Goal: Task Accomplishment & Management: Complete application form

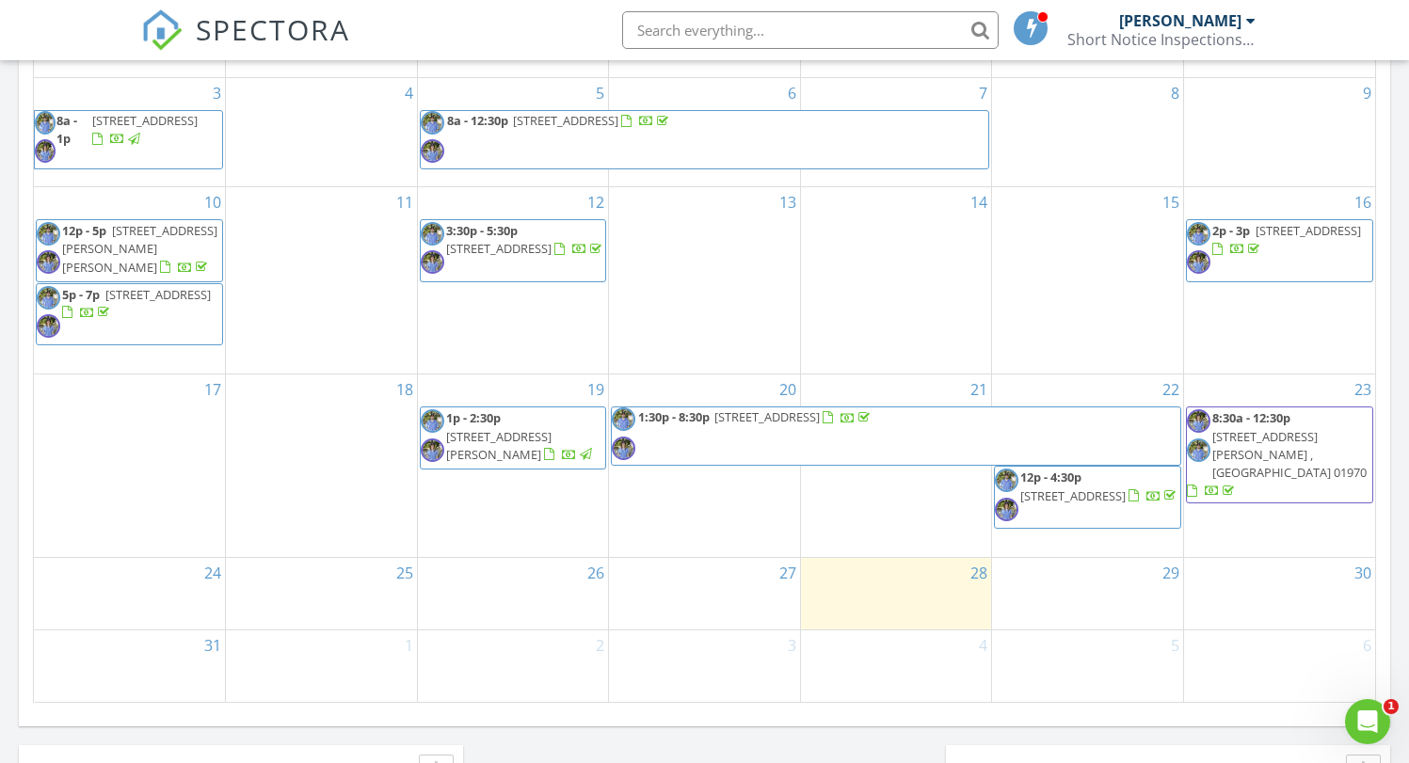
scroll to position [1041, 0]
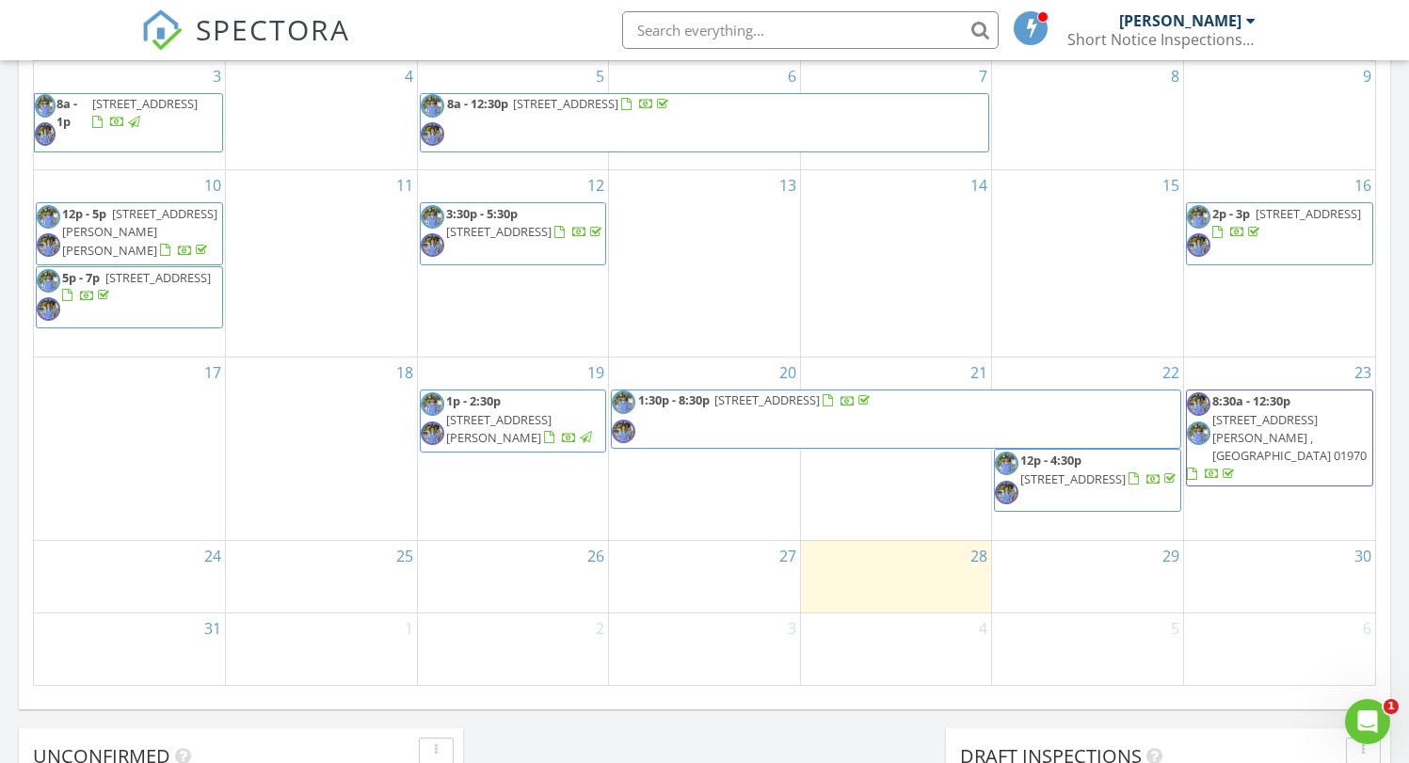
click at [1066, 568] on div "29" at bounding box center [1087, 577] width 191 height 72
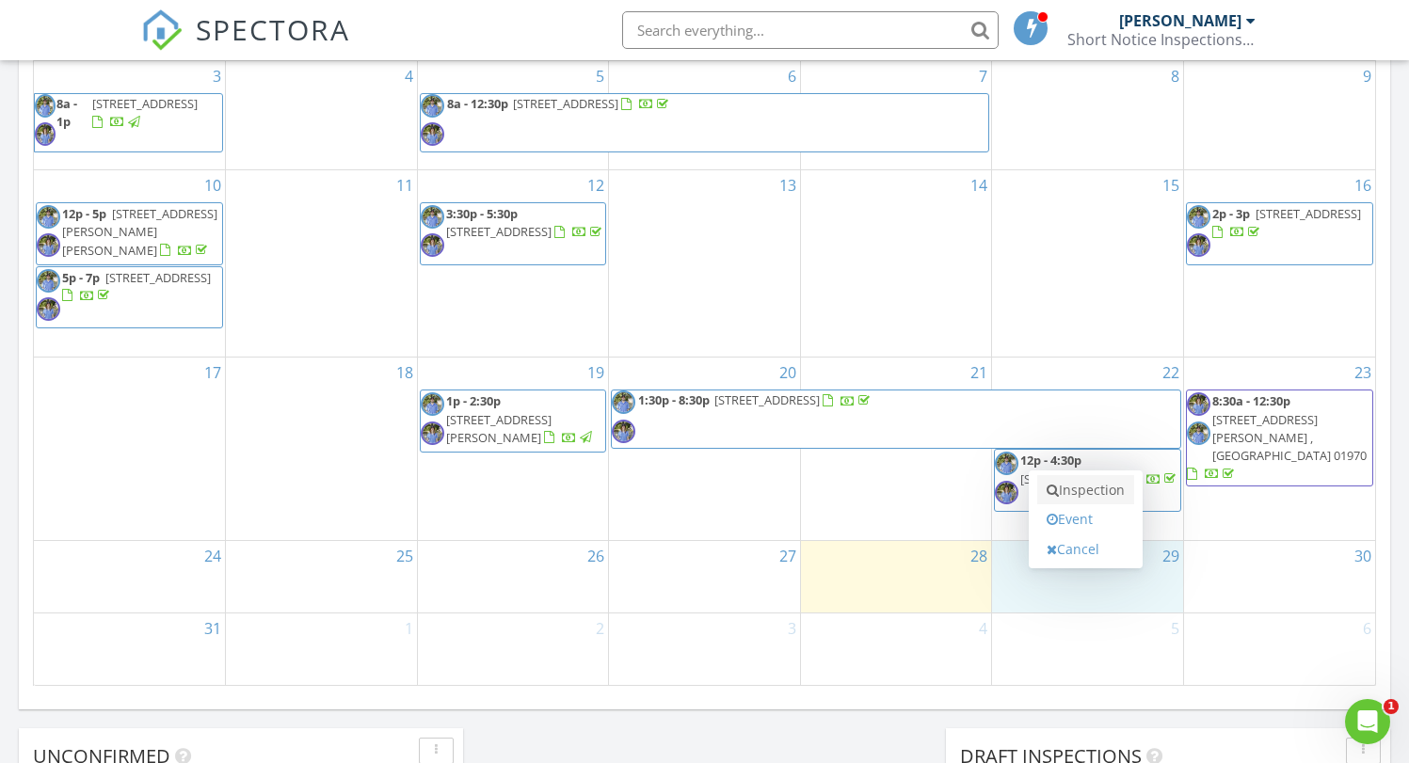
click at [1077, 485] on link "Inspection" at bounding box center [1085, 490] width 97 height 30
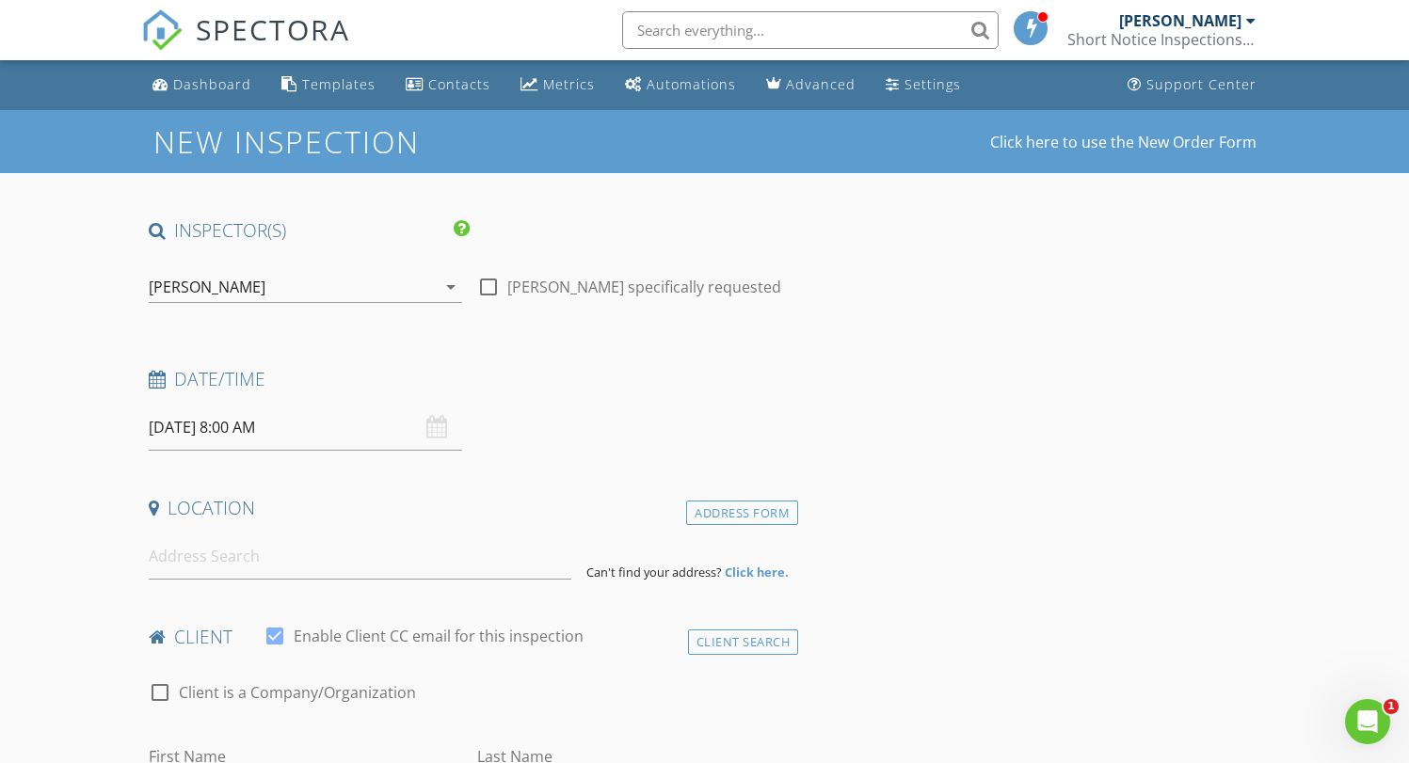
click at [454, 287] on icon "arrow_drop_down" at bounding box center [451, 287] width 23 height 23
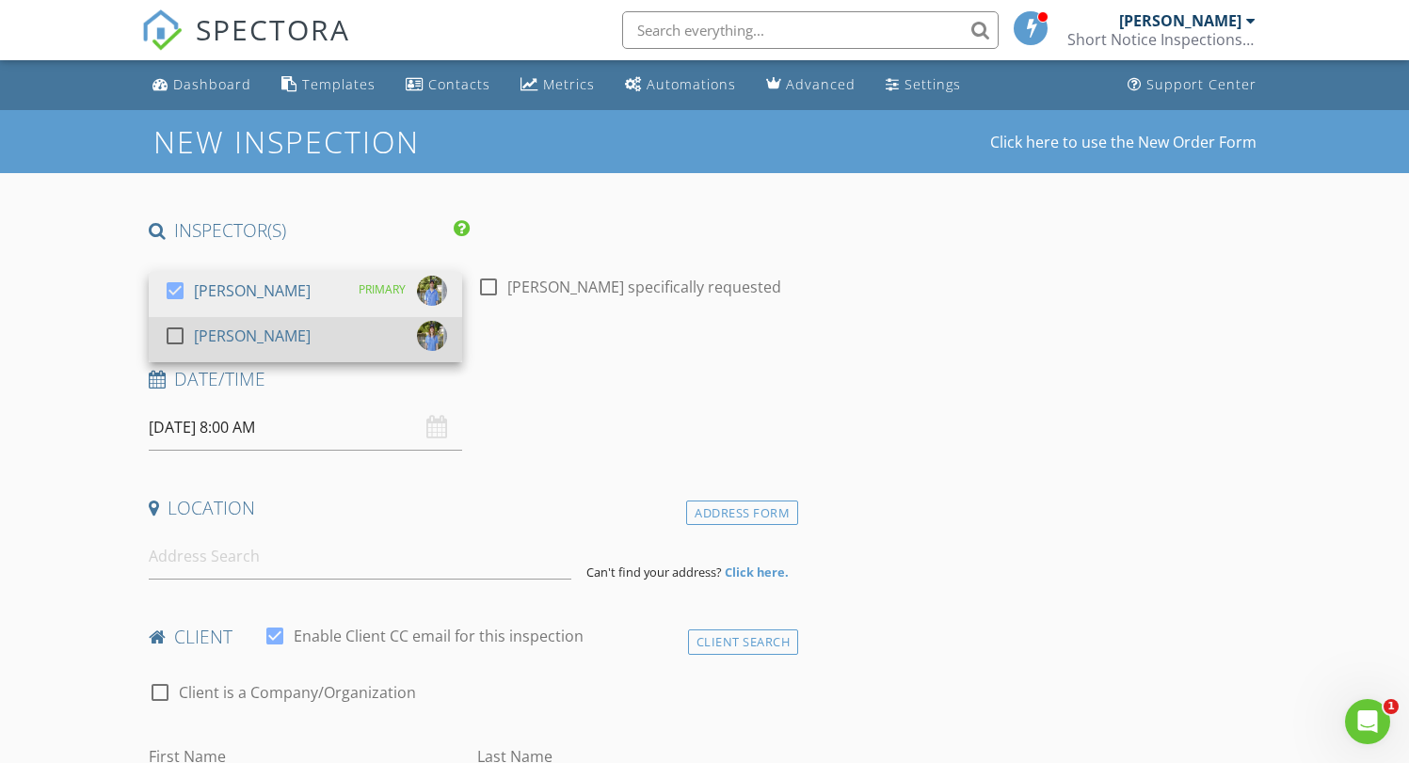
click at [243, 341] on div "[PERSON_NAME]" at bounding box center [252, 336] width 117 height 30
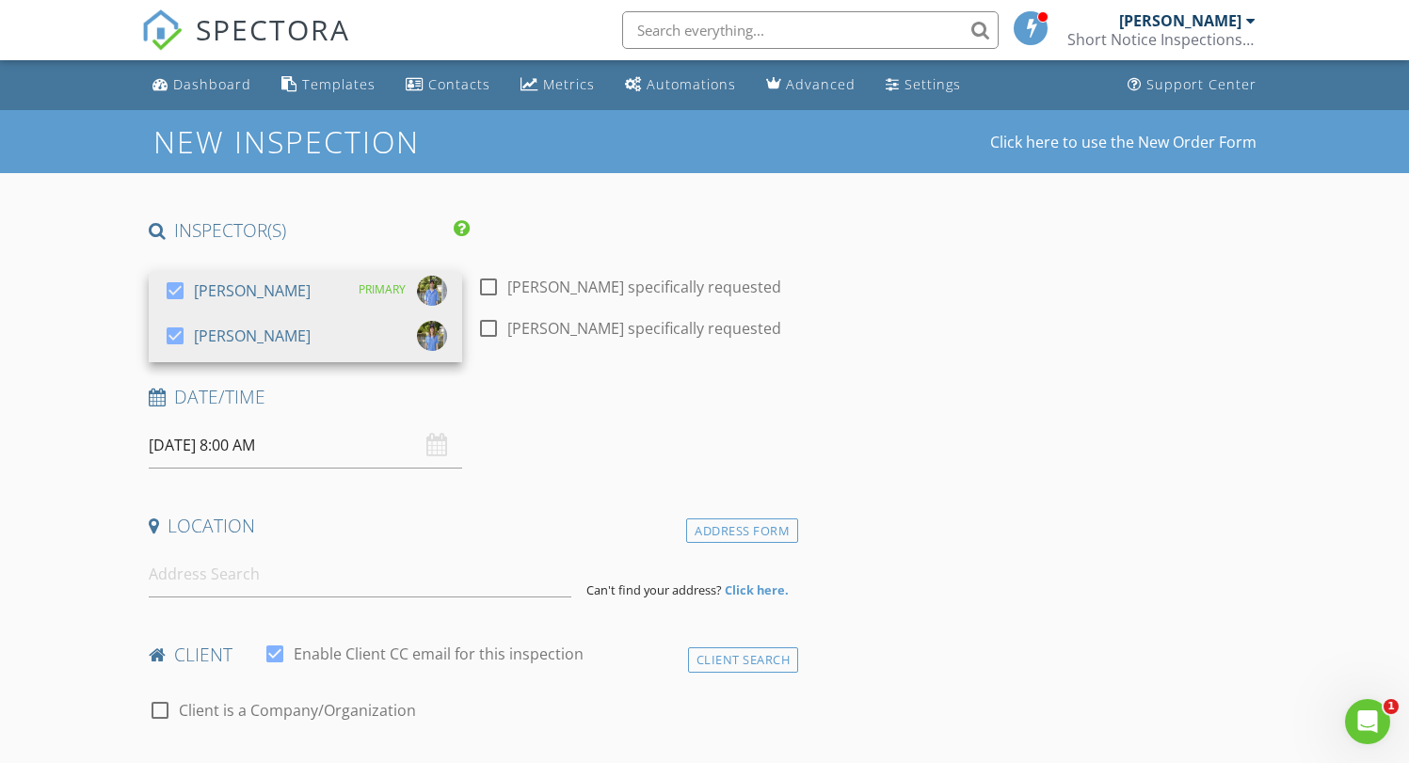
click at [587, 449] on div "Date/Time 08/29/2025 8:00 AM" at bounding box center [470, 427] width 658 height 84
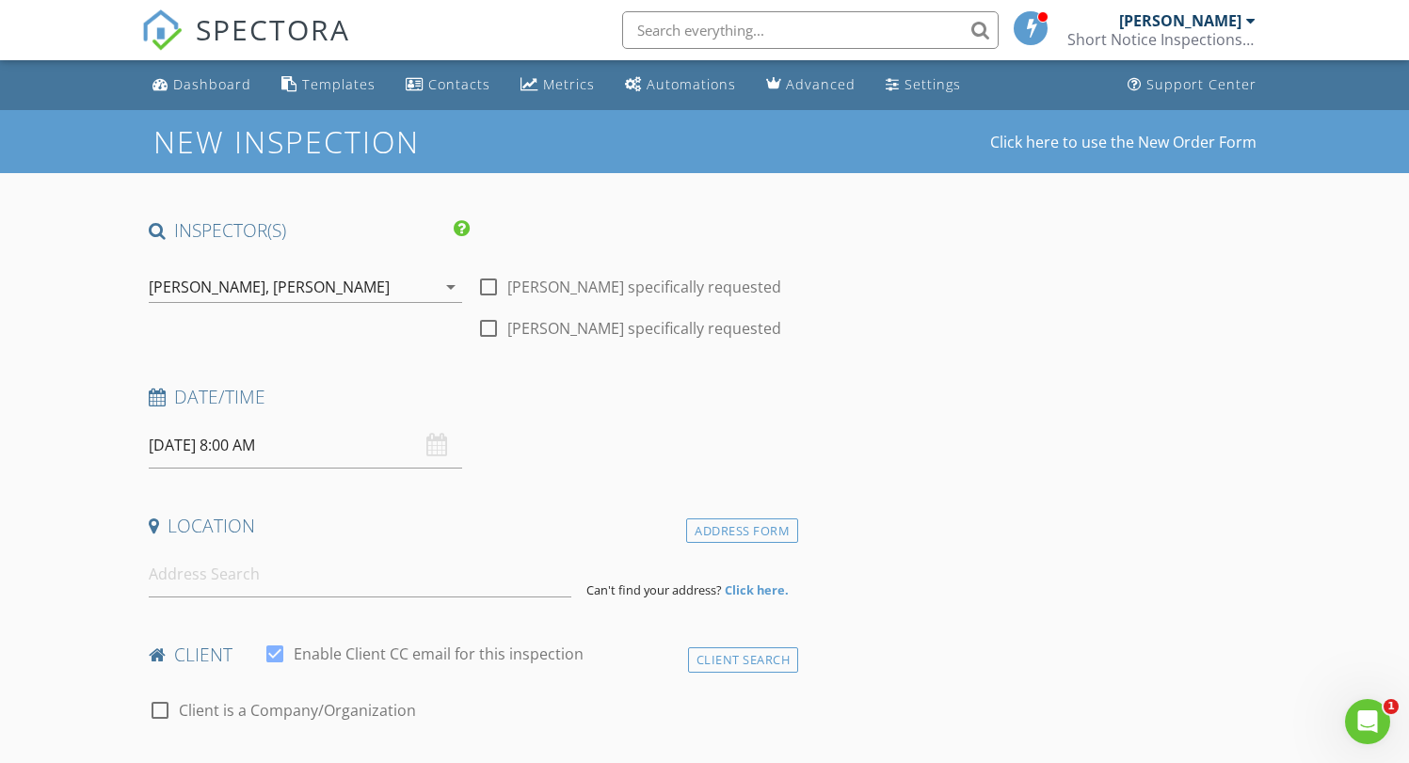
click at [441, 445] on div "[DATE] 8:00 AM" at bounding box center [305, 446] width 313 height 46
click at [306, 581] on input at bounding box center [361, 575] width 424 height 46
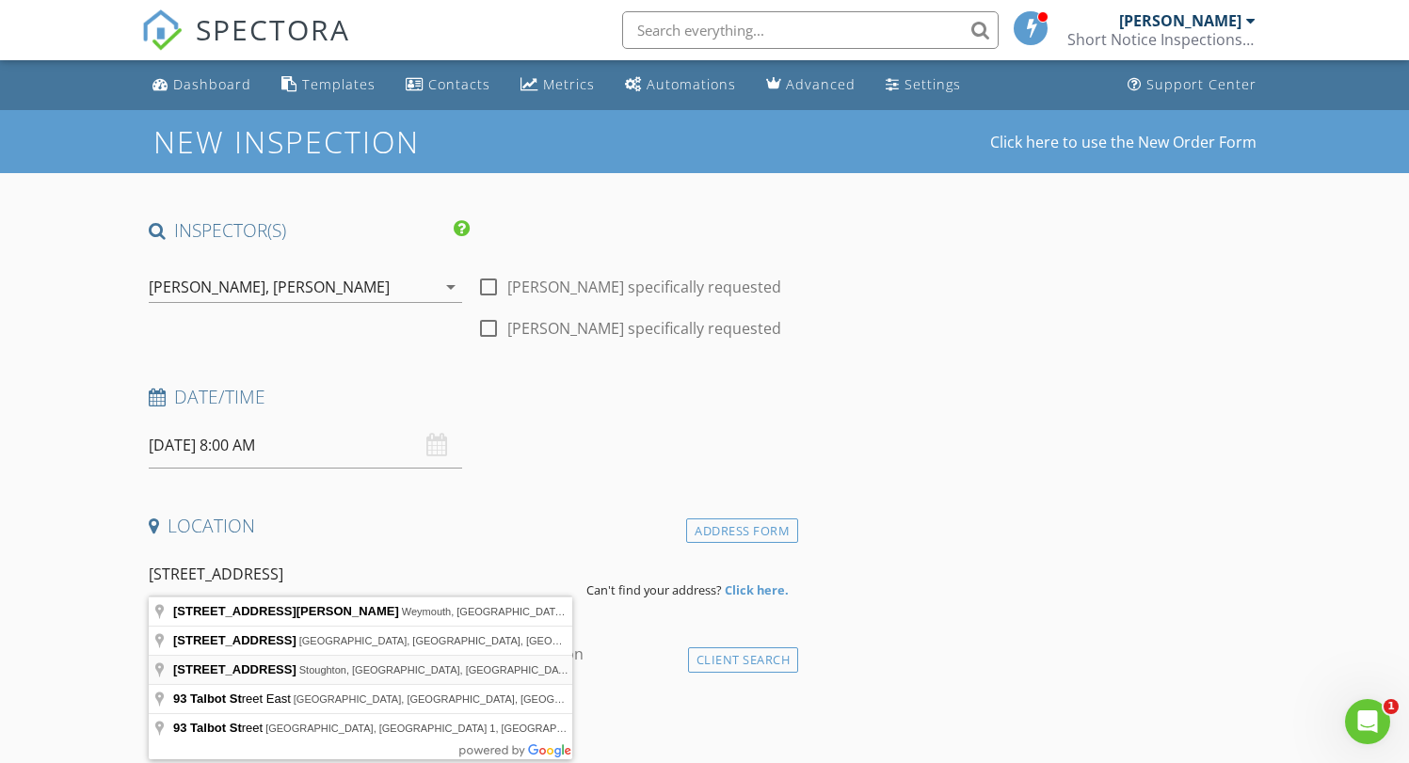
type input "93 Talbot St, Stoughton, MA, USA"
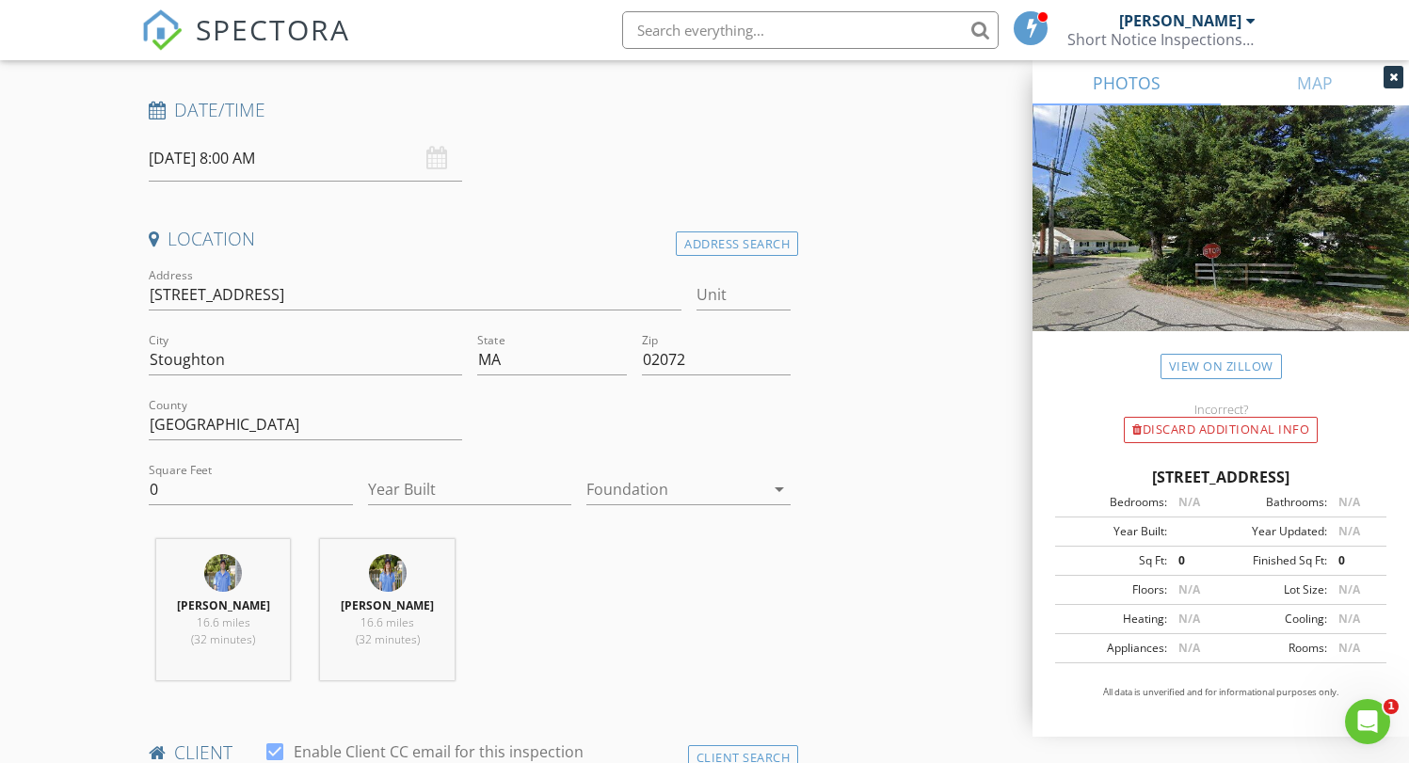
scroll to position [439, 0]
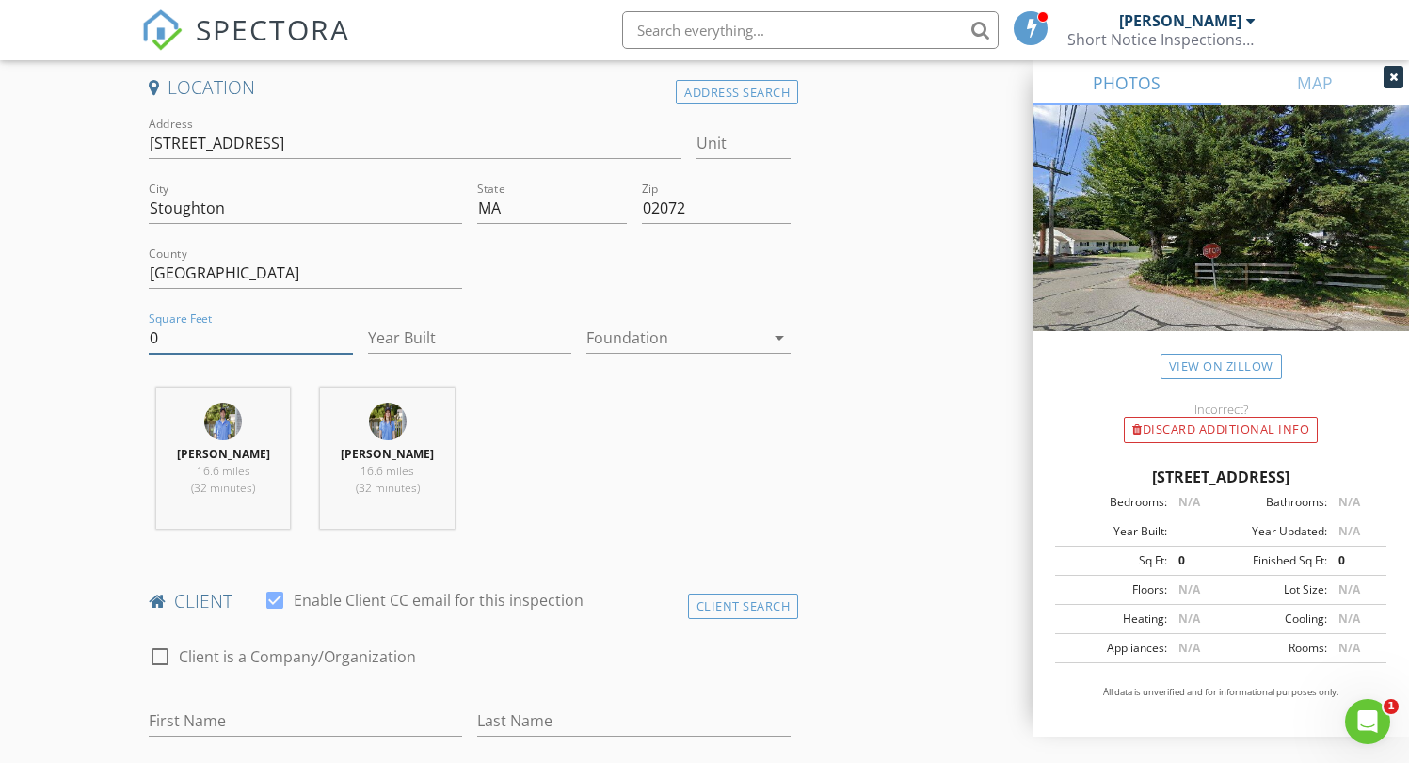
click at [280, 332] on input "0" at bounding box center [251, 338] width 204 height 31
type input "1877"
click at [480, 341] on input "Year Built" at bounding box center [470, 338] width 204 height 31
type input "1900"
click at [675, 335] on div at bounding box center [675, 338] width 178 height 30
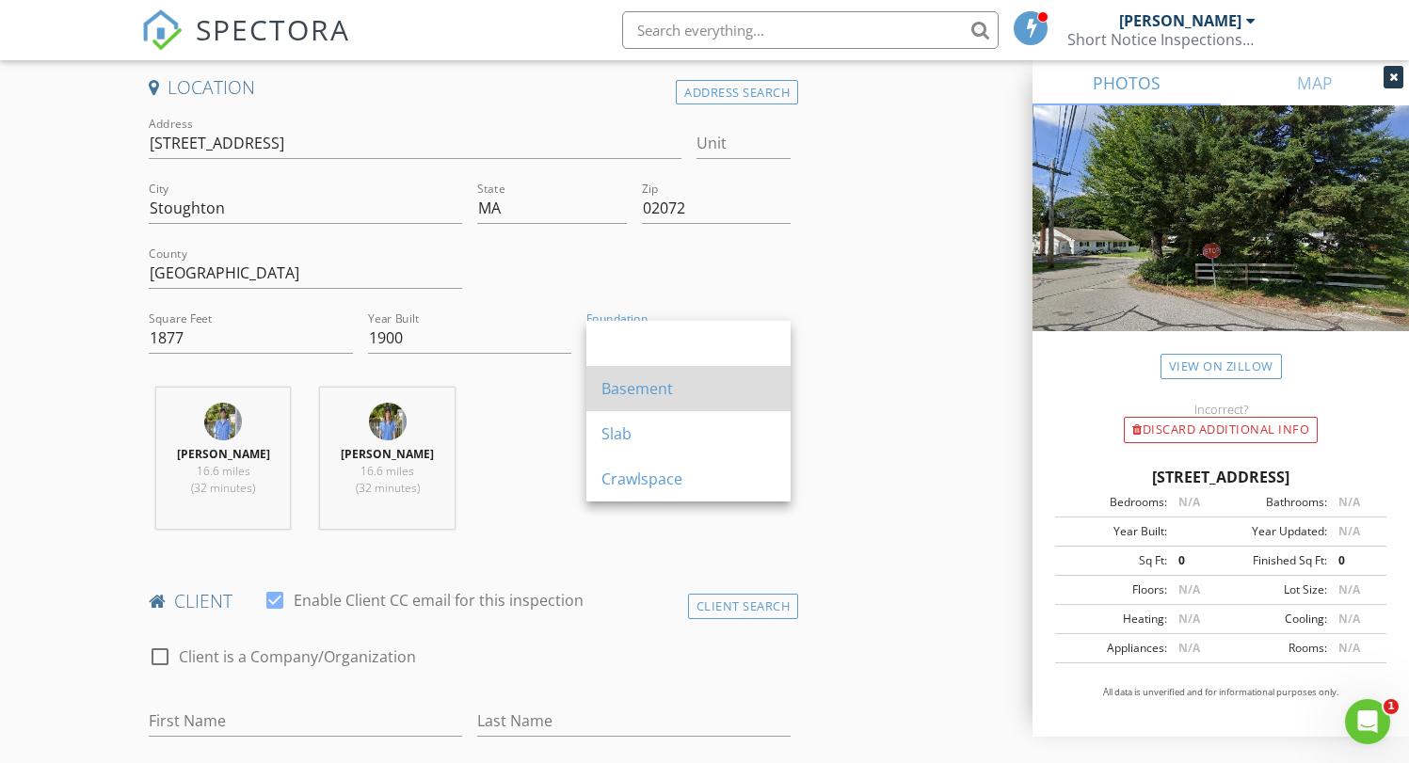
click at [662, 390] on div "Basement" at bounding box center [689, 388] width 174 height 23
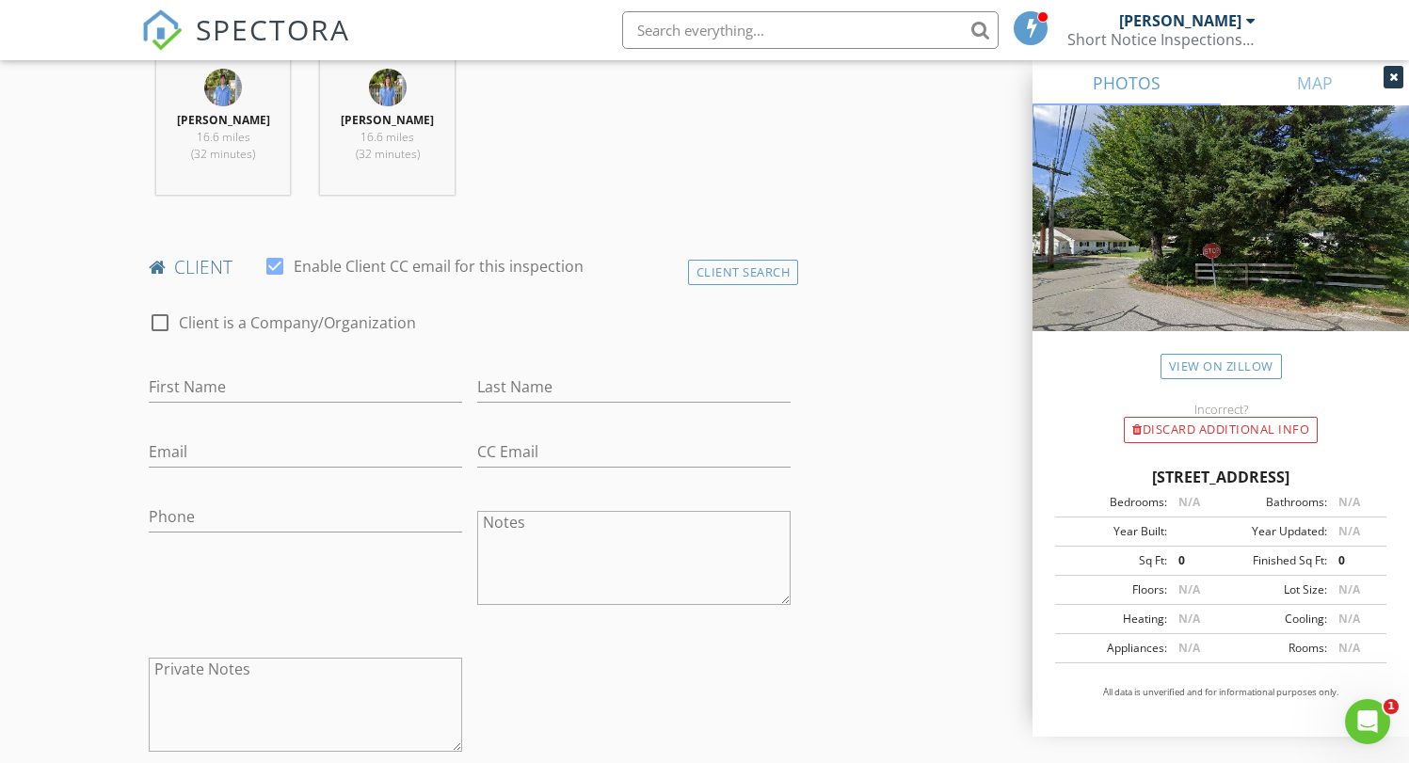
scroll to position [777, 0]
type input "[PERSON_NAME]"
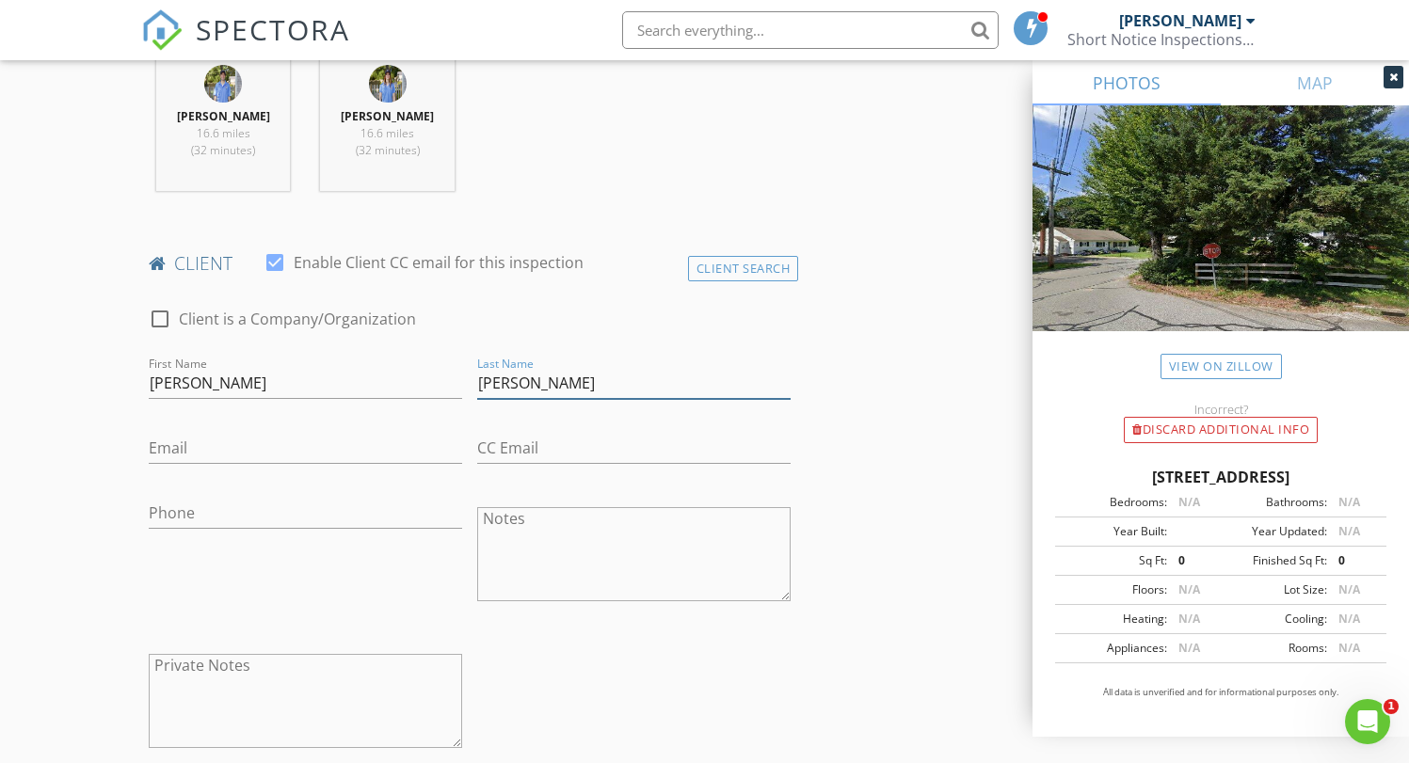
type input "[PERSON_NAME]"
type input "jennifercampos830@gmail.com"
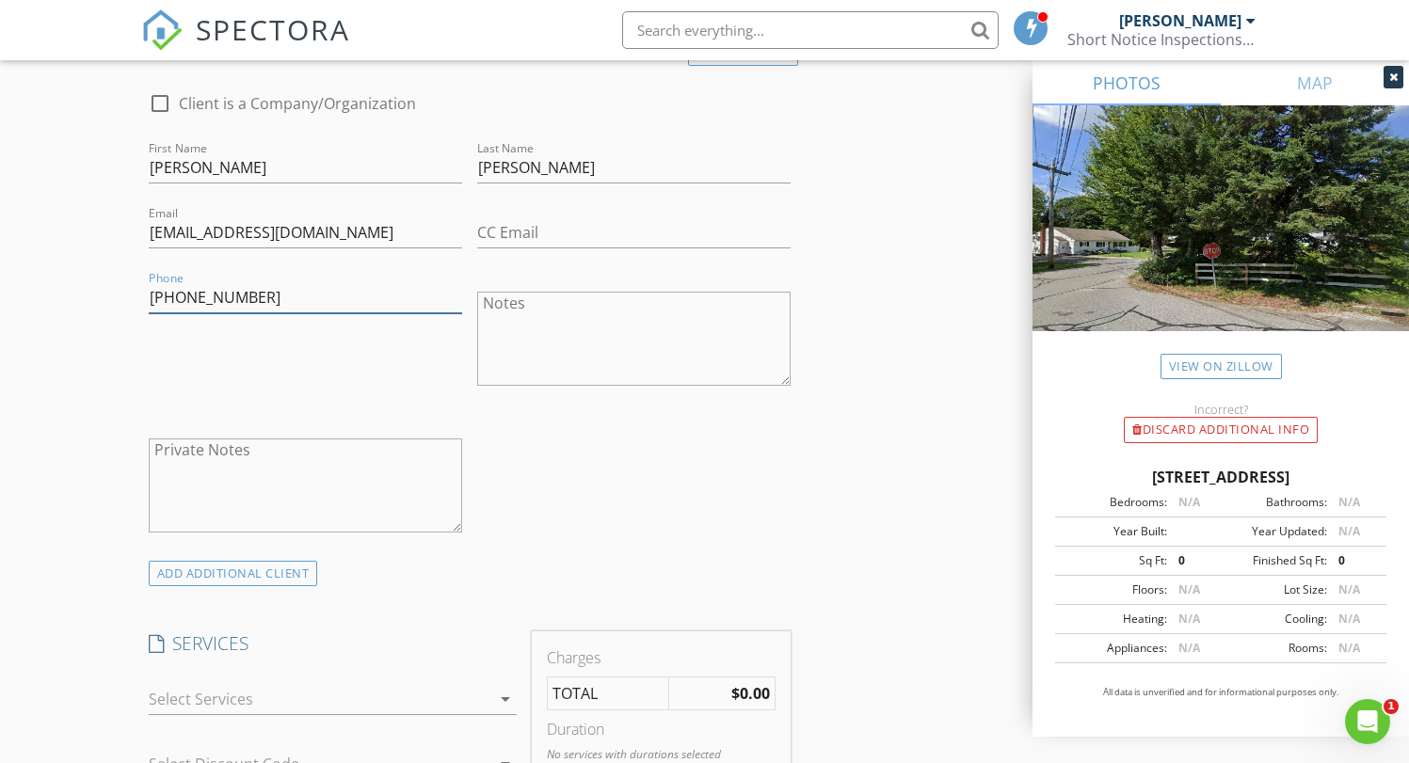
scroll to position [1091, 0]
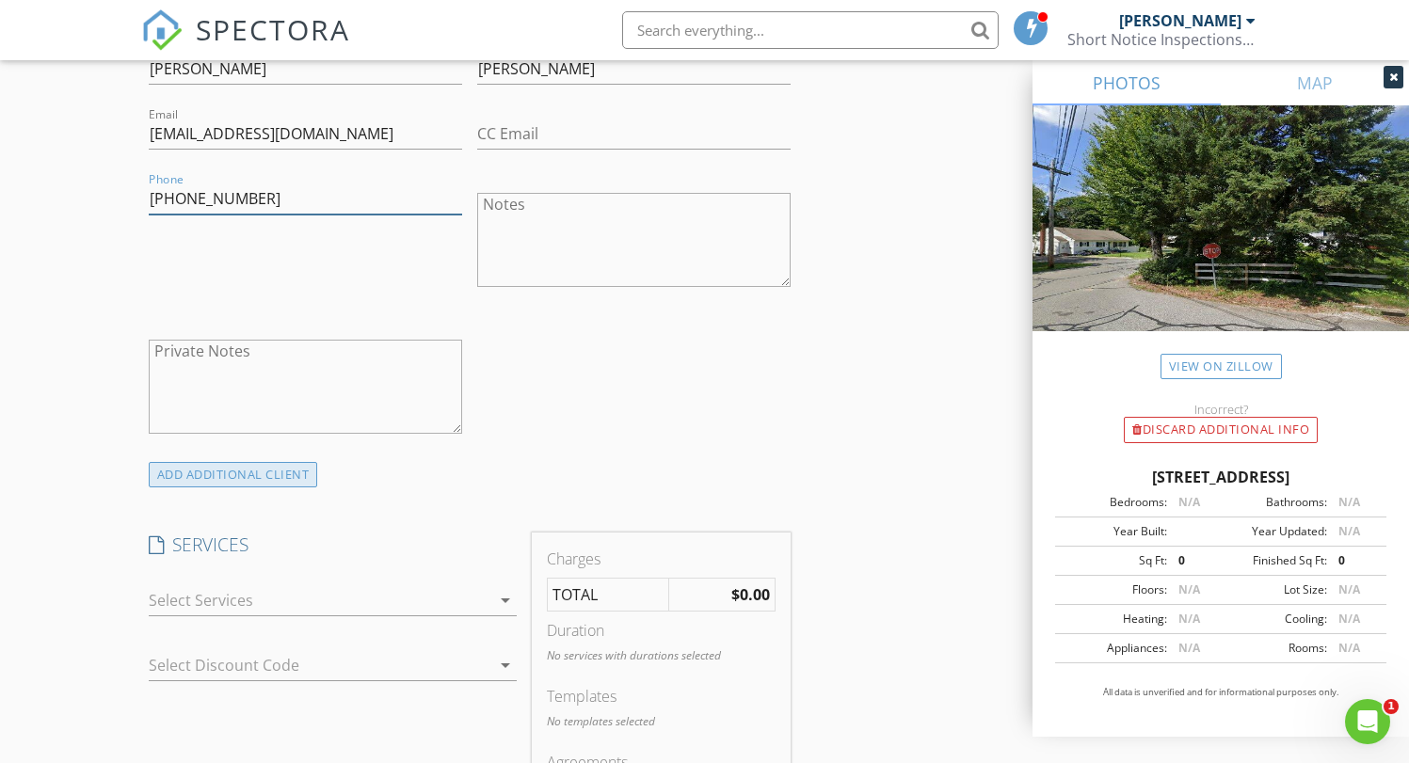
type input "617-633-6247"
click at [254, 472] on div "ADD ADDITIONAL client" at bounding box center [233, 474] width 169 height 25
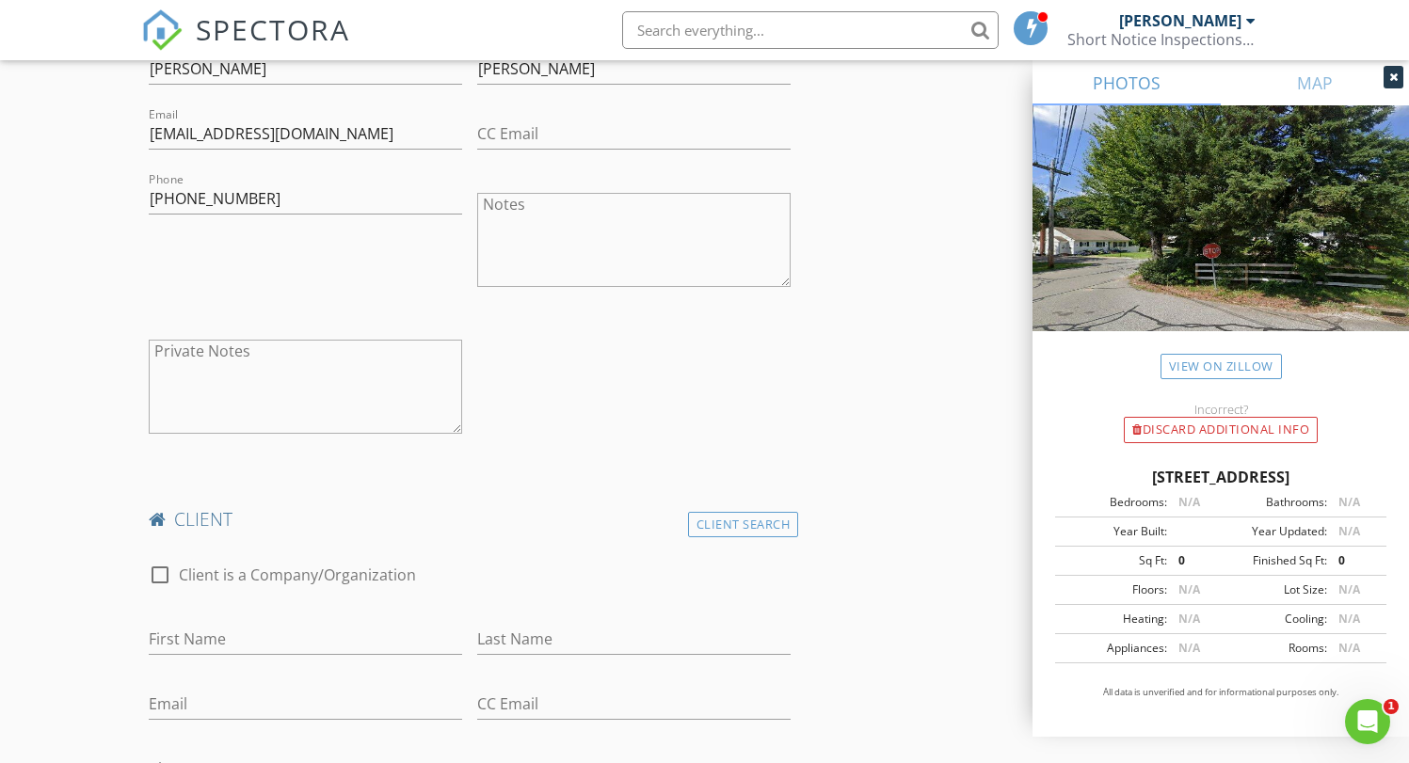
scroll to position [1212, 0]
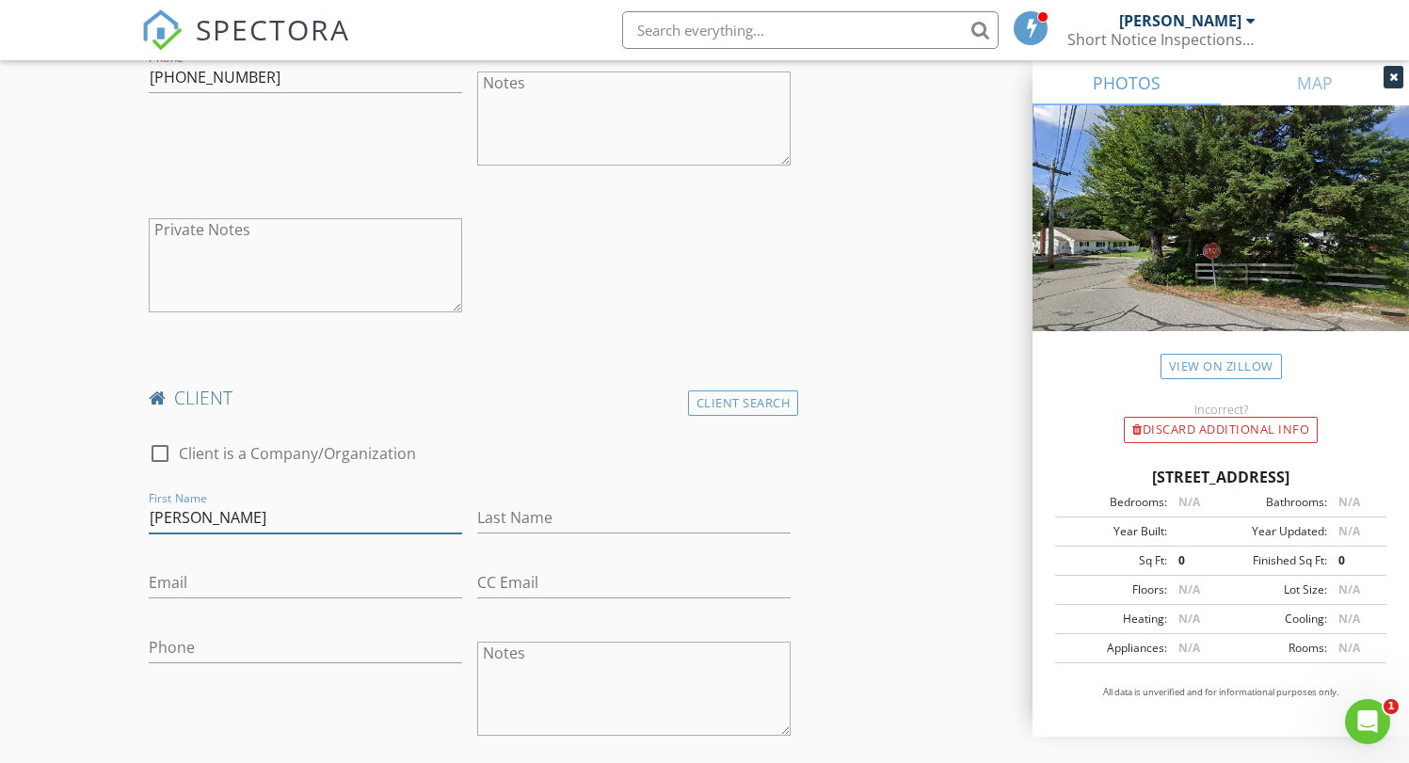
type input "Michael"
type input "Russell"
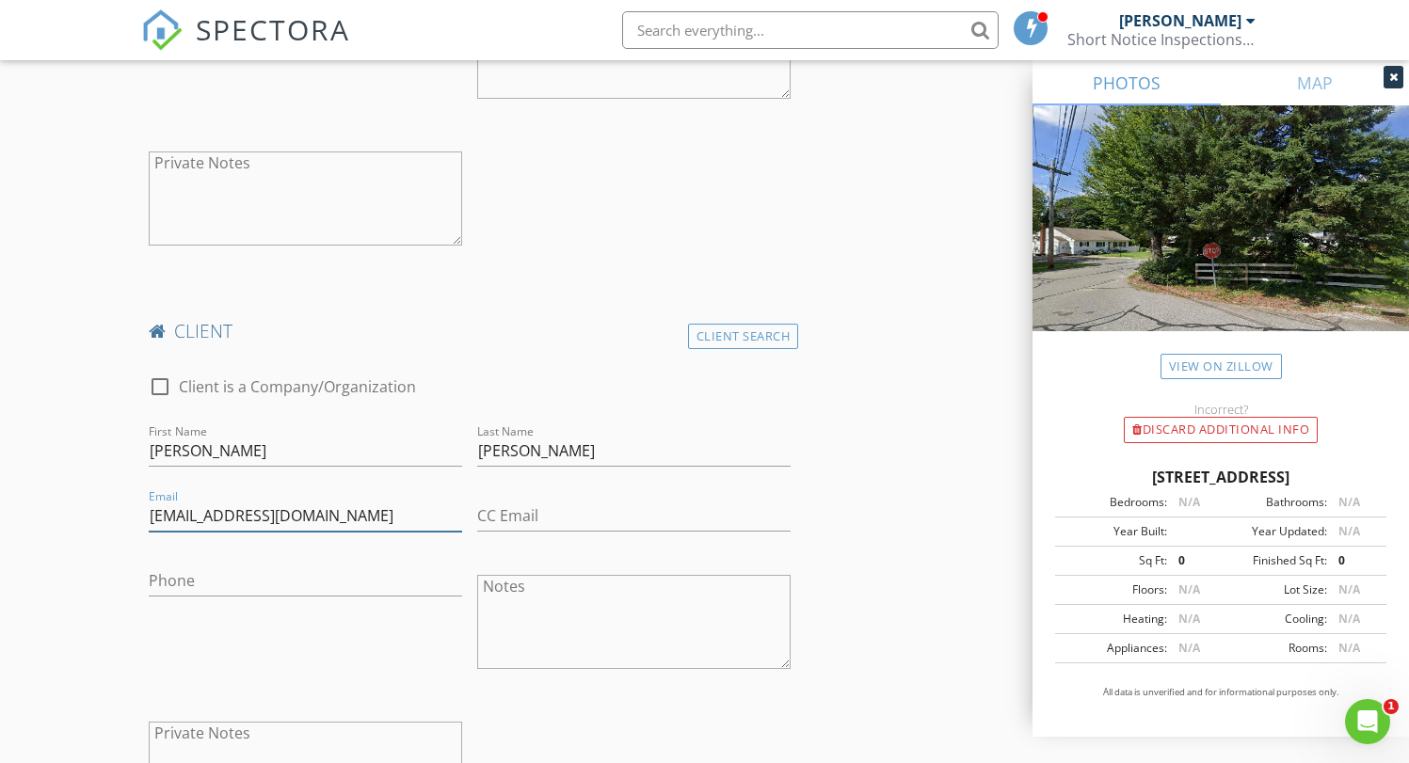
scroll to position [1283, 0]
type input "russell27michael@aol.com"
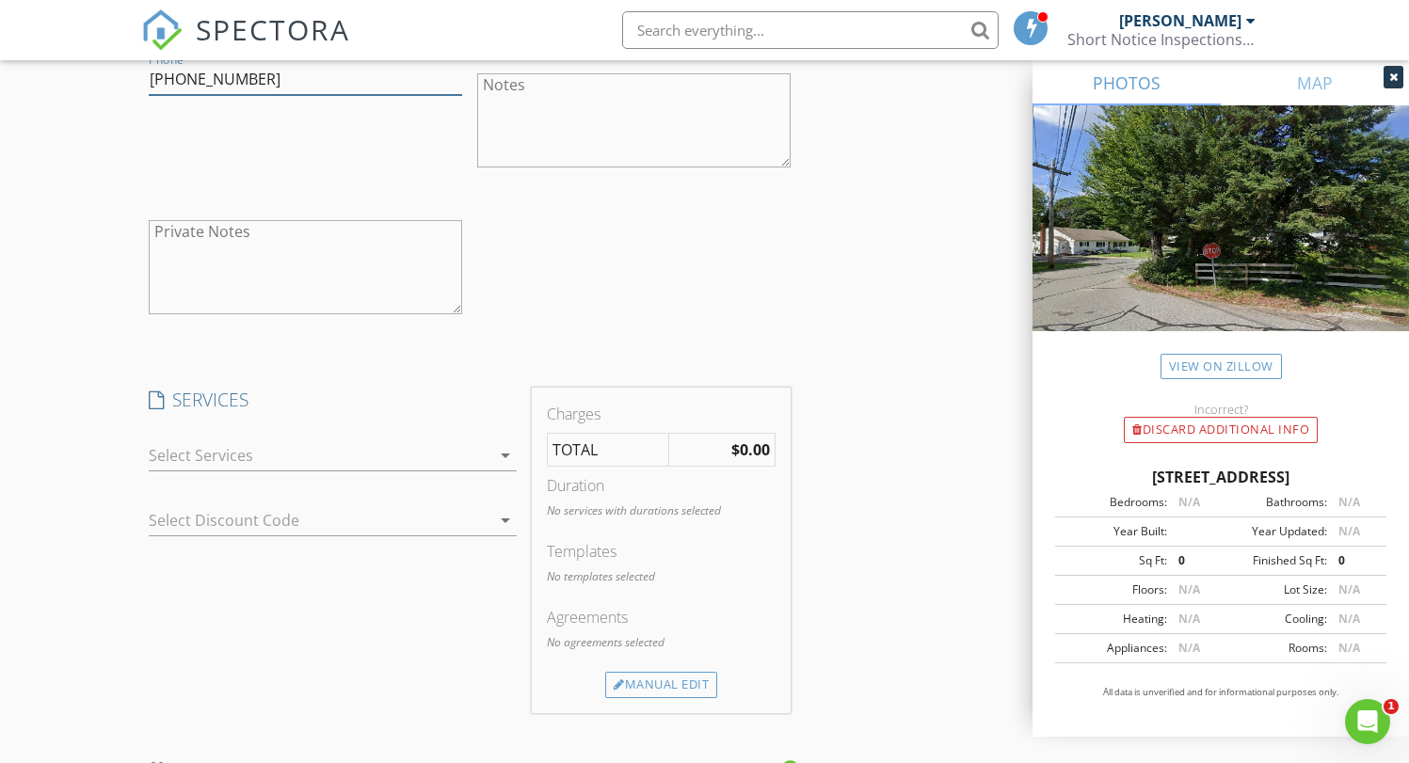
scroll to position [1798, 0]
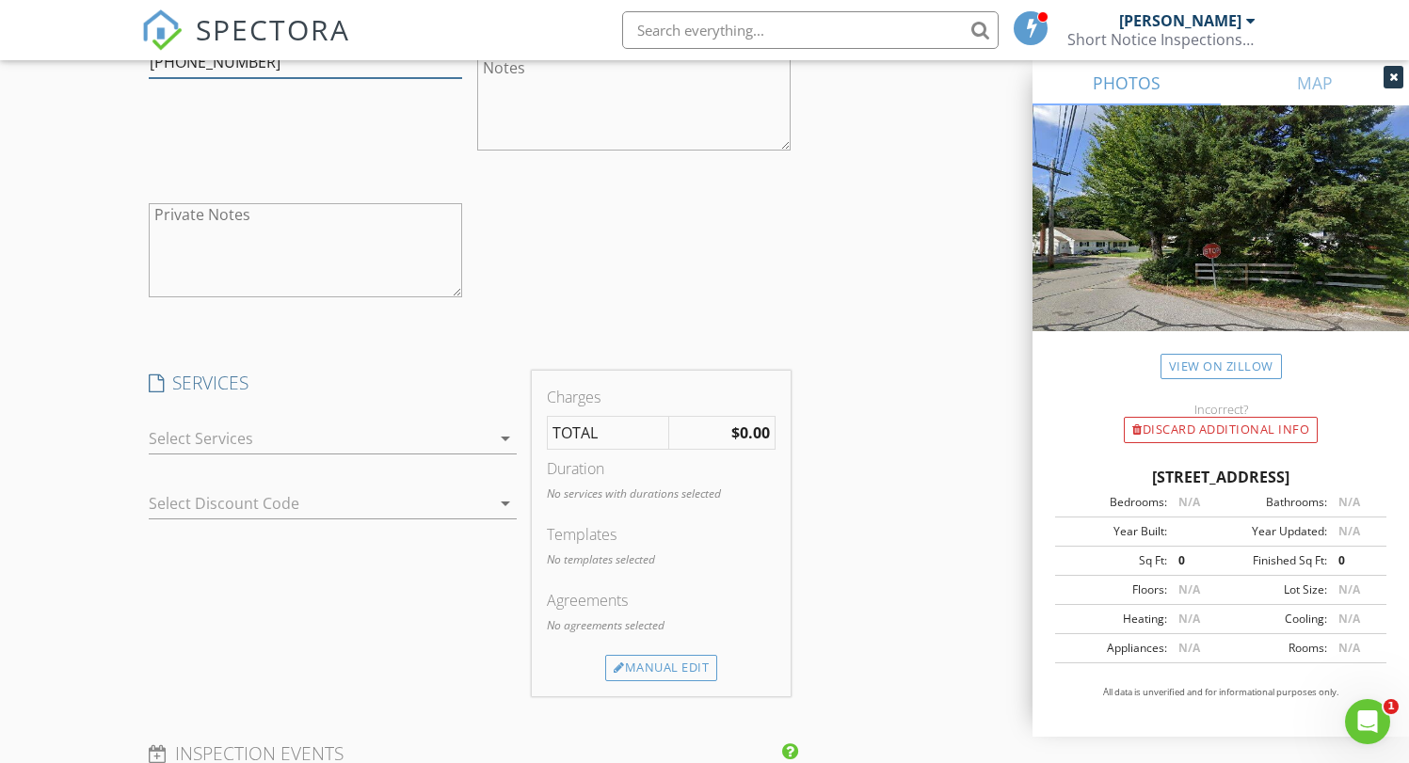
type input "857-350-0794"
click at [273, 431] on div at bounding box center [320, 439] width 343 height 30
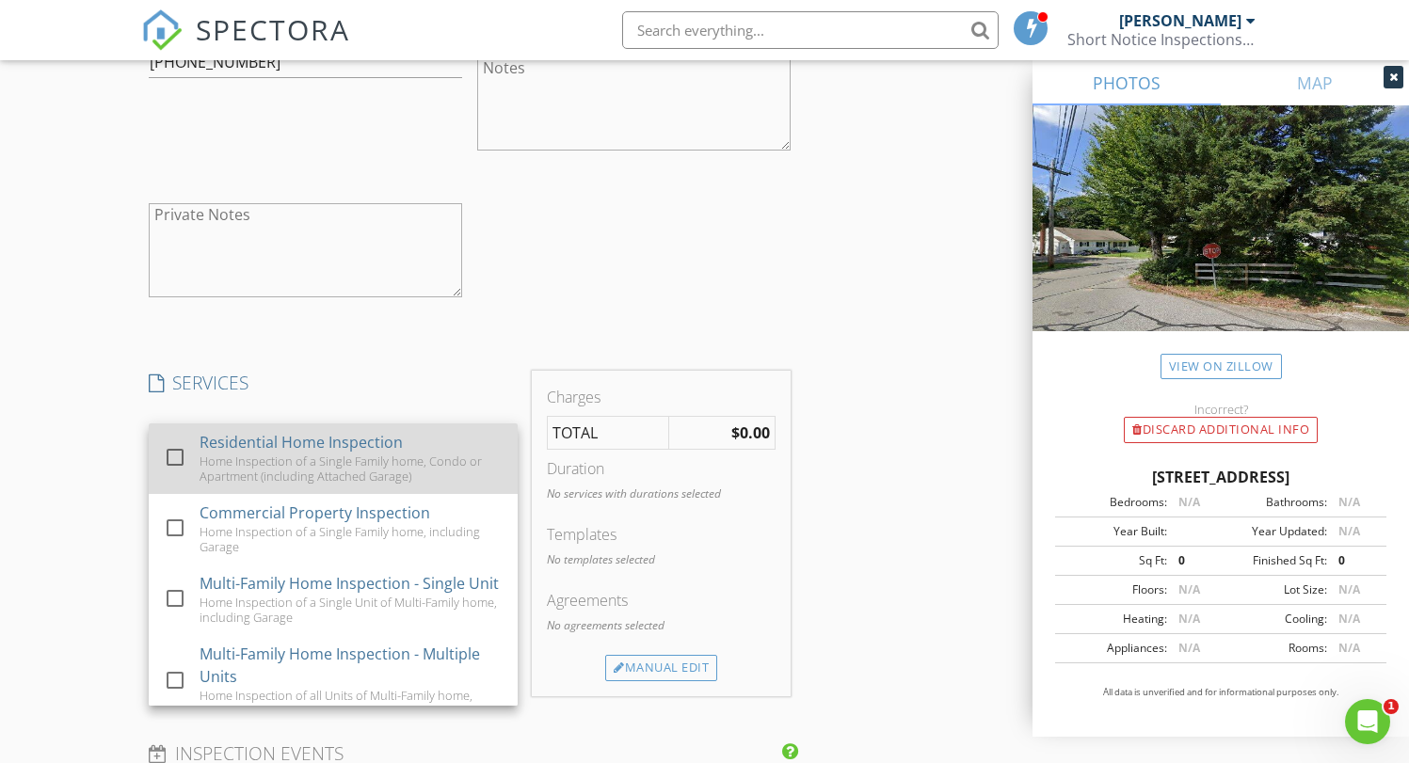
click at [271, 443] on div "Residential Home Inspection" at bounding box center [301, 442] width 203 height 23
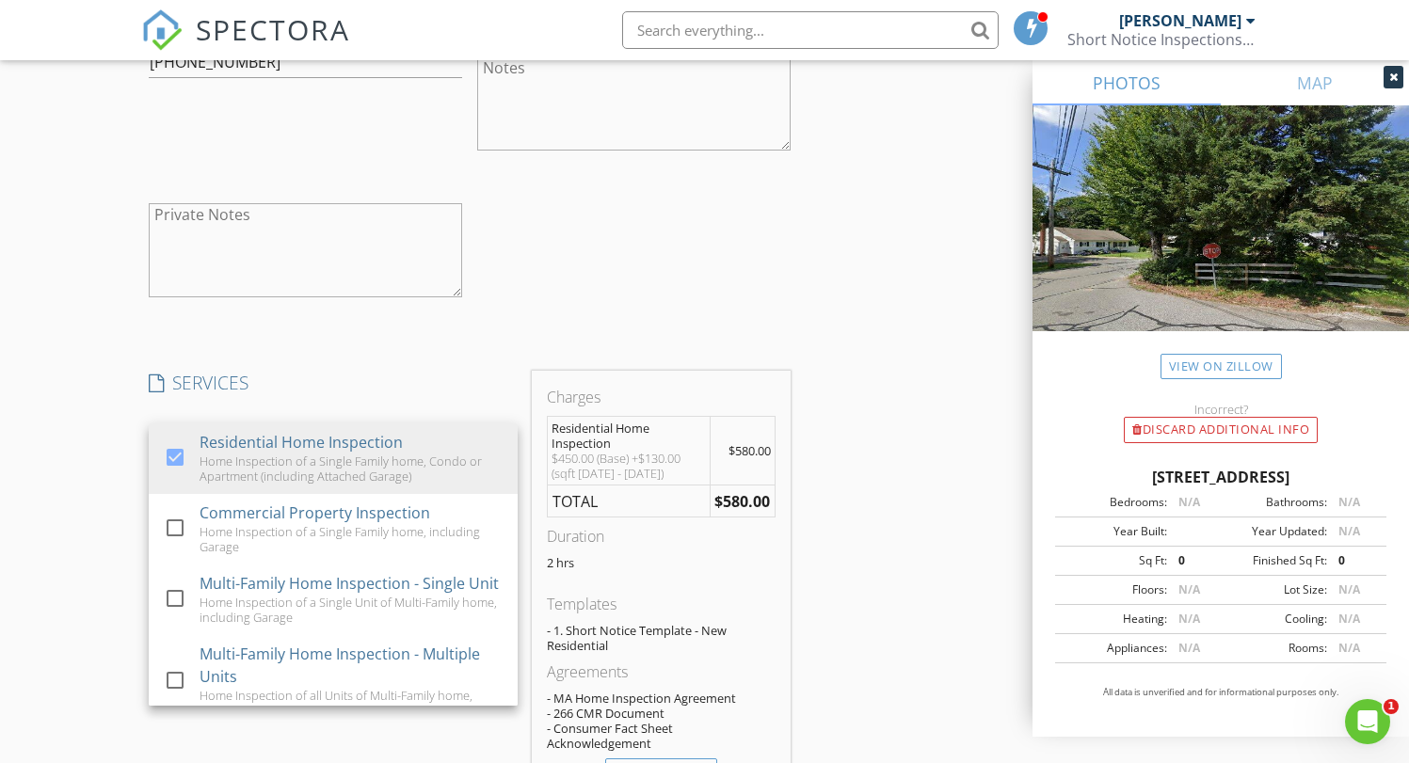
click at [76, 517] on div "New Inspection Click here to use the New Order Form INSPECTOR(S) check_box Pete…" at bounding box center [704, 265] width 1409 height 3907
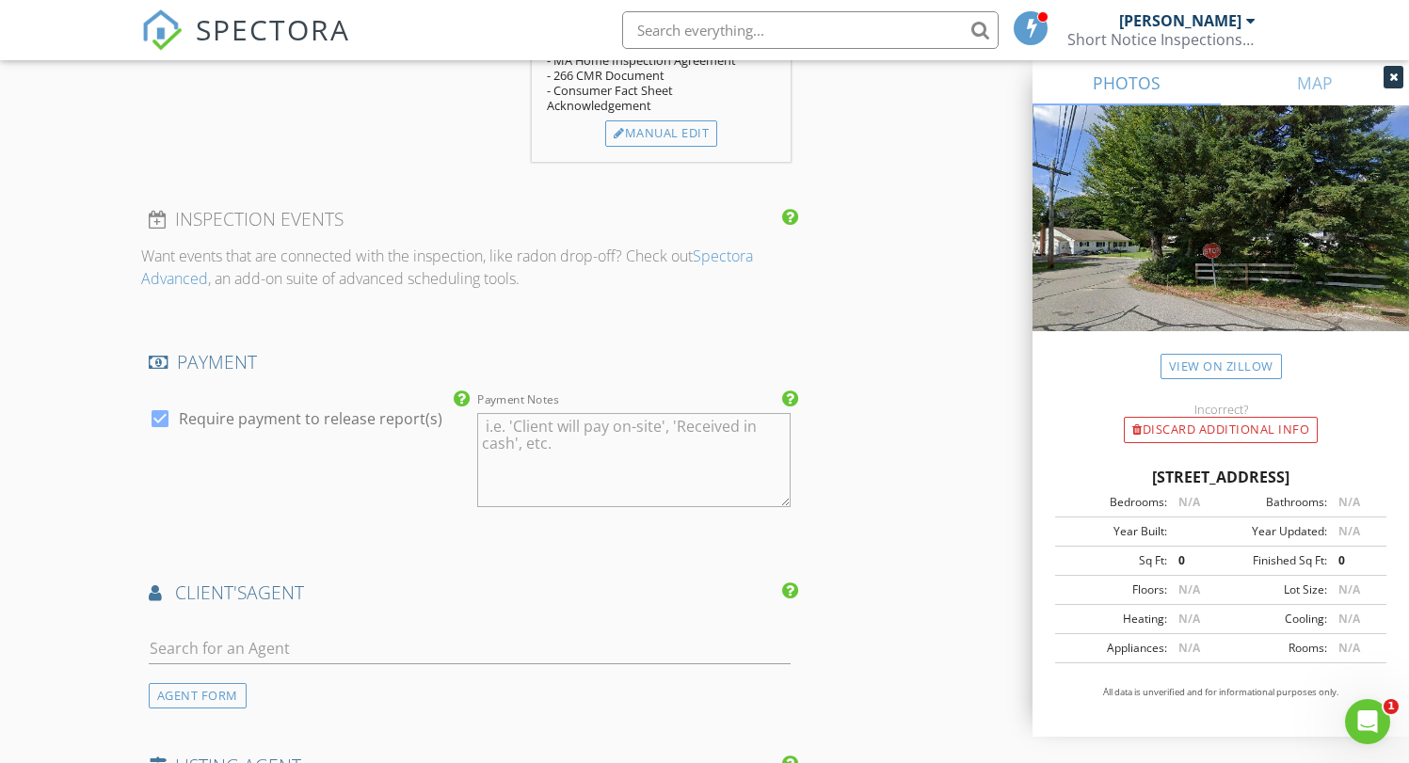
scroll to position [2440, 0]
click at [251, 635] on input "text" at bounding box center [470, 645] width 643 height 31
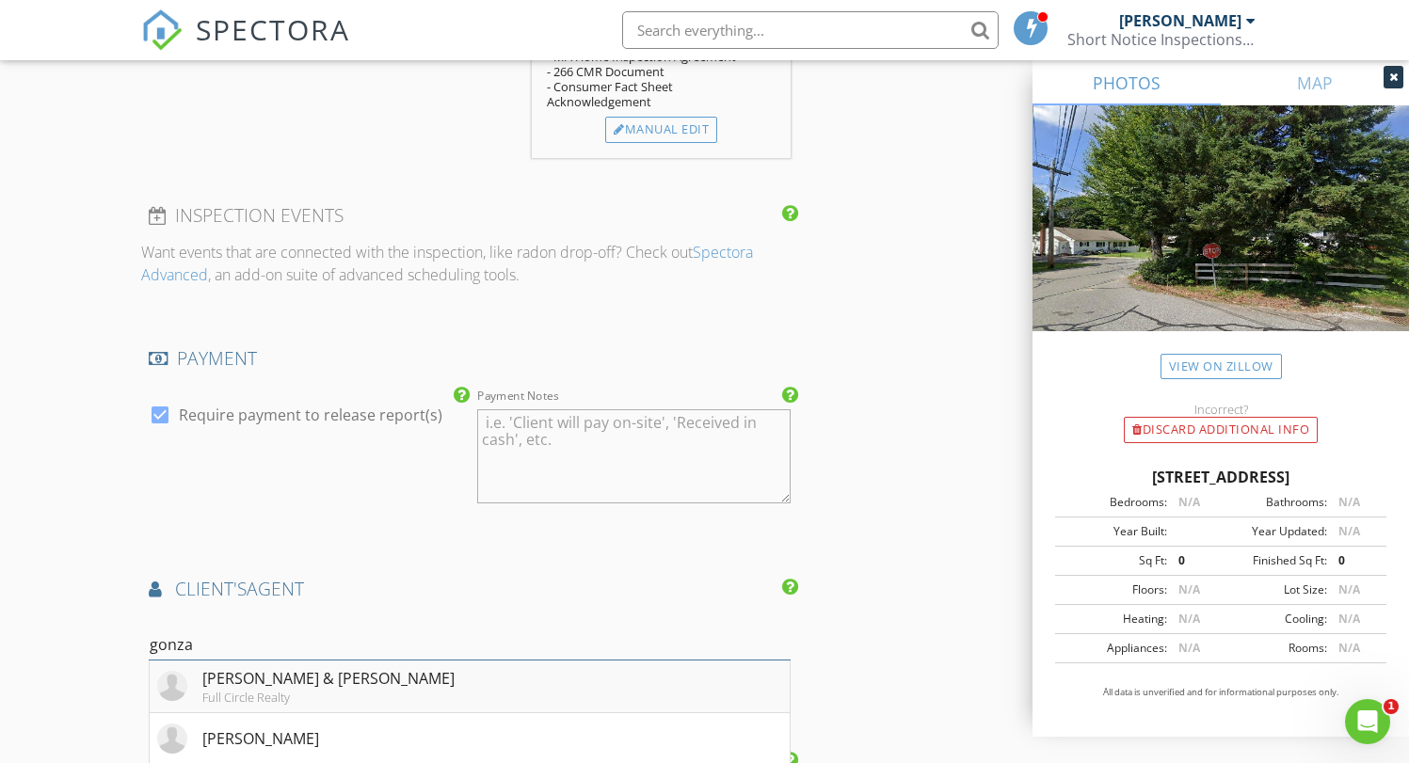
type input "gonza"
click at [248, 681] on div "[PERSON_NAME] & [PERSON_NAME]" at bounding box center [328, 678] width 252 height 23
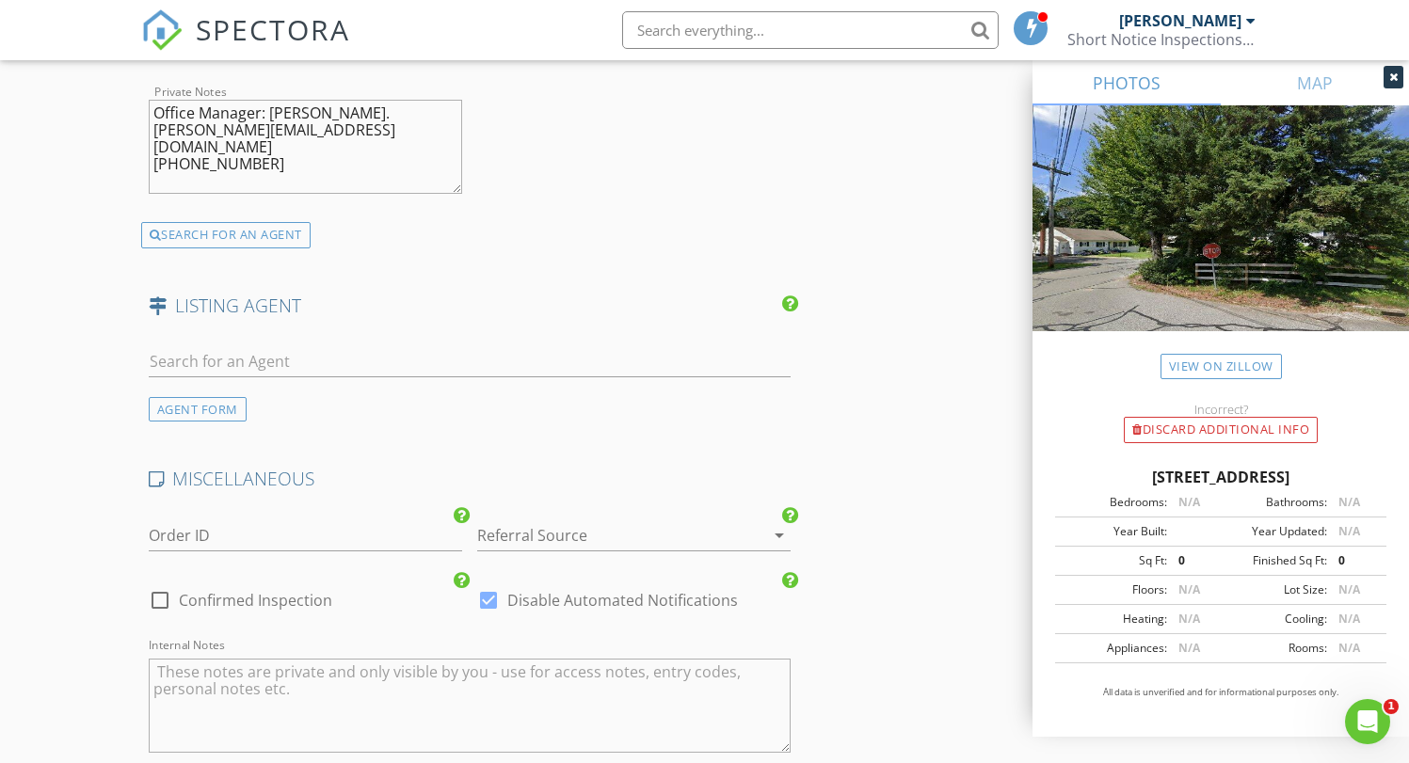
scroll to position [3443, 0]
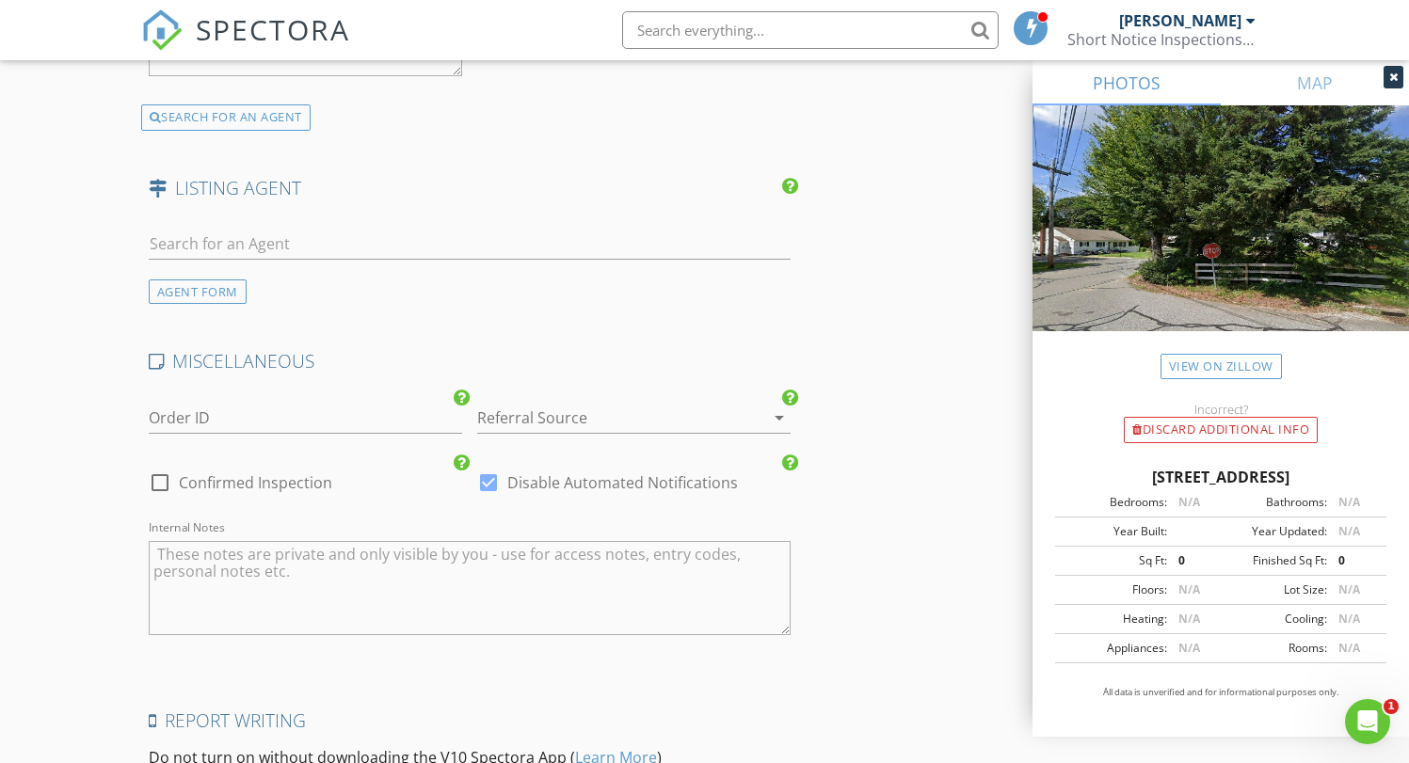
click at [528, 423] on div at bounding box center [607, 418] width 261 height 30
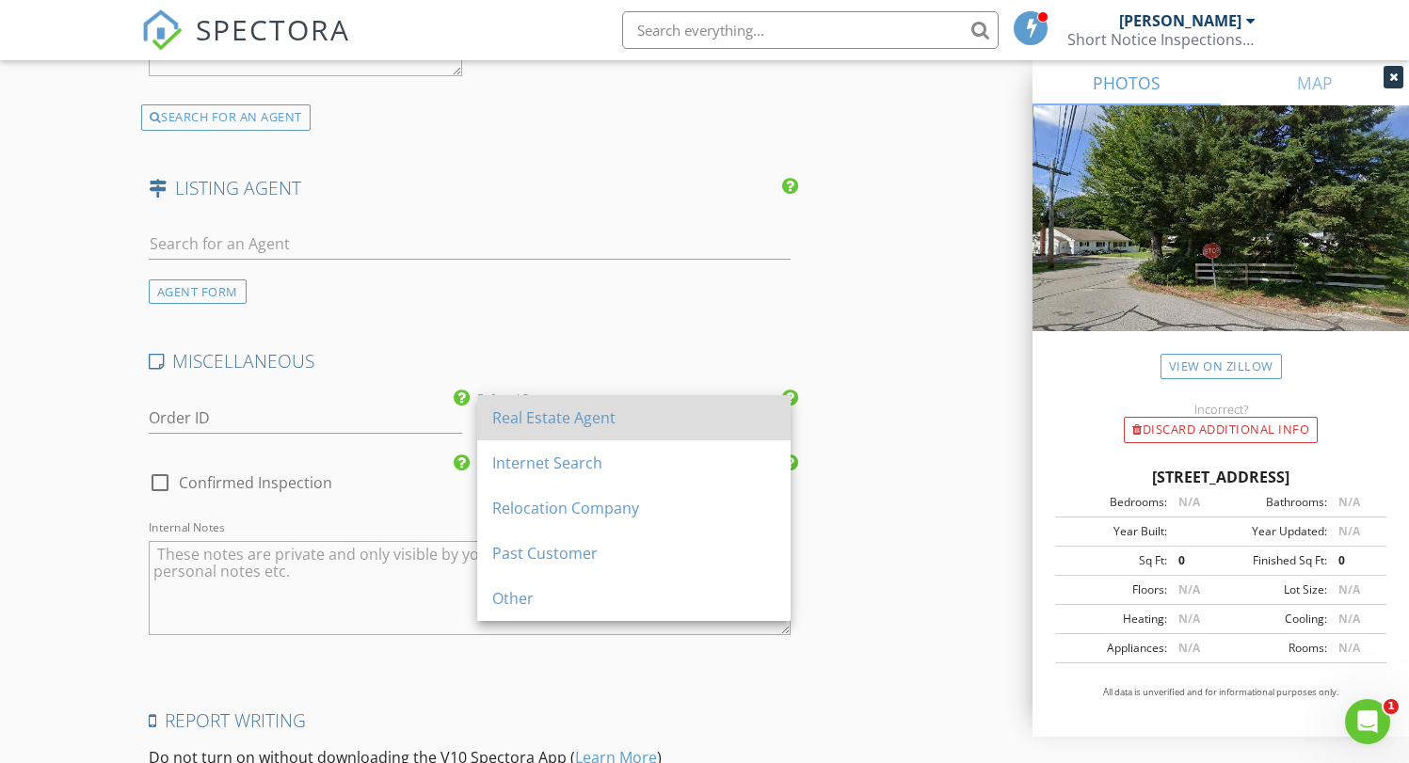
click at [530, 428] on div "Real Estate Agent" at bounding box center [633, 418] width 283 height 23
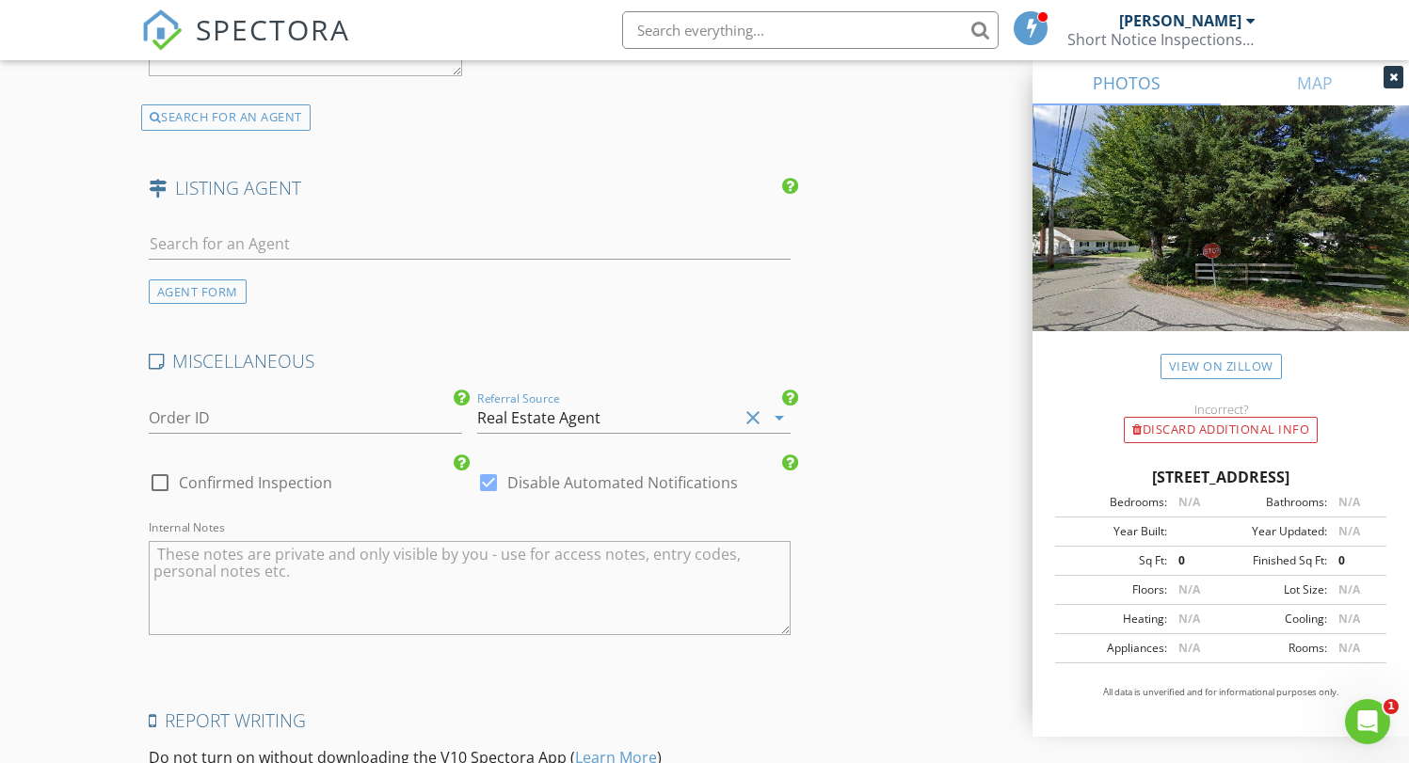
click at [206, 478] on label "Confirmed Inspection" at bounding box center [255, 483] width 153 height 19
checkbox input "true"
click at [490, 475] on div at bounding box center [489, 483] width 32 height 32
checkbox input "false"
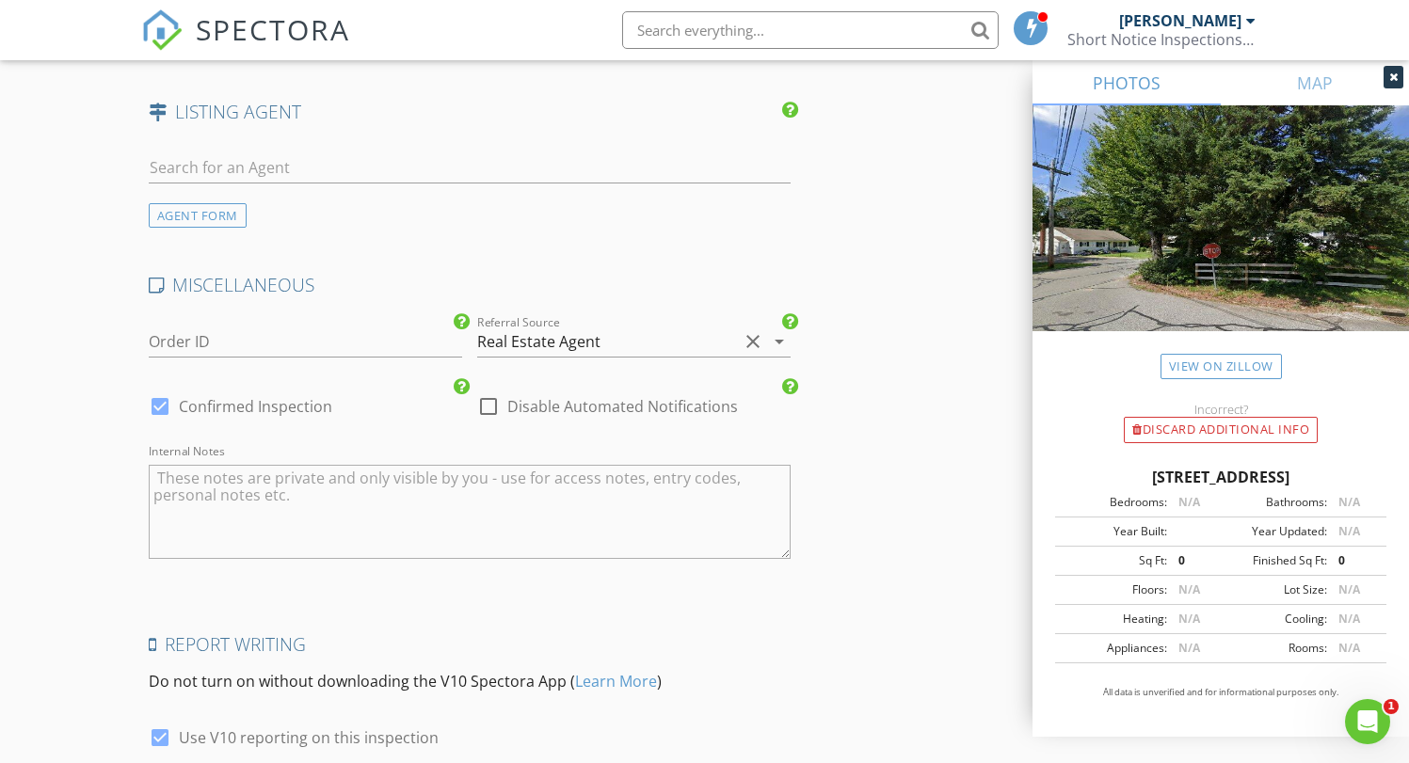
scroll to position [3675, 0]
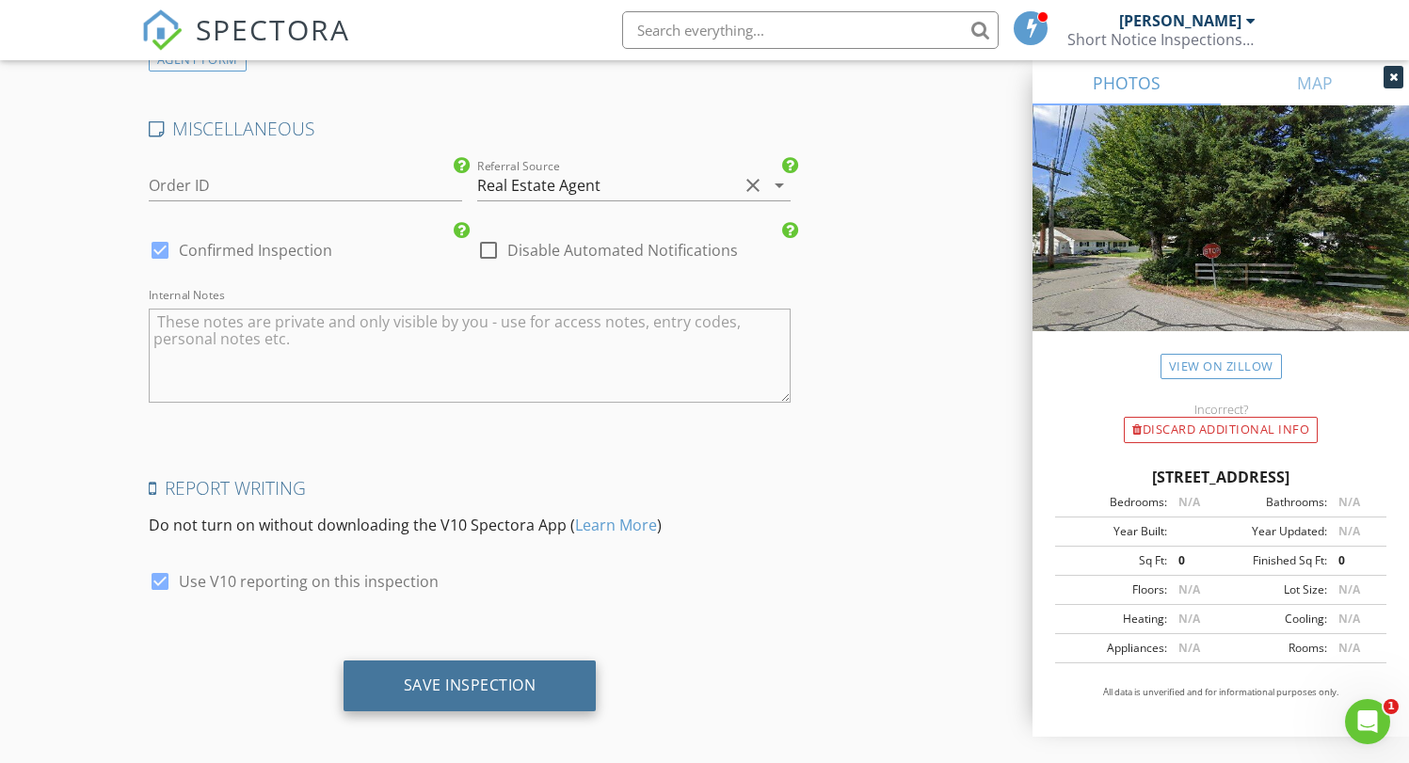
click at [498, 676] on div "Save Inspection" at bounding box center [470, 685] width 133 height 19
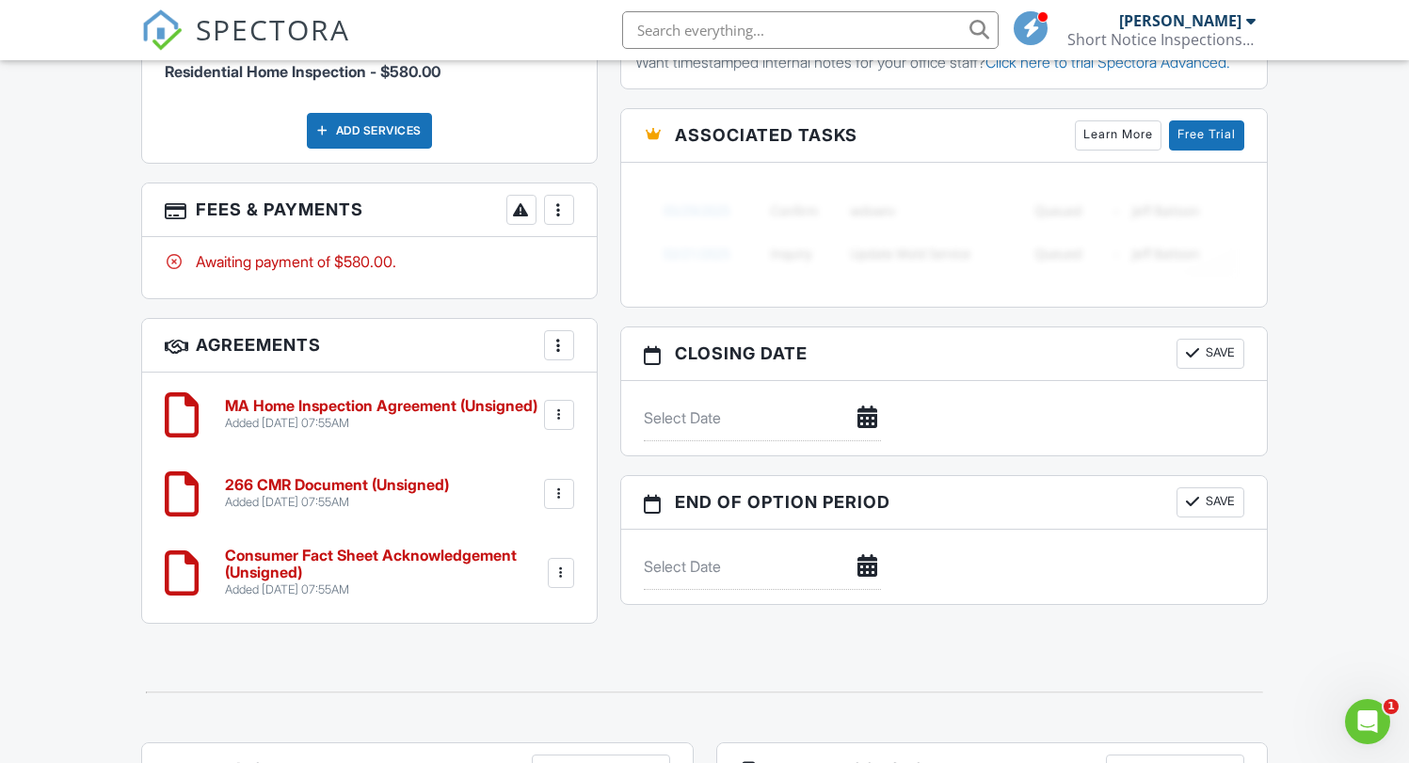
scroll to position [1632, 0]
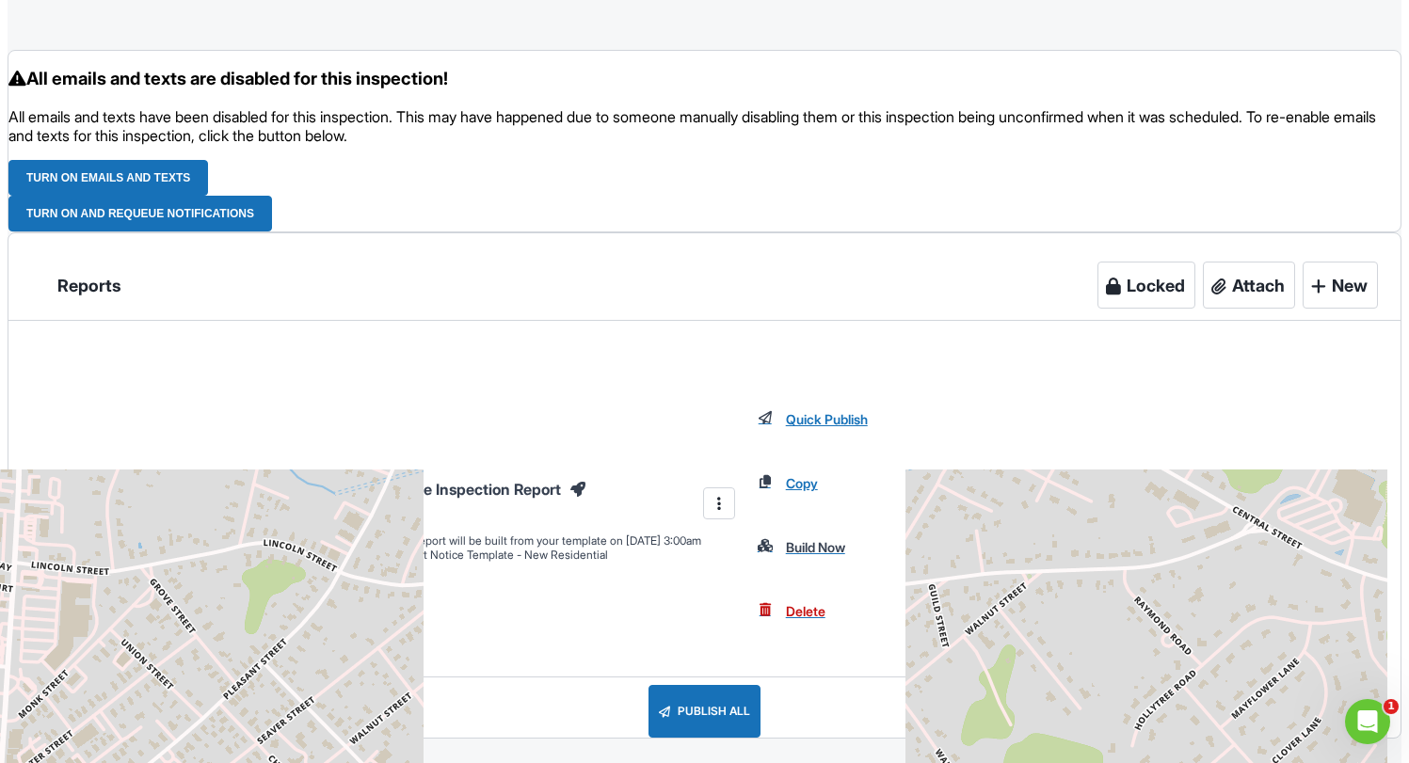
scroll to position [2178, 0]
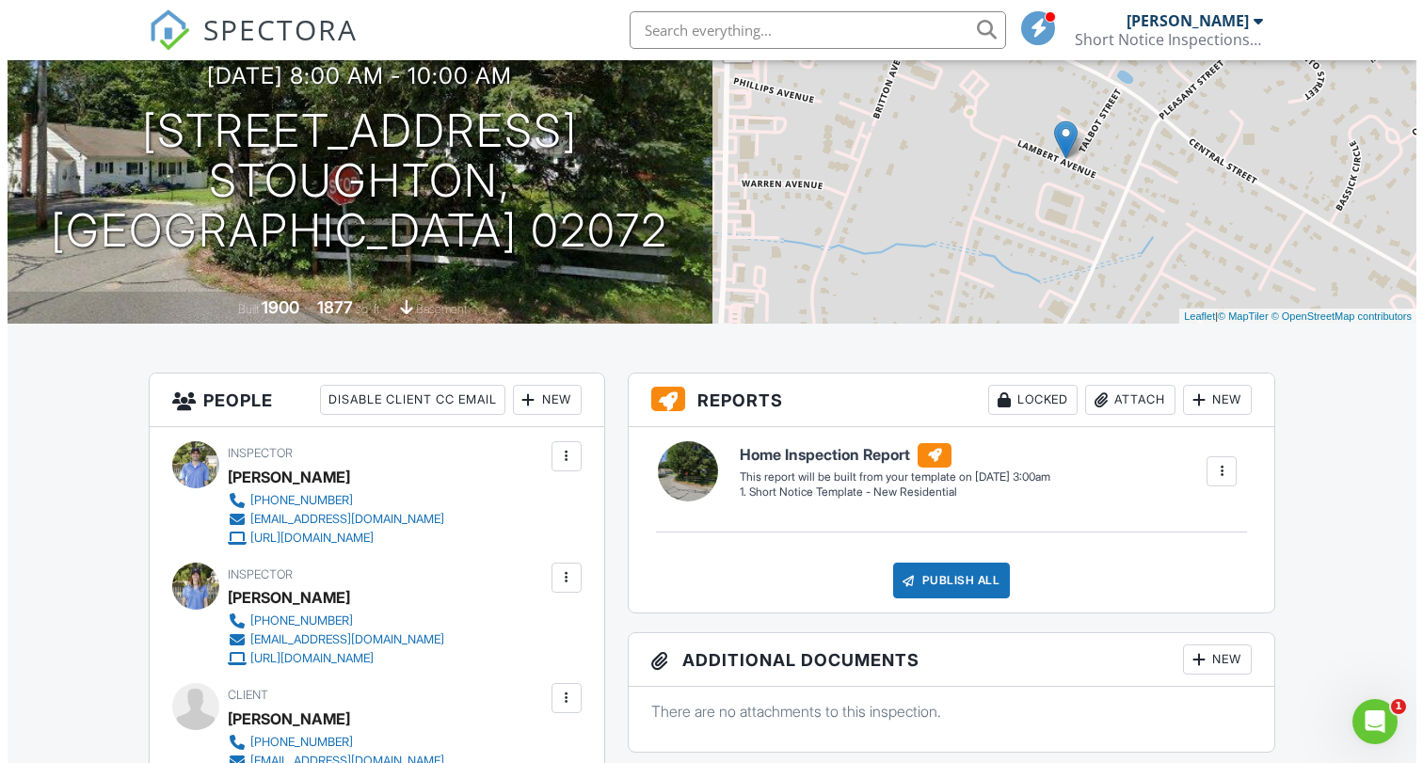
scroll to position [175, 0]
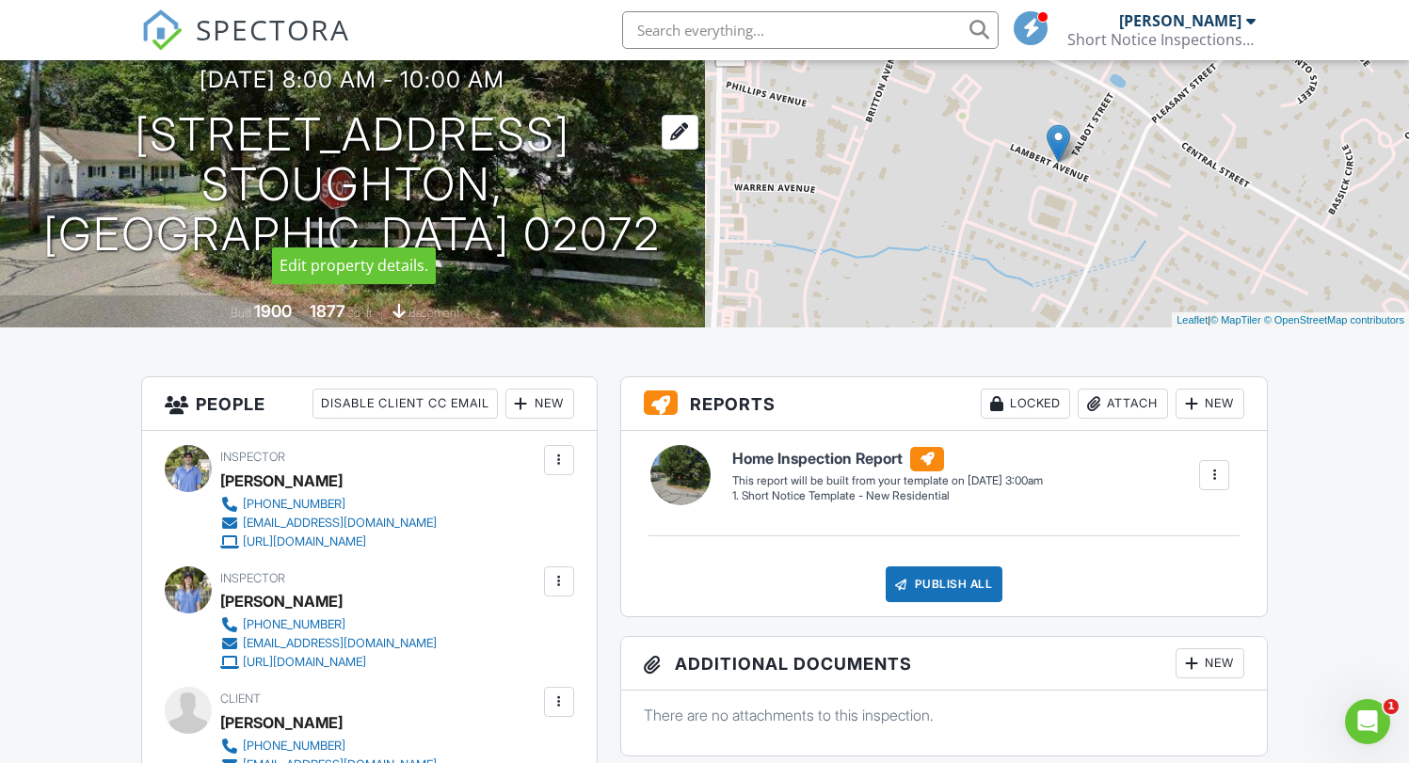
click at [662, 150] on div at bounding box center [680, 132] width 37 height 35
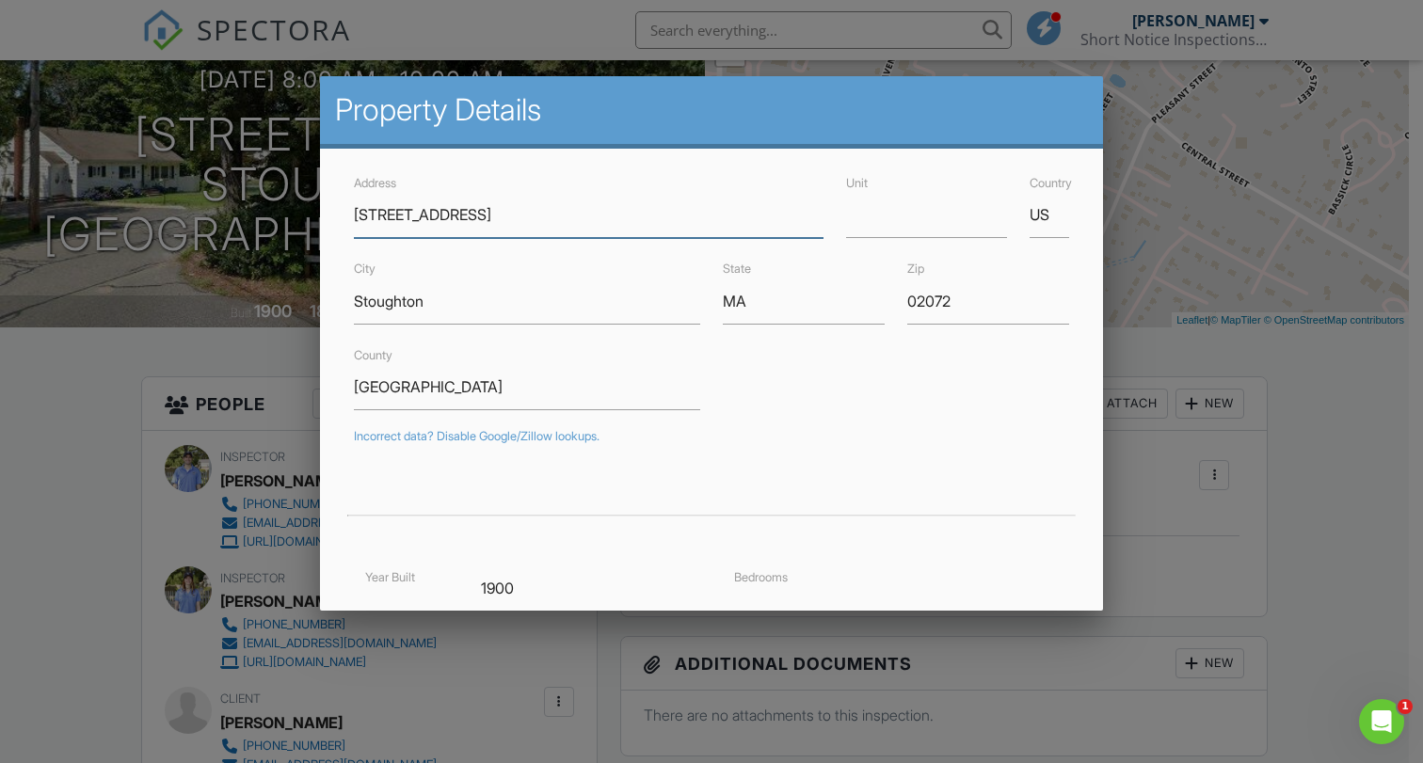
click at [375, 218] on input "93 Talbot St" at bounding box center [588, 215] width 469 height 46
click at [372, 216] on input "93 Talbot St" at bounding box center [588, 215] width 469 height 46
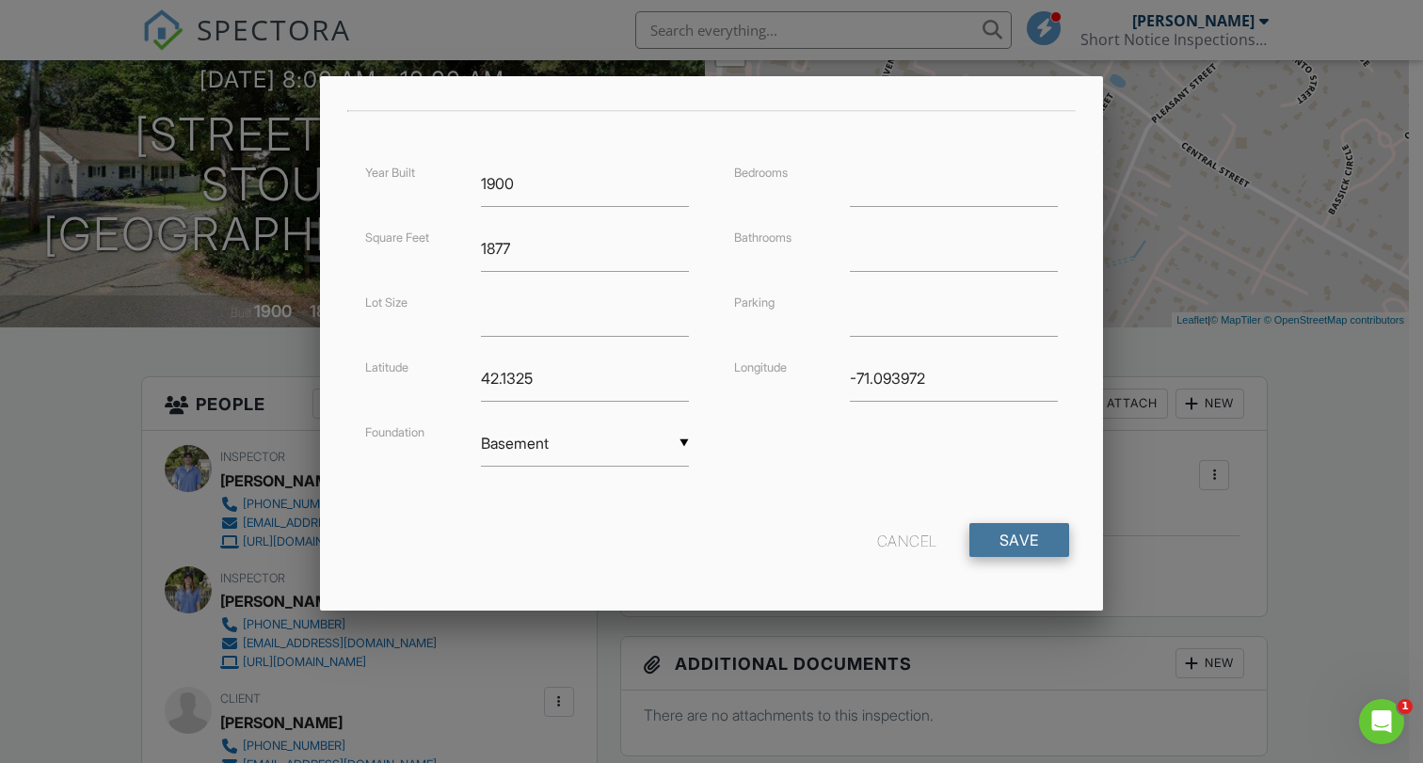
type input "[STREET_ADDRESS]"
click at [986, 534] on input "Save" at bounding box center [1020, 540] width 100 height 34
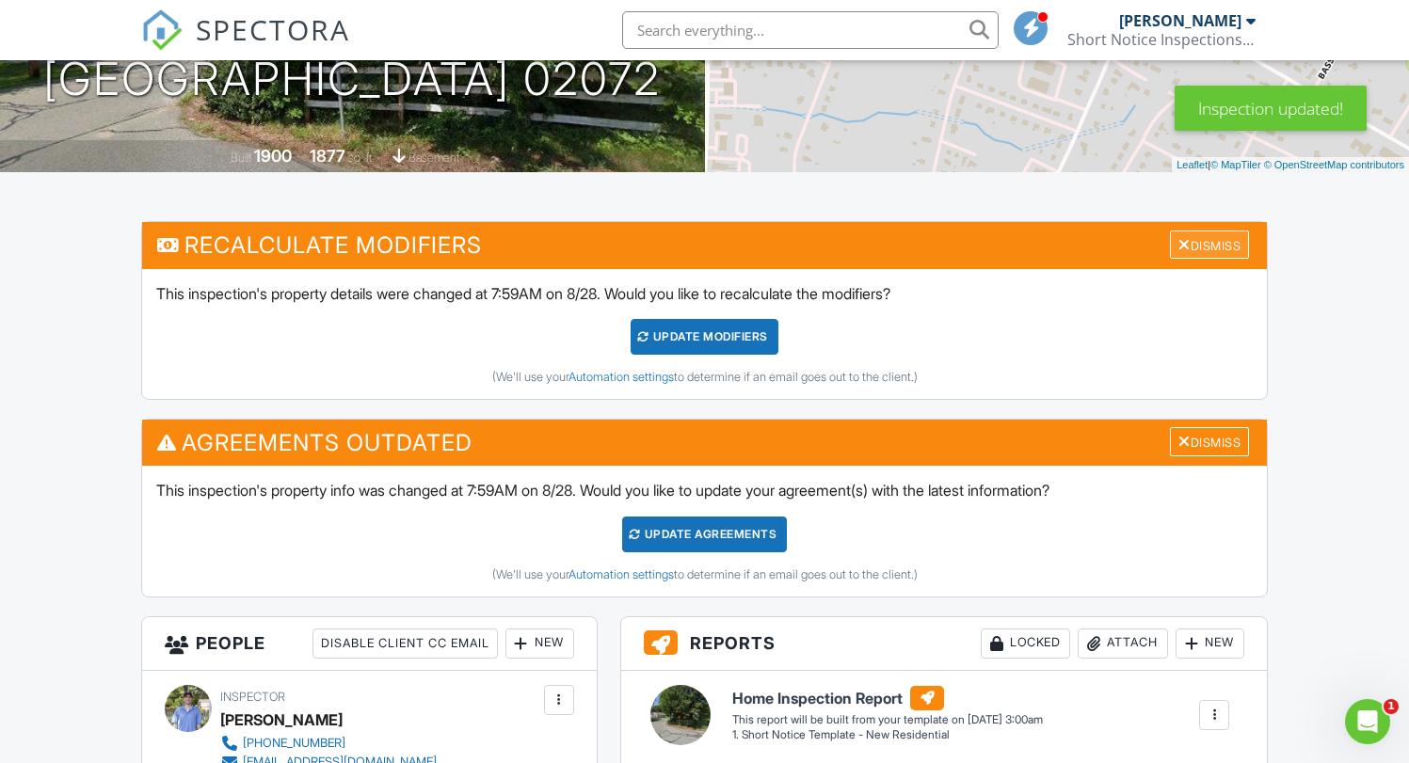
click at [1196, 251] on div "Dismiss" at bounding box center [1209, 245] width 79 height 29
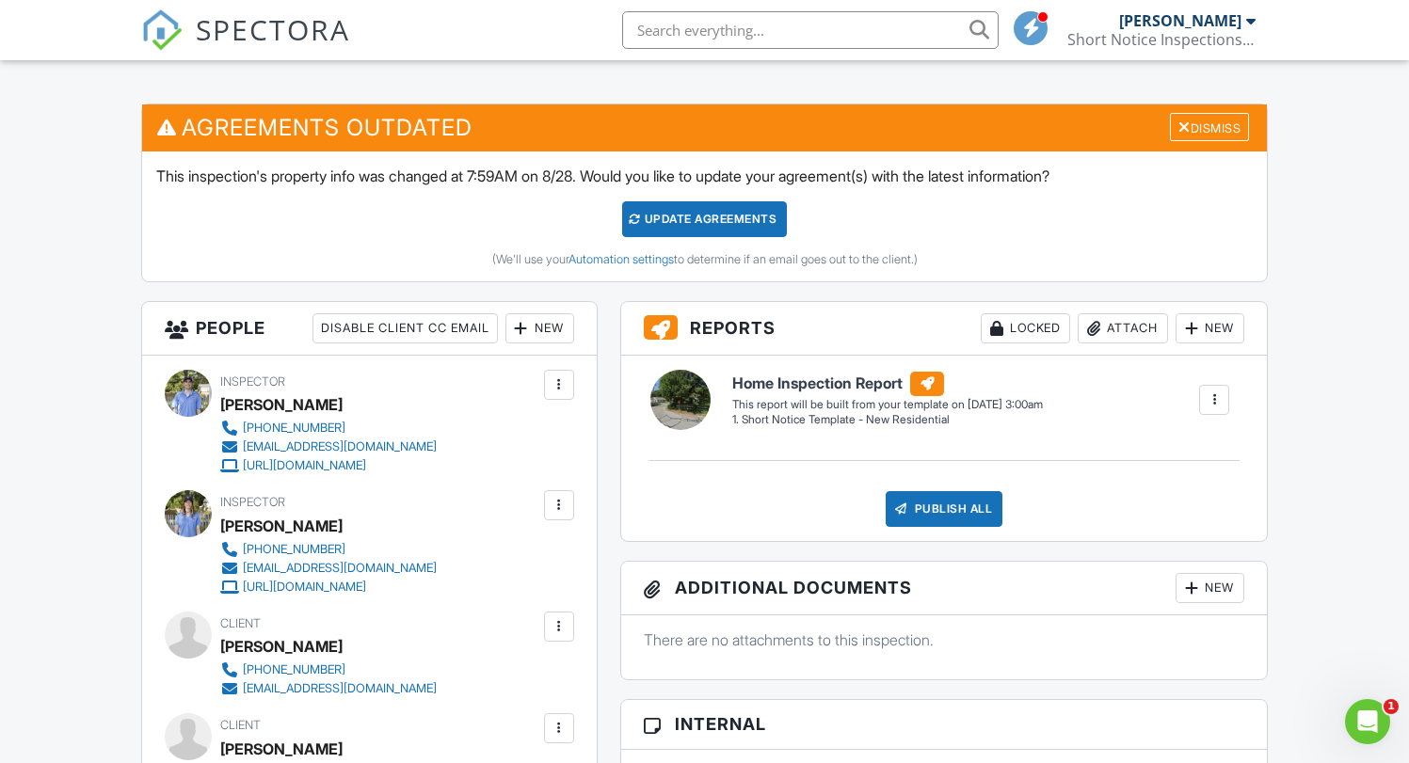
scroll to position [95, 0]
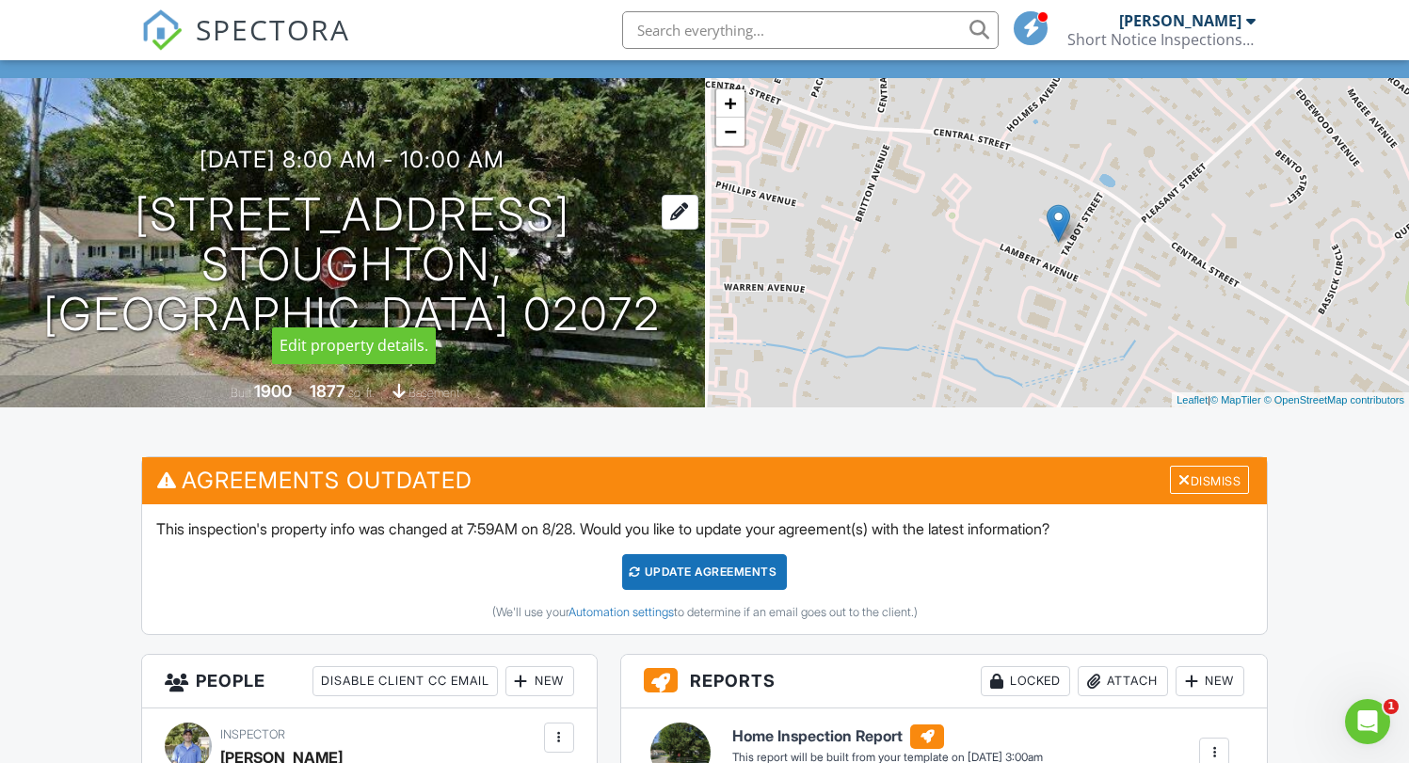
click at [662, 230] on div at bounding box center [680, 212] width 37 height 35
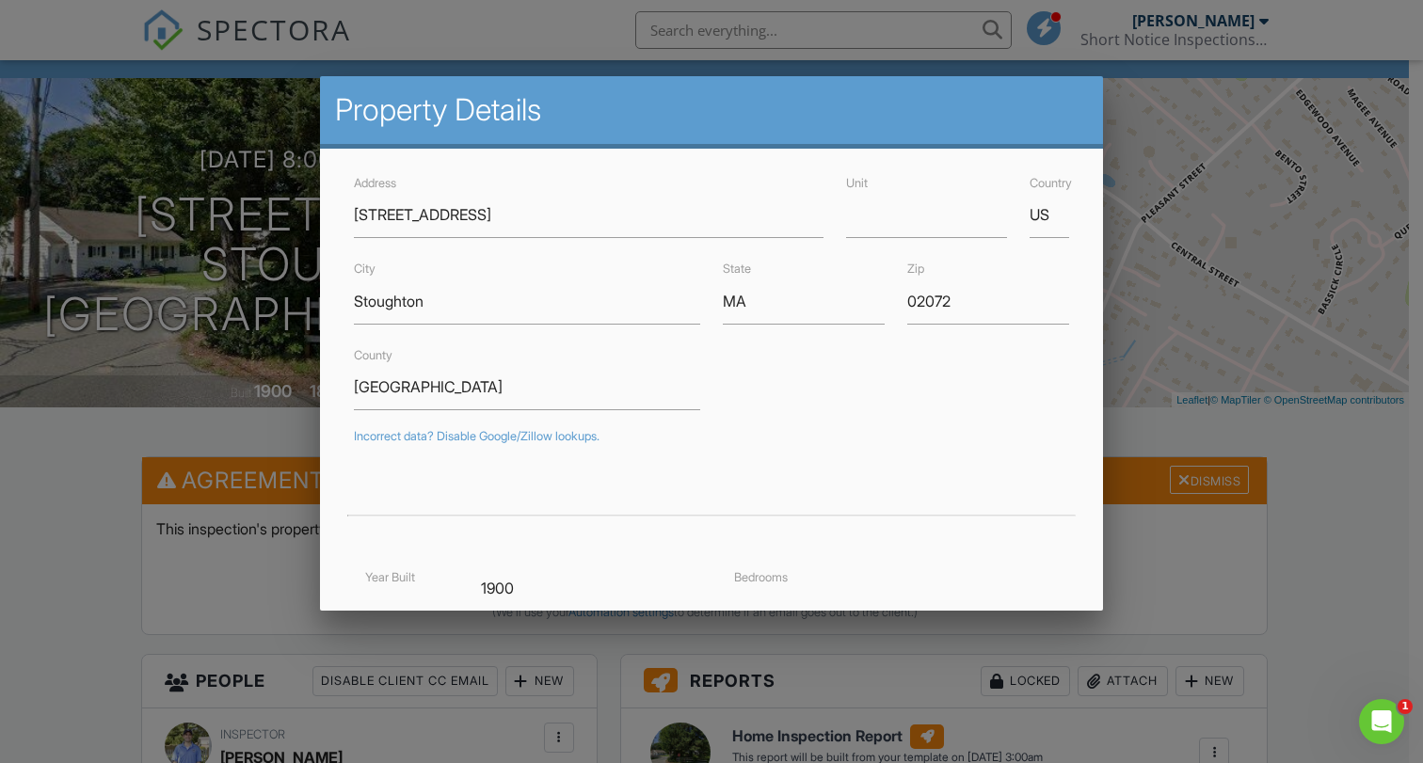
click at [1341, 545] on div at bounding box center [711, 383] width 1423 height 955
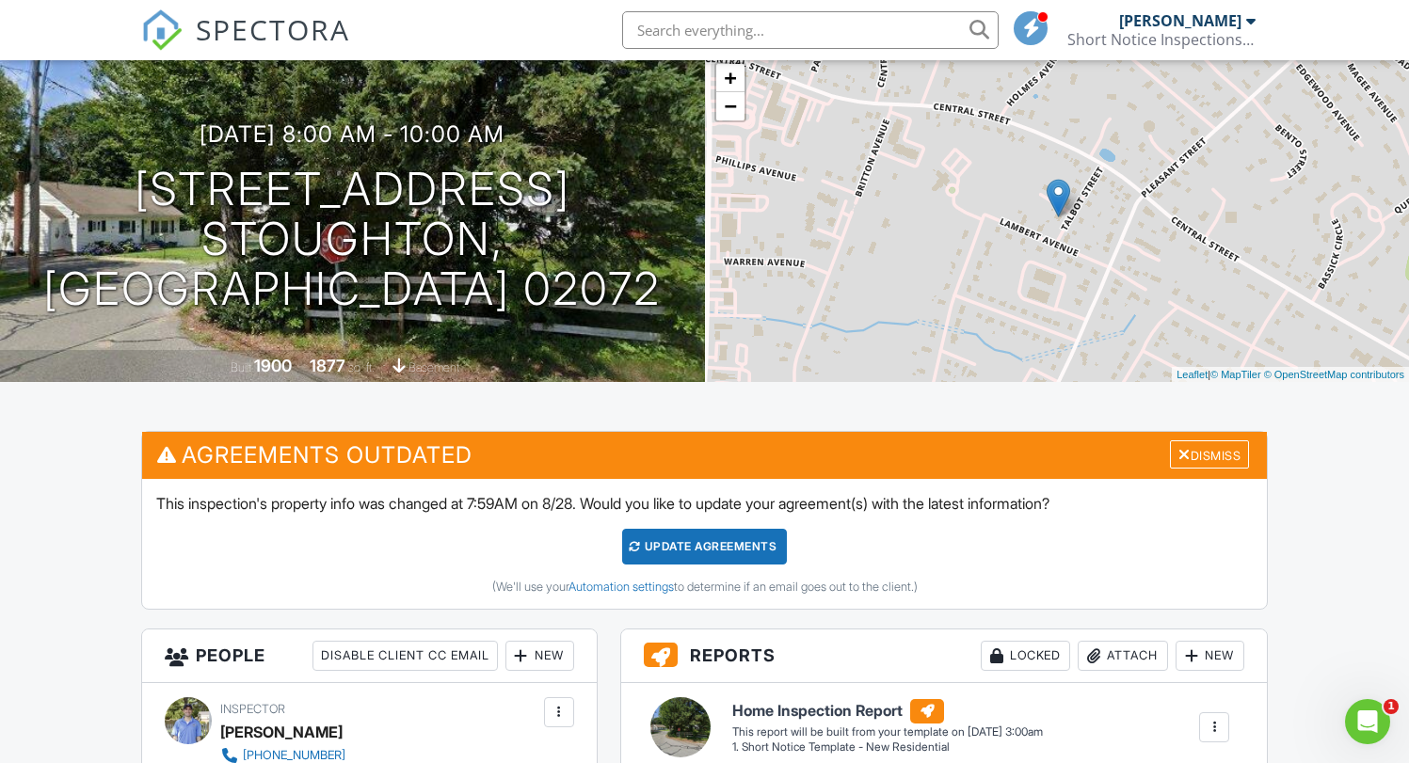
scroll to position [173, 0]
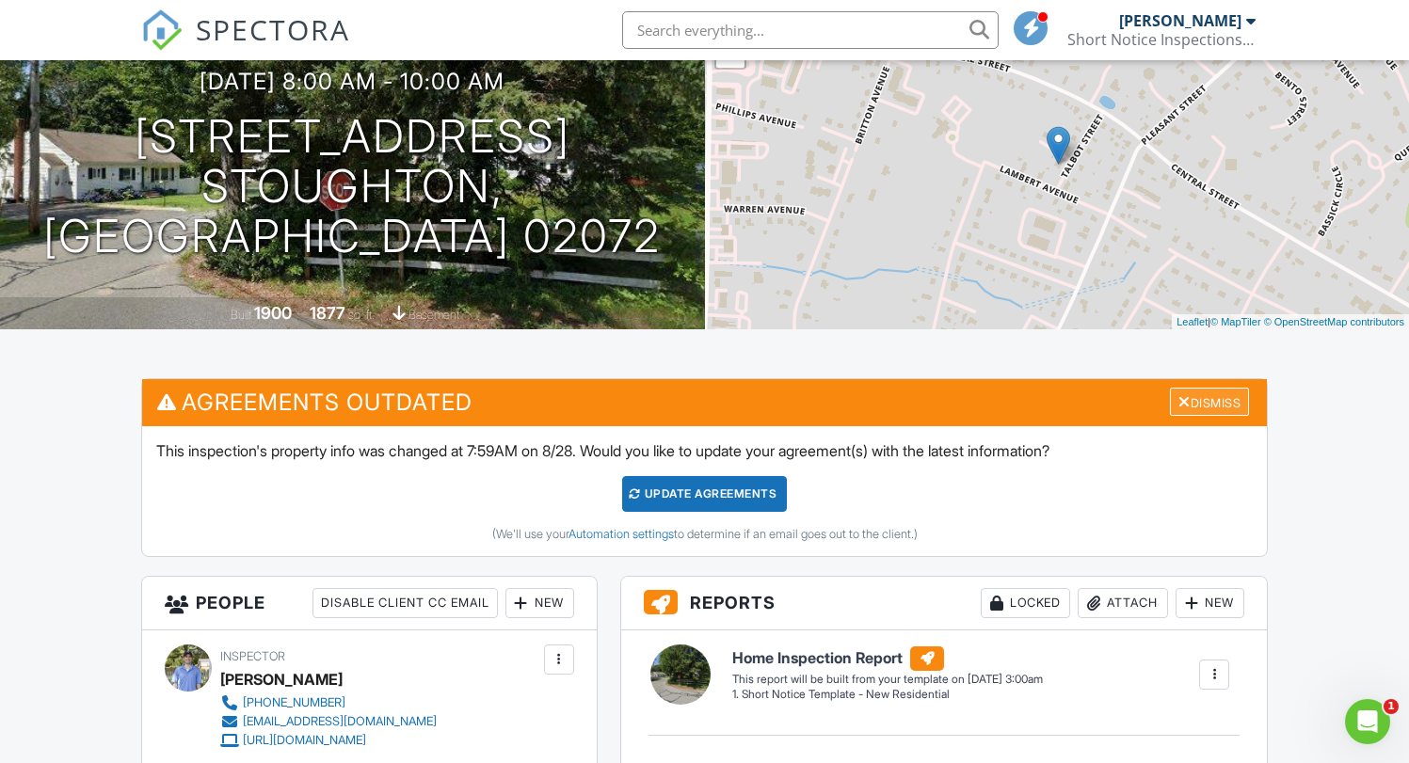
click at [1206, 404] on div "Dismiss" at bounding box center [1209, 402] width 79 height 29
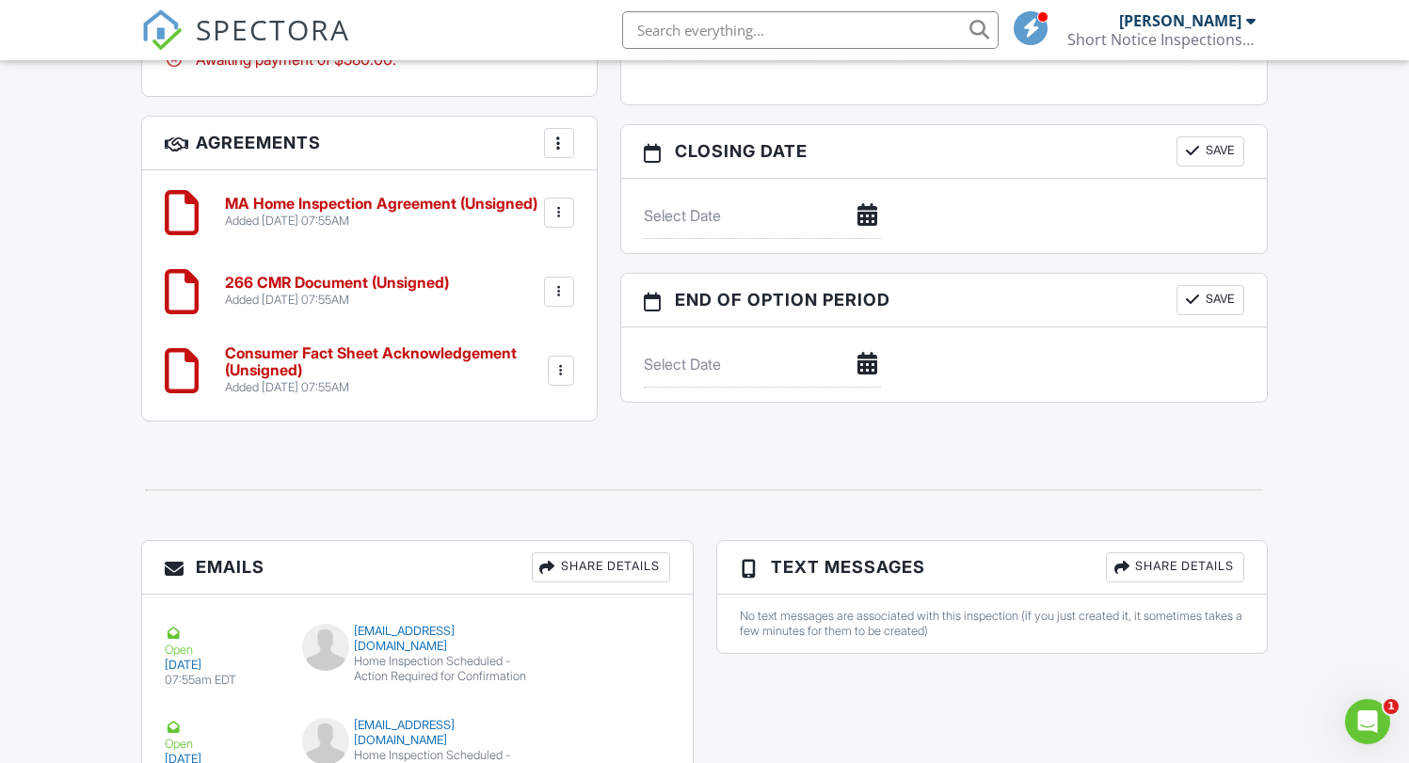
scroll to position [1670, 0]
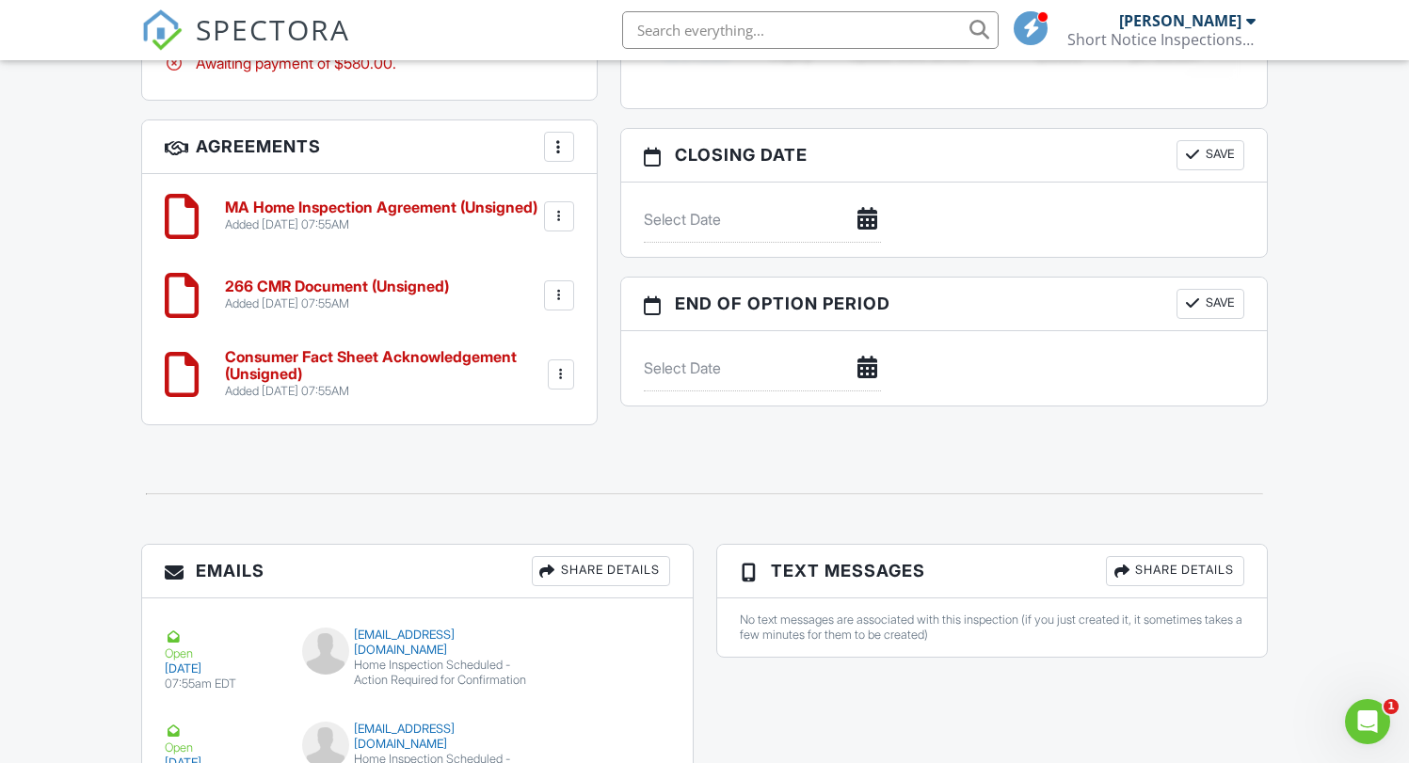
click at [554, 213] on div at bounding box center [559, 216] width 19 height 19
click at [503, 260] on li "Edit" at bounding box center [509, 268] width 107 height 47
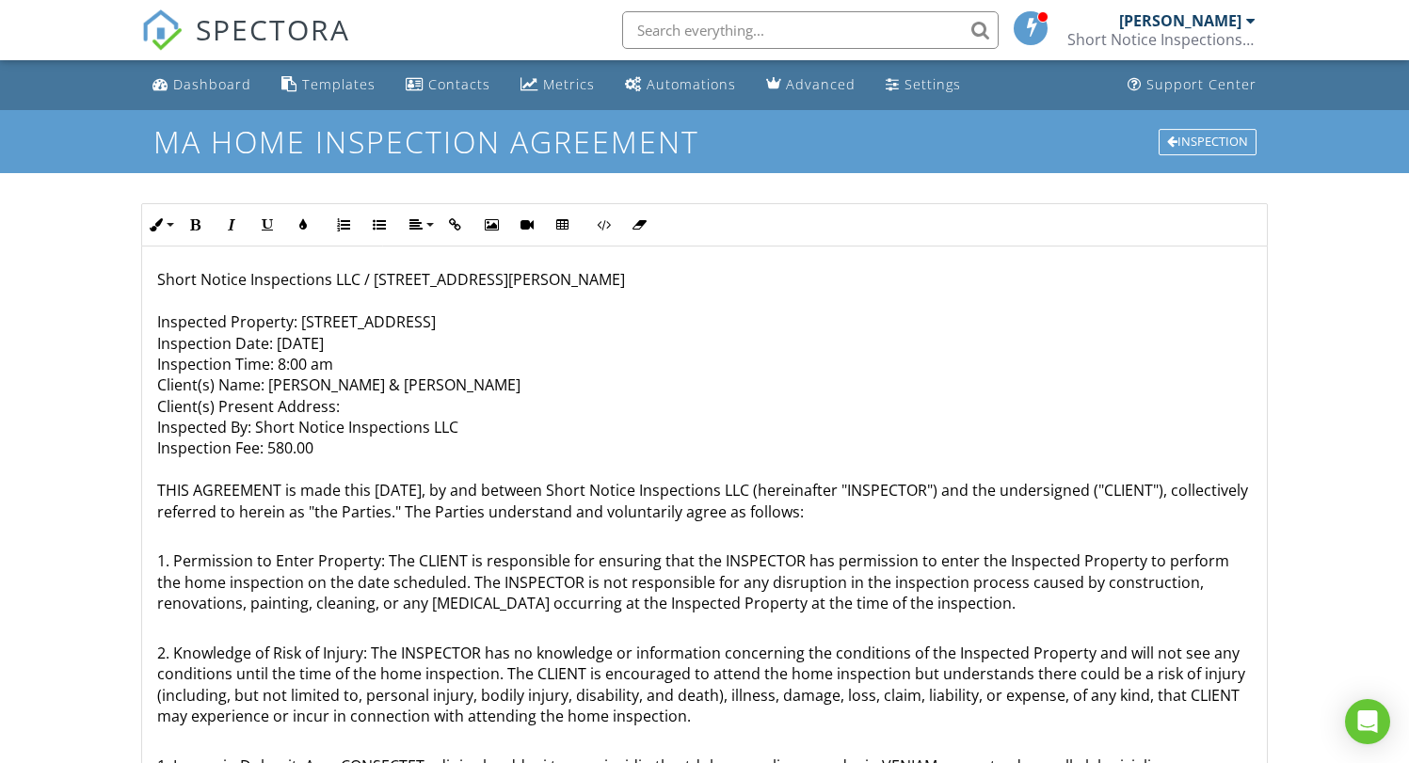
click at [308, 321] on p "Short Notice Inspections LLC / PO box 824 Hanson MA, 02341 Inspected Property: …" at bounding box center [705, 395] width 1096 height 253
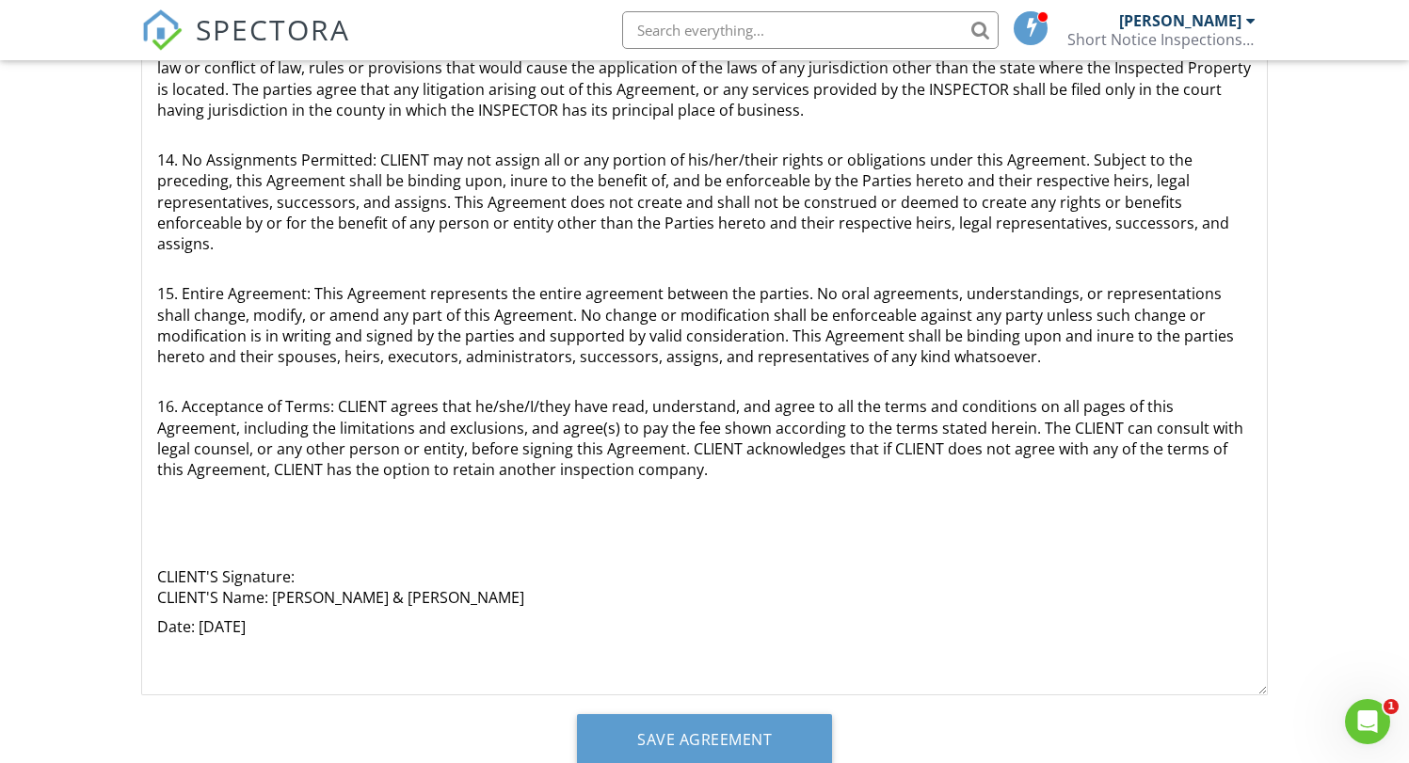
scroll to position [369, 0]
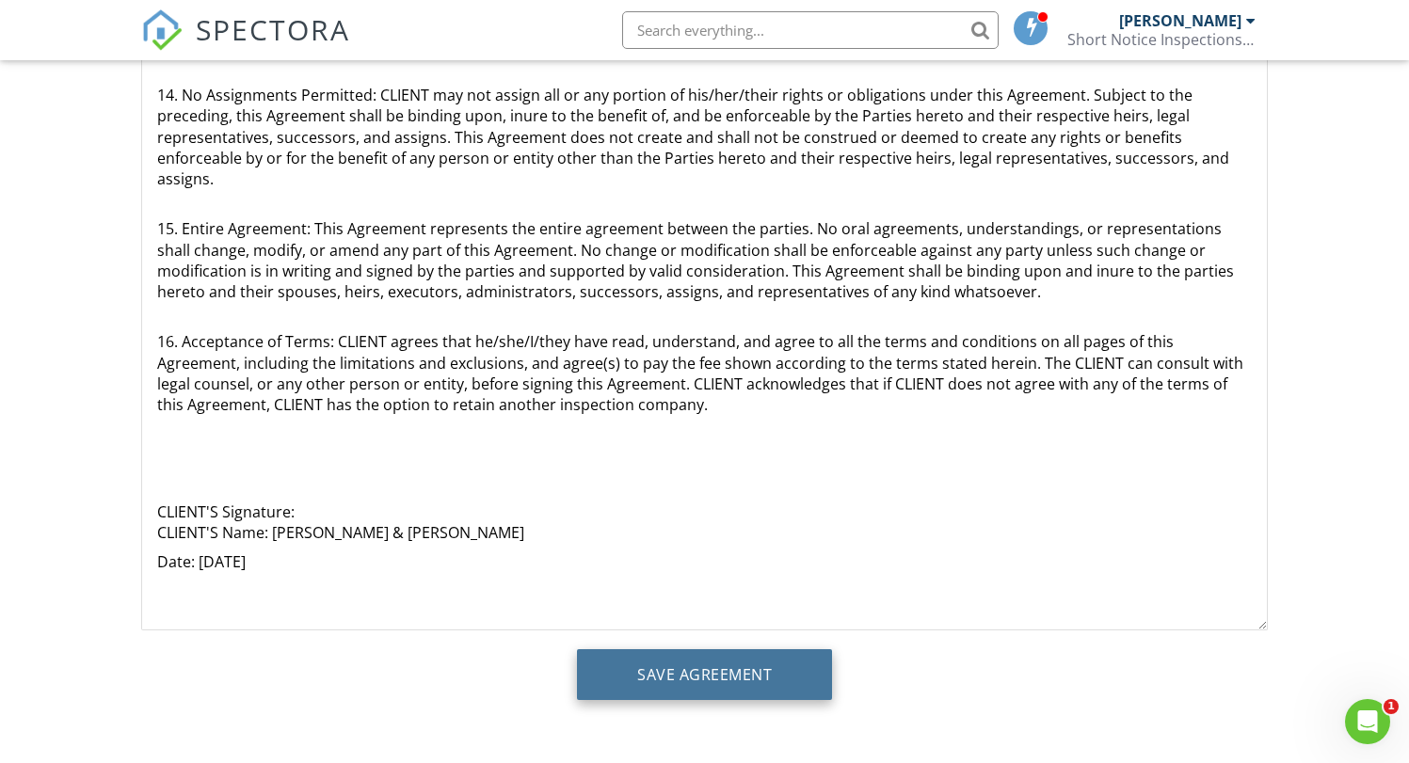
click at [723, 681] on input "Save Agreement" at bounding box center [704, 675] width 255 height 51
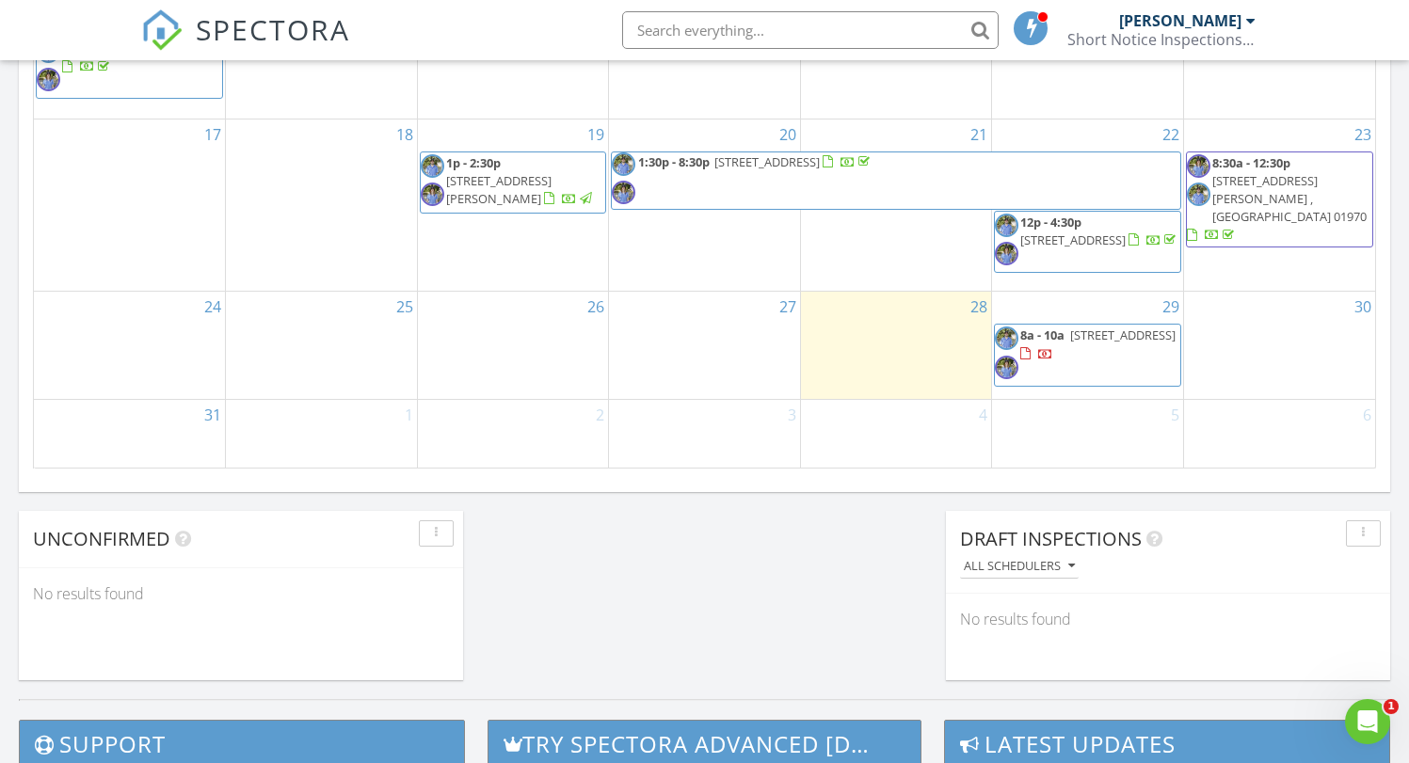
click at [1071, 364] on span "8a - 10a [STREET_ADDRESS]" at bounding box center [1087, 355] width 185 height 56
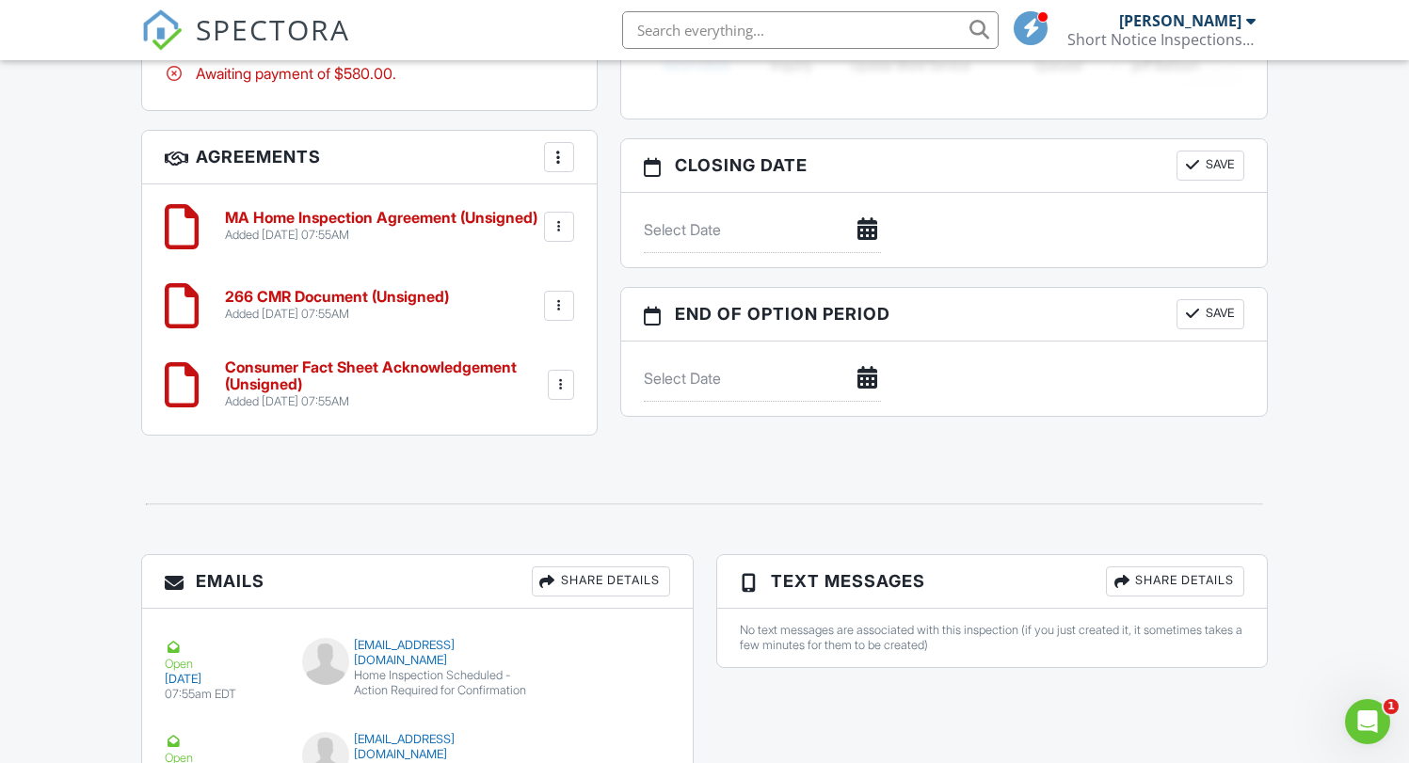
scroll to position [1663, 0]
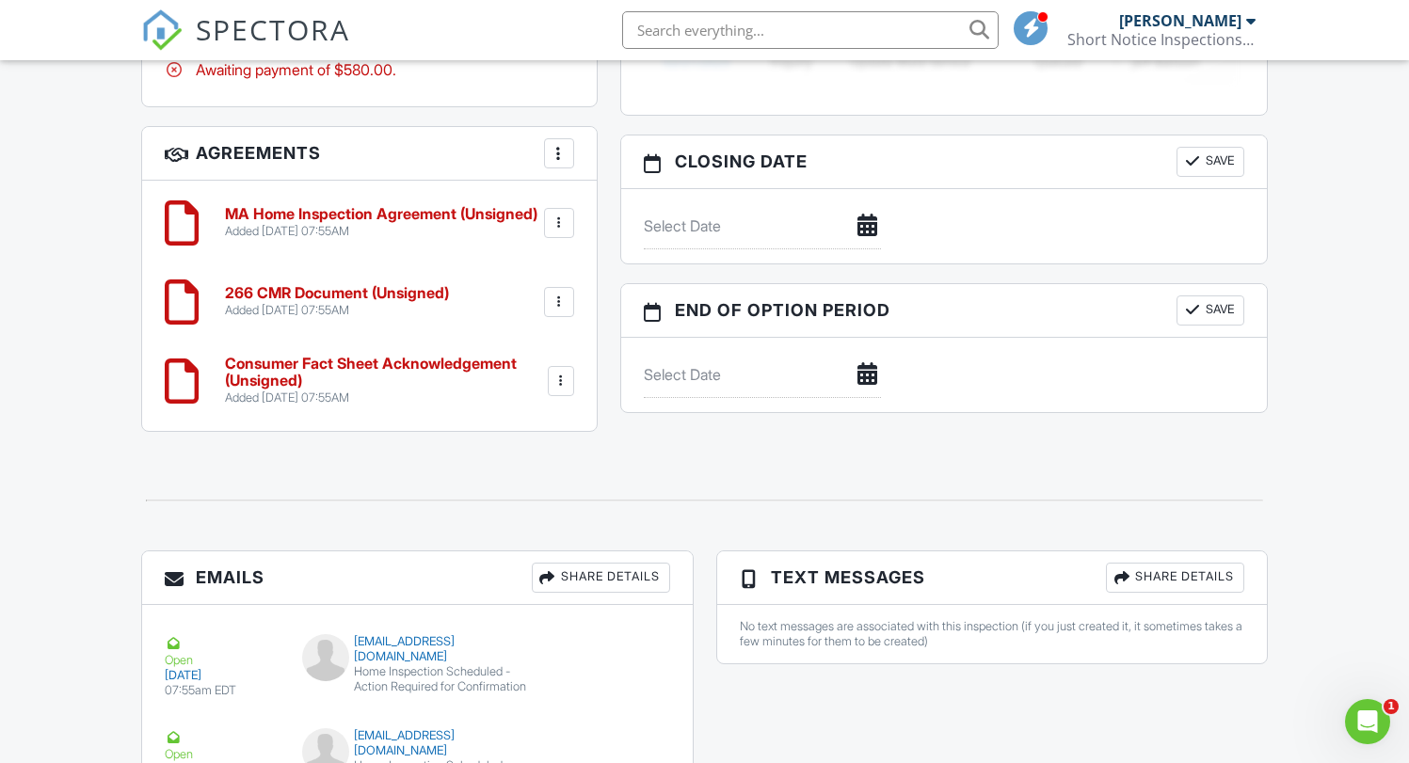
click at [561, 221] on div at bounding box center [559, 223] width 19 height 19
click at [510, 268] on li "Edit" at bounding box center [509, 274] width 107 height 47
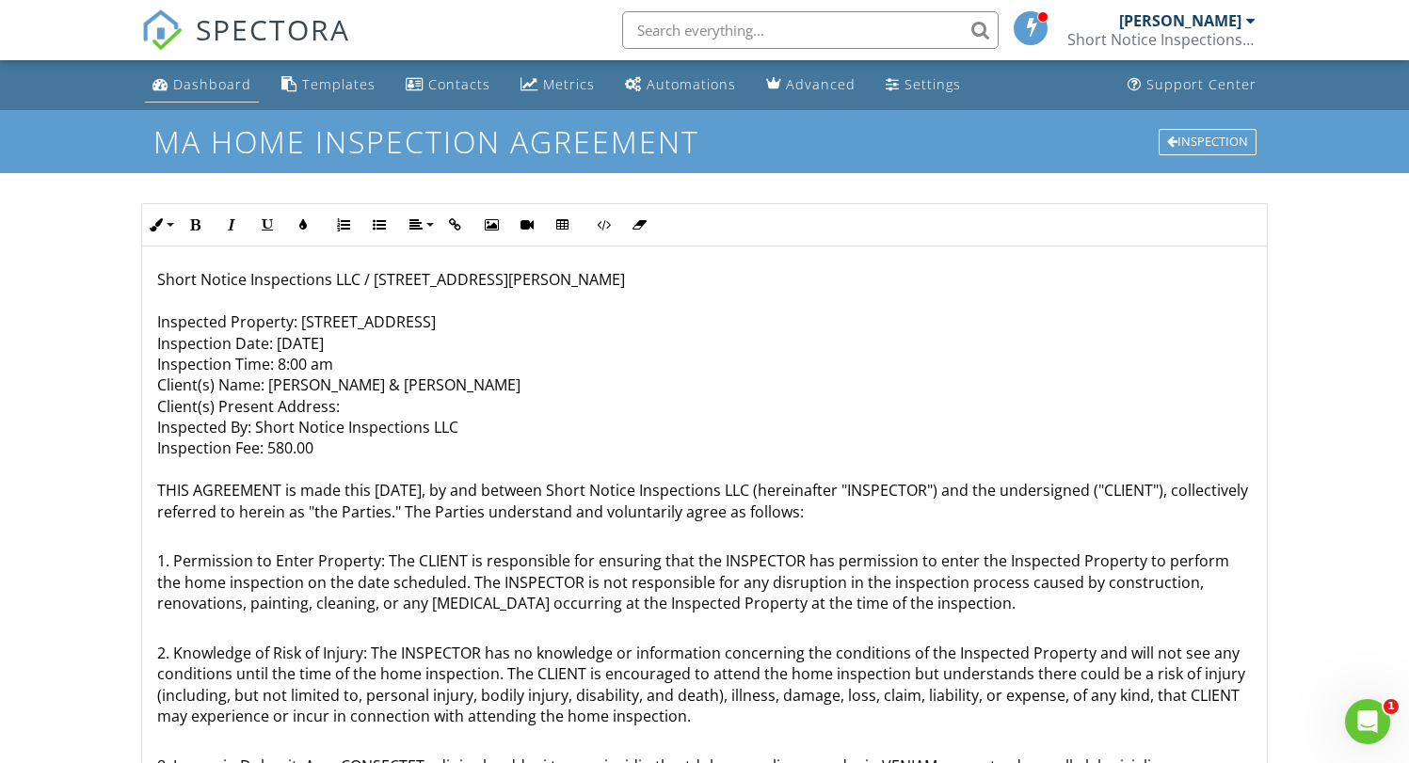
click at [185, 82] on div "Dashboard" at bounding box center [212, 84] width 78 height 18
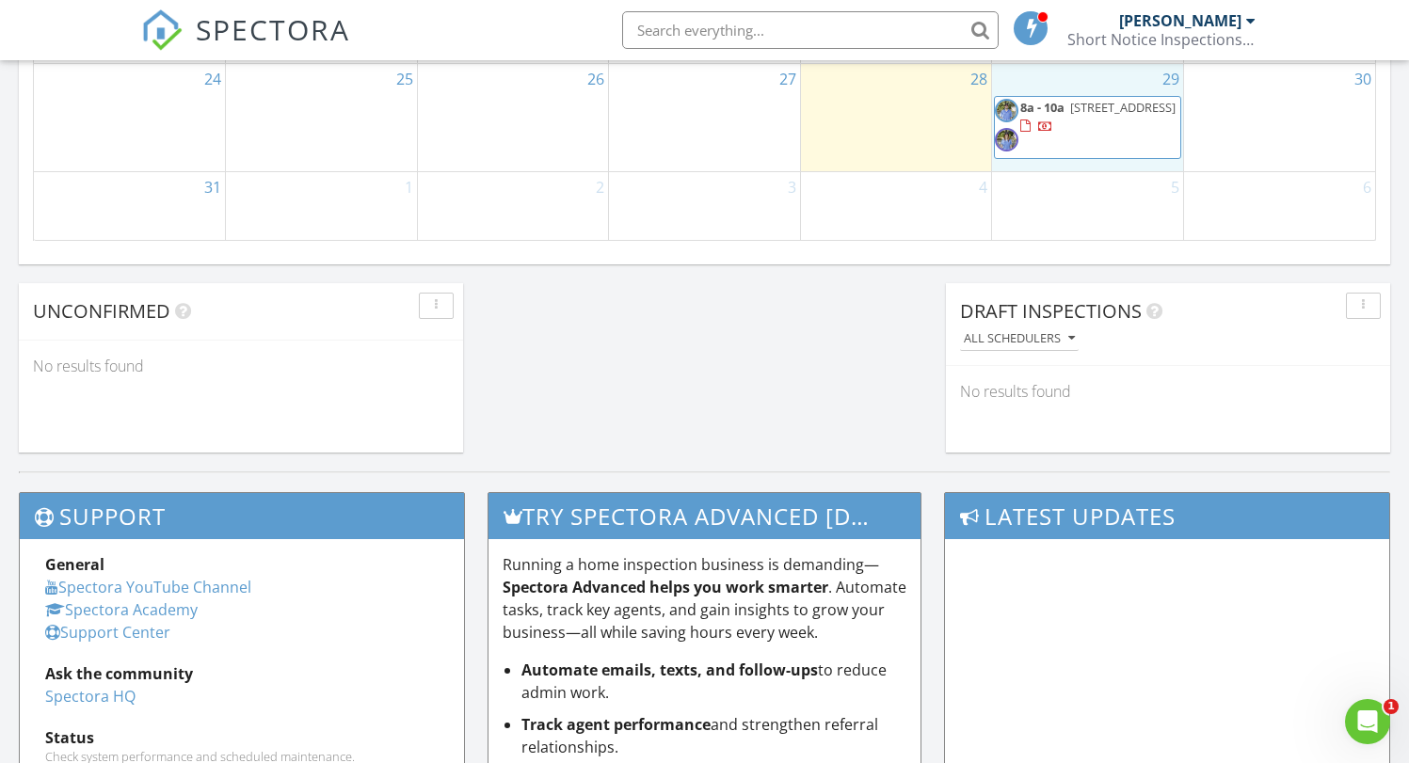
click at [1062, 155] on div "29 8a - 10a 39 Talbot St , Stoughton 02072" at bounding box center [1087, 117] width 191 height 106
click at [881, 133] on div "28" at bounding box center [896, 117] width 191 height 106
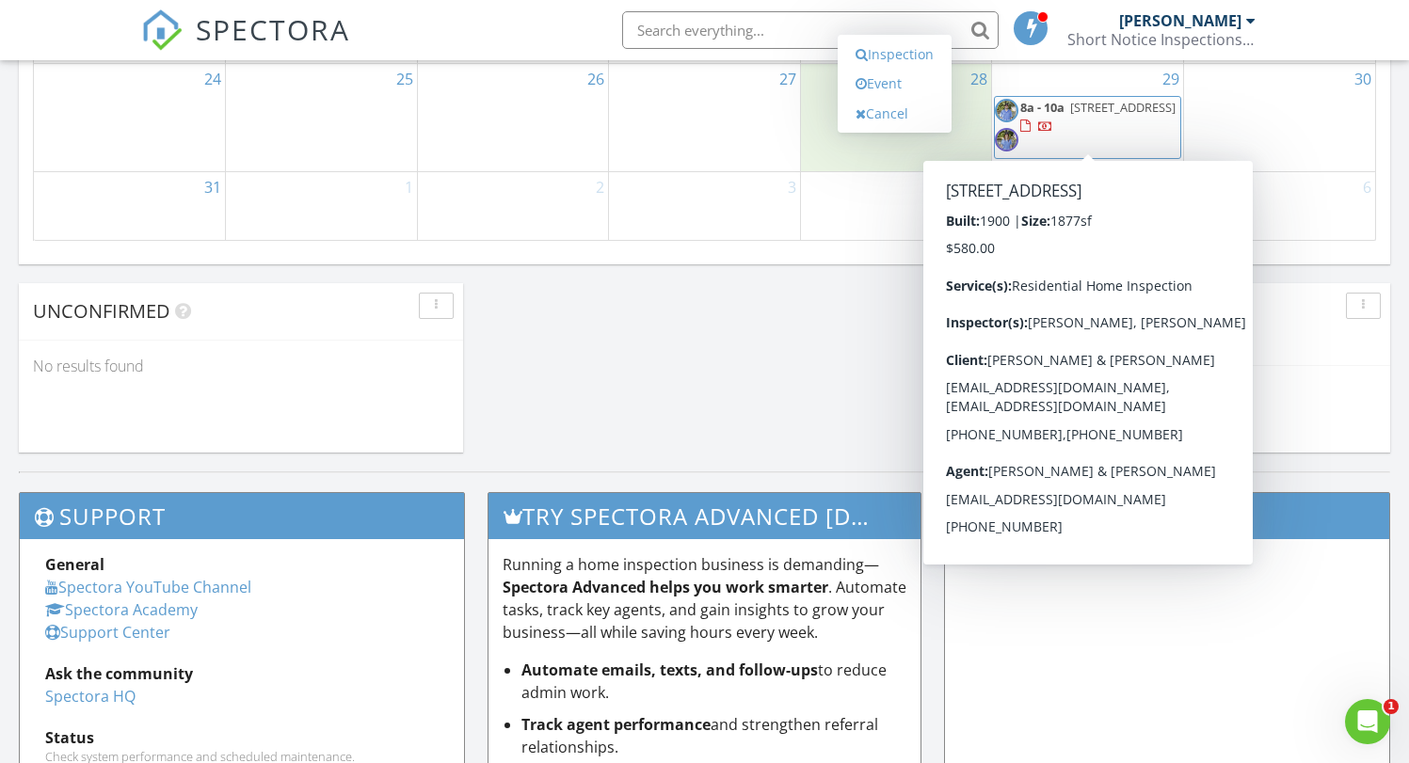
click at [1071, 138] on span "8a - 10a 39 Talbot St , Stoughton 02072" at bounding box center [1087, 127] width 185 height 56
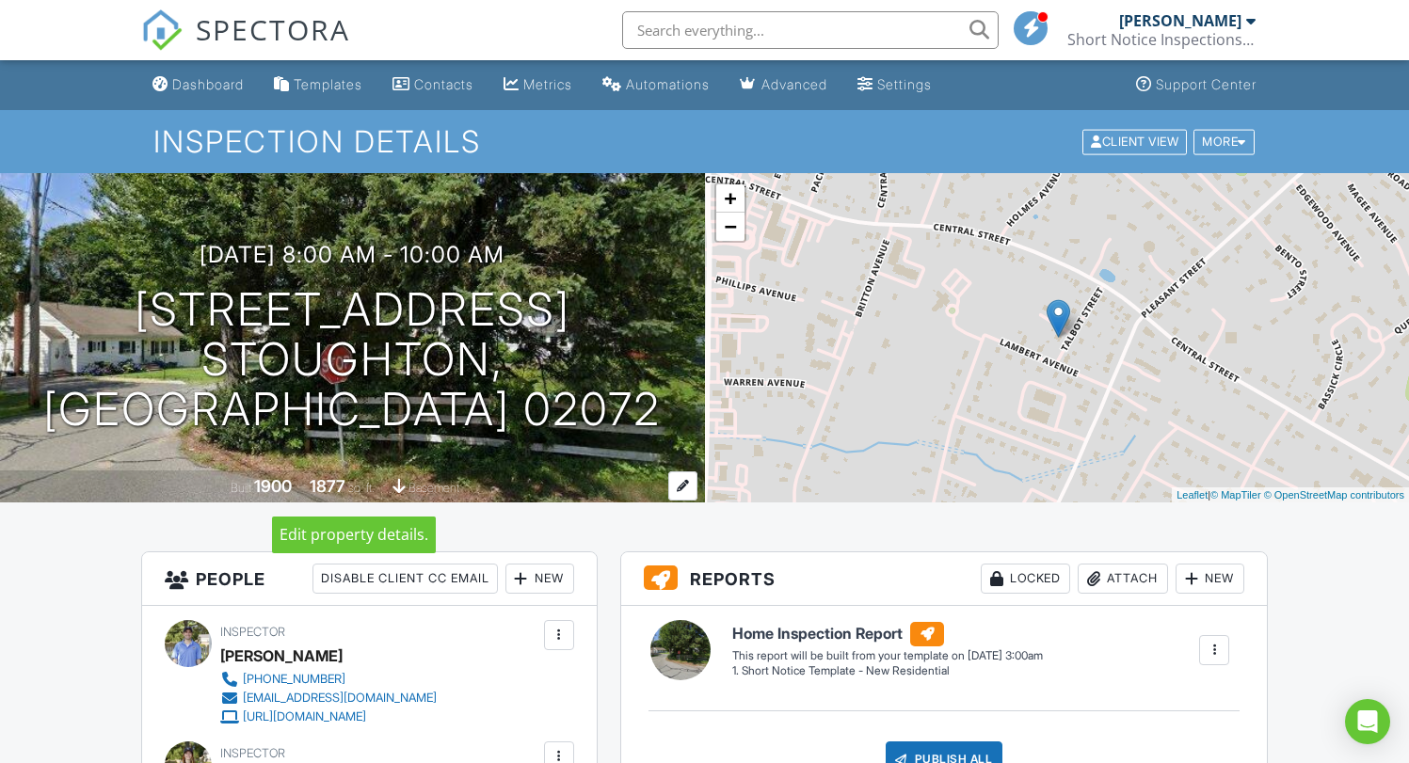
click at [679, 488] on div at bounding box center [682, 486] width 29 height 29
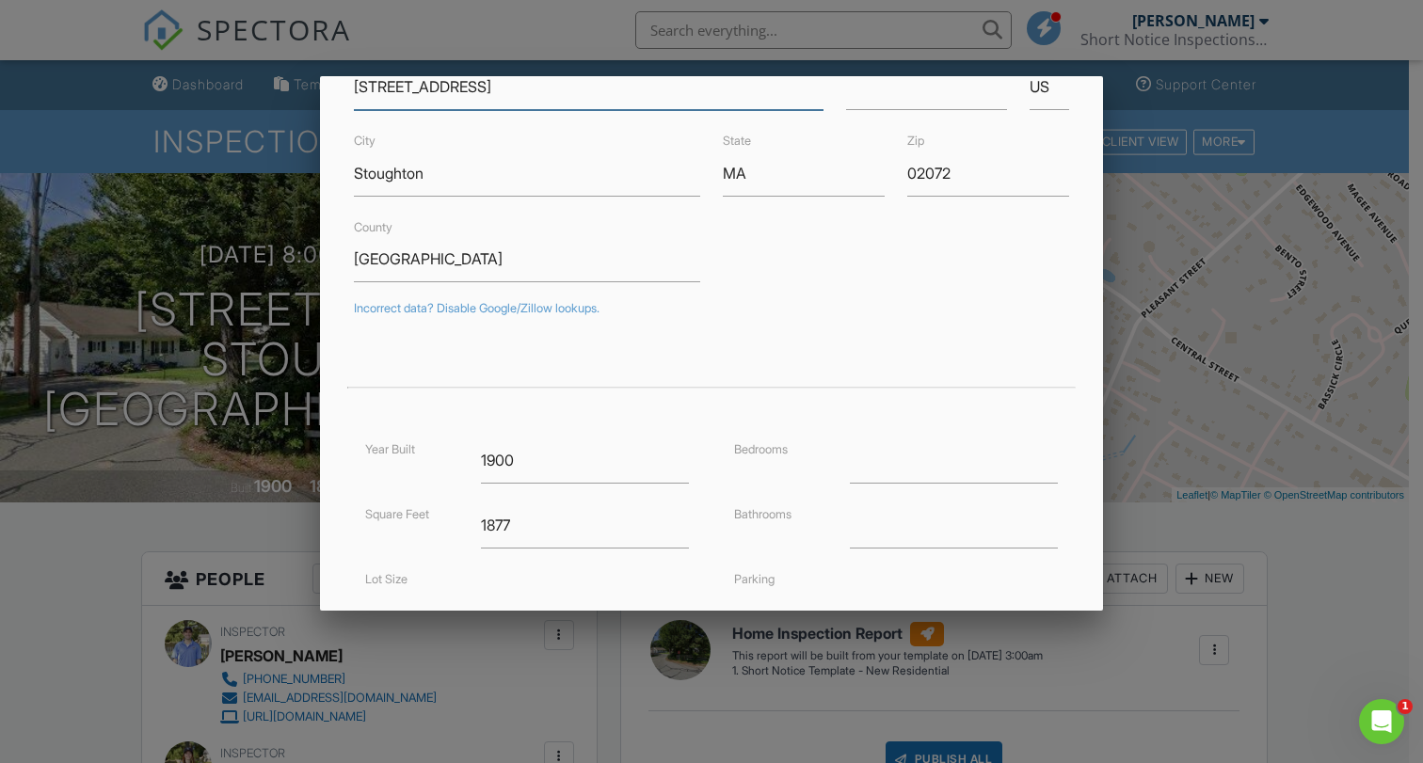
scroll to position [239, 0]
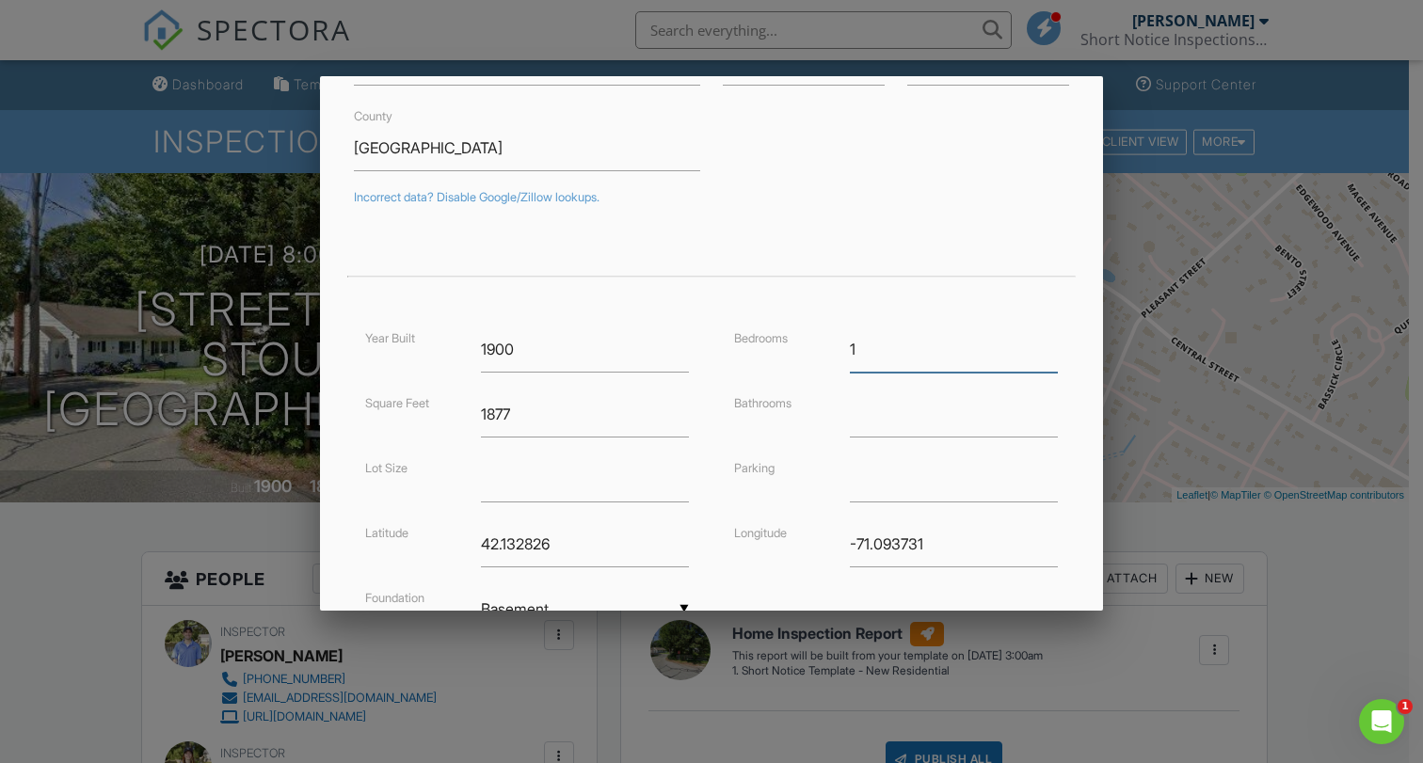
click at [1035, 345] on input "1" at bounding box center [954, 350] width 208 height 46
click at [1035, 345] on input "2" at bounding box center [954, 350] width 208 height 46
click at [1035, 345] on input "3" at bounding box center [954, 350] width 208 height 46
type input "4"
click at [1035, 345] on input "4" at bounding box center [954, 350] width 208 height 46
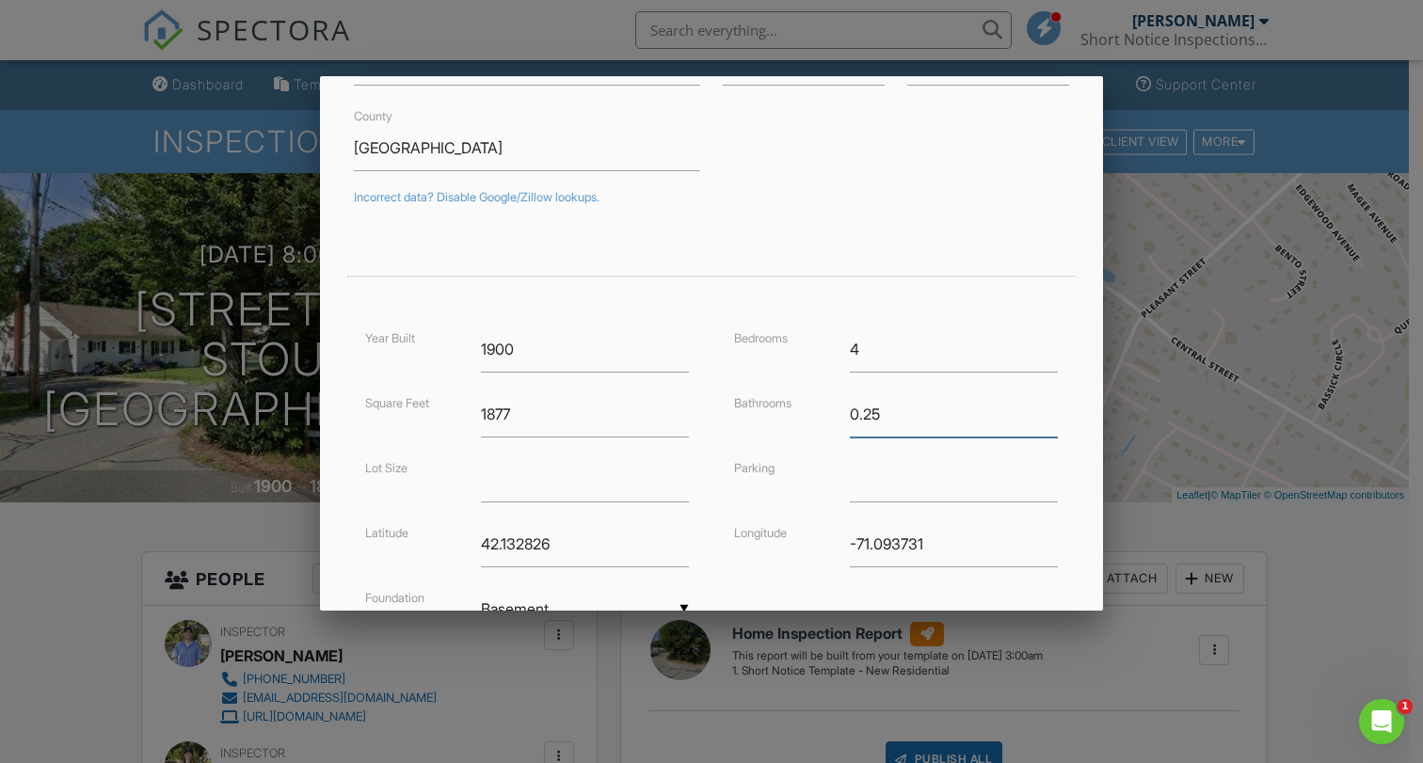
click at [1036, 407] on input "0.25" at bounding box center [954, 415] width 208 height 46
click at [1036, 407] on input "0.5" at bounding box center [954, 415] width 208 height 46
click at [1036, 407] on input "0.75" at bounding box center [954, 415] width 208 height 46
click at [1036, 407] on input "1" at bounding box center [954, 415] width 208 height 46
click at [1036, 407] on input "1.25" at bounding box center [954, 415] width 208 height 46
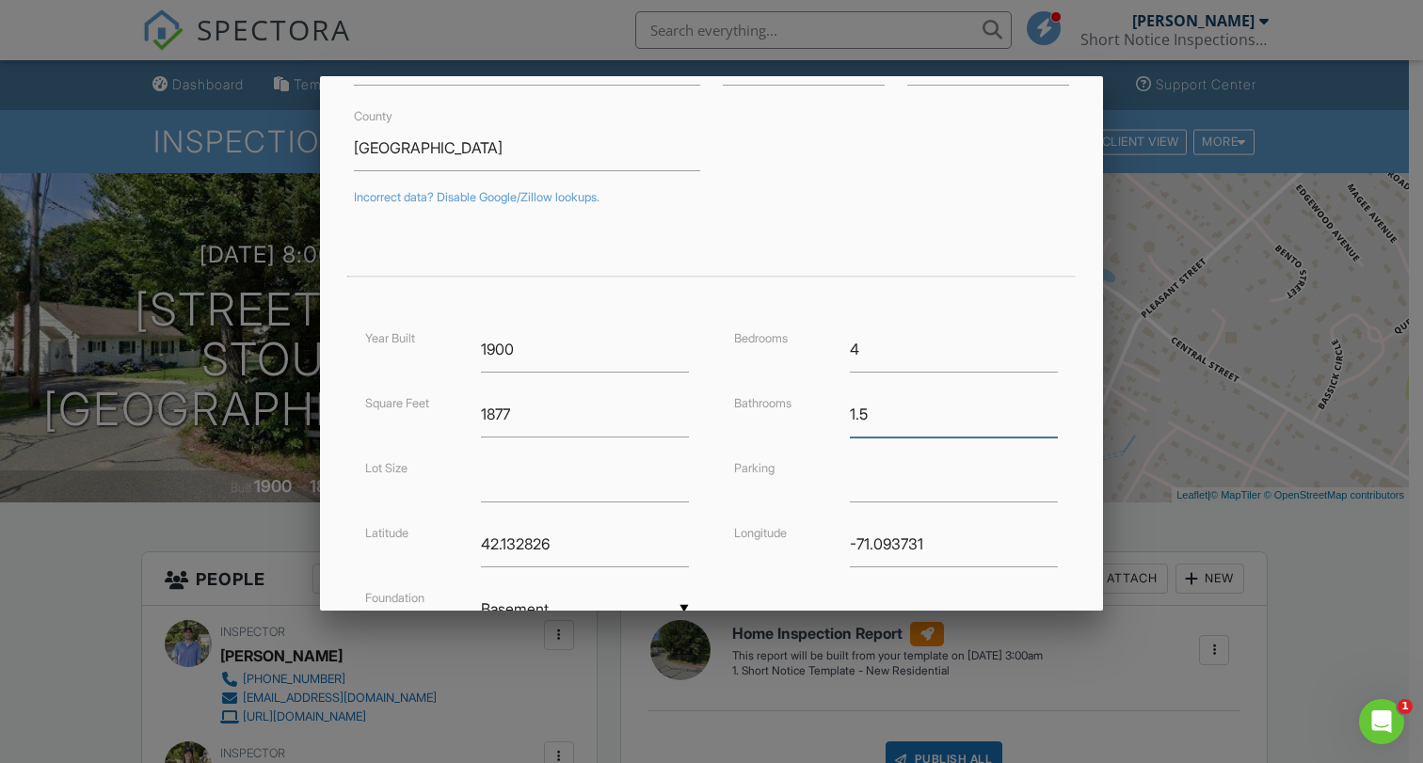
click at [1036, 407] on input "1.5" at bounding box center [954, 415] width 208 height 46
click at [1036, 407] on input "1.75" at bounding box center [954, 415] width 208 height 46
click at [1034, 412] on input "1.5" at bounding box center [954, 415] width 208 height 46
click at [1035, 408] on input "1.75" at bounding box center [954, 415] width 208 height 46
type input "2"
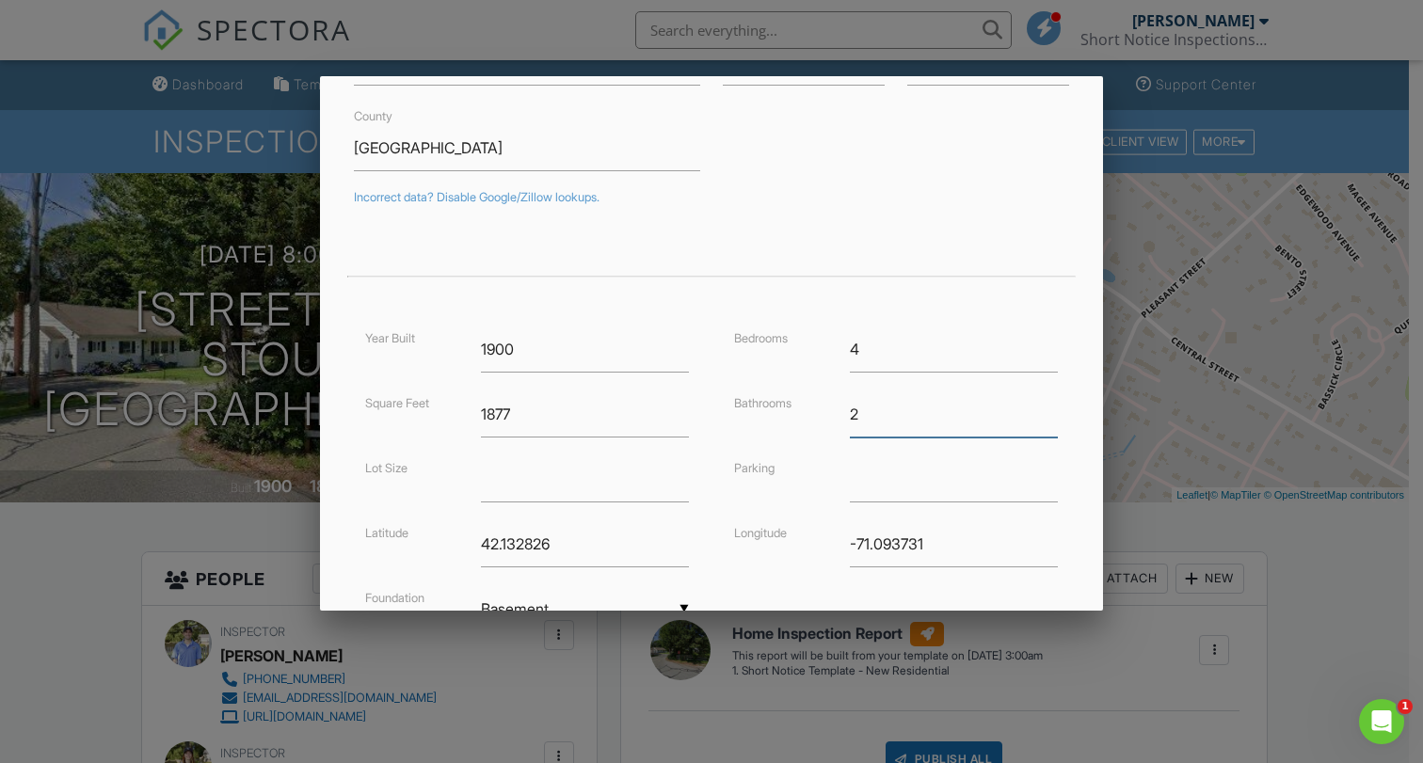
click at [1035, 408] on input "2" at bounding box center [954, 415] width 208 height 46
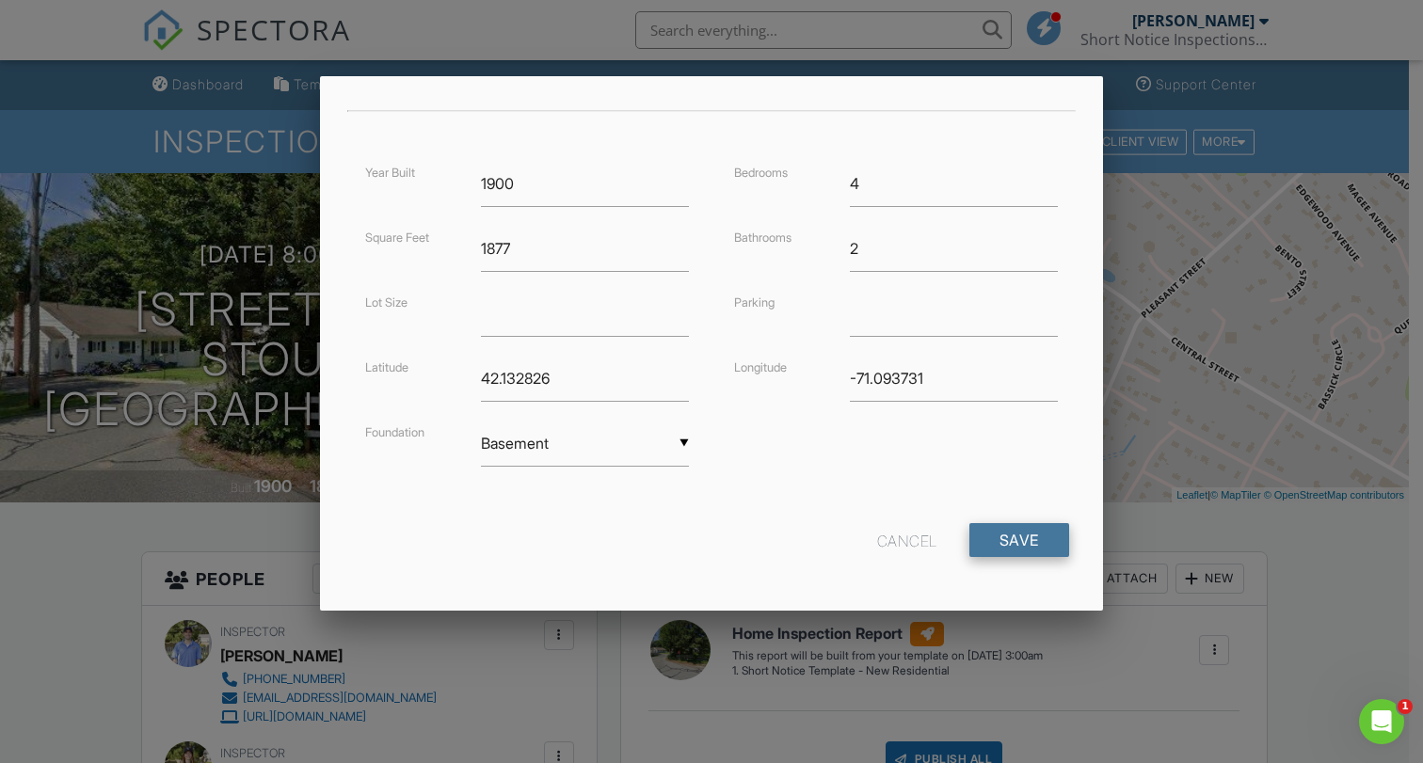
click at [987, 539] on input "Save" at bounding box center [1020, 540] width 100 height 34
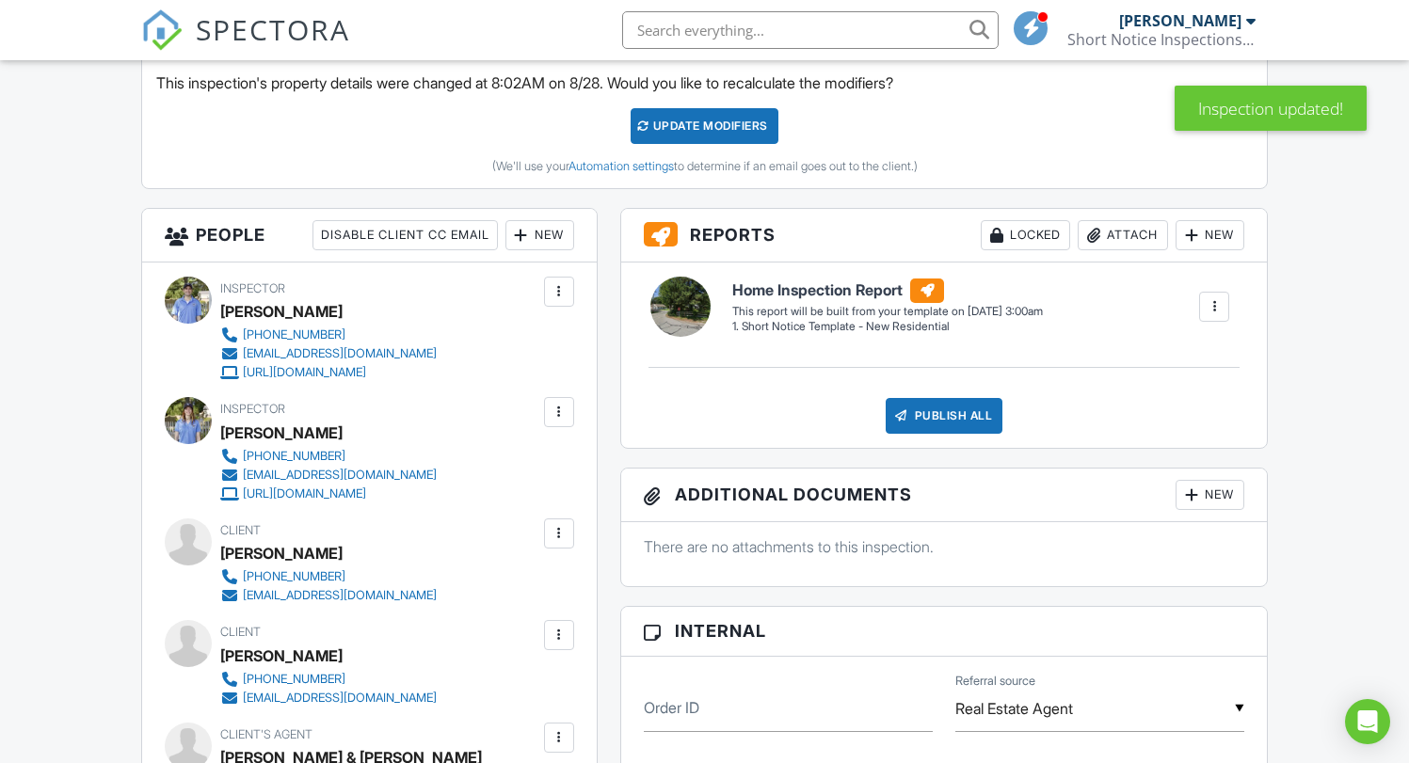
scroll to position [163, 0]
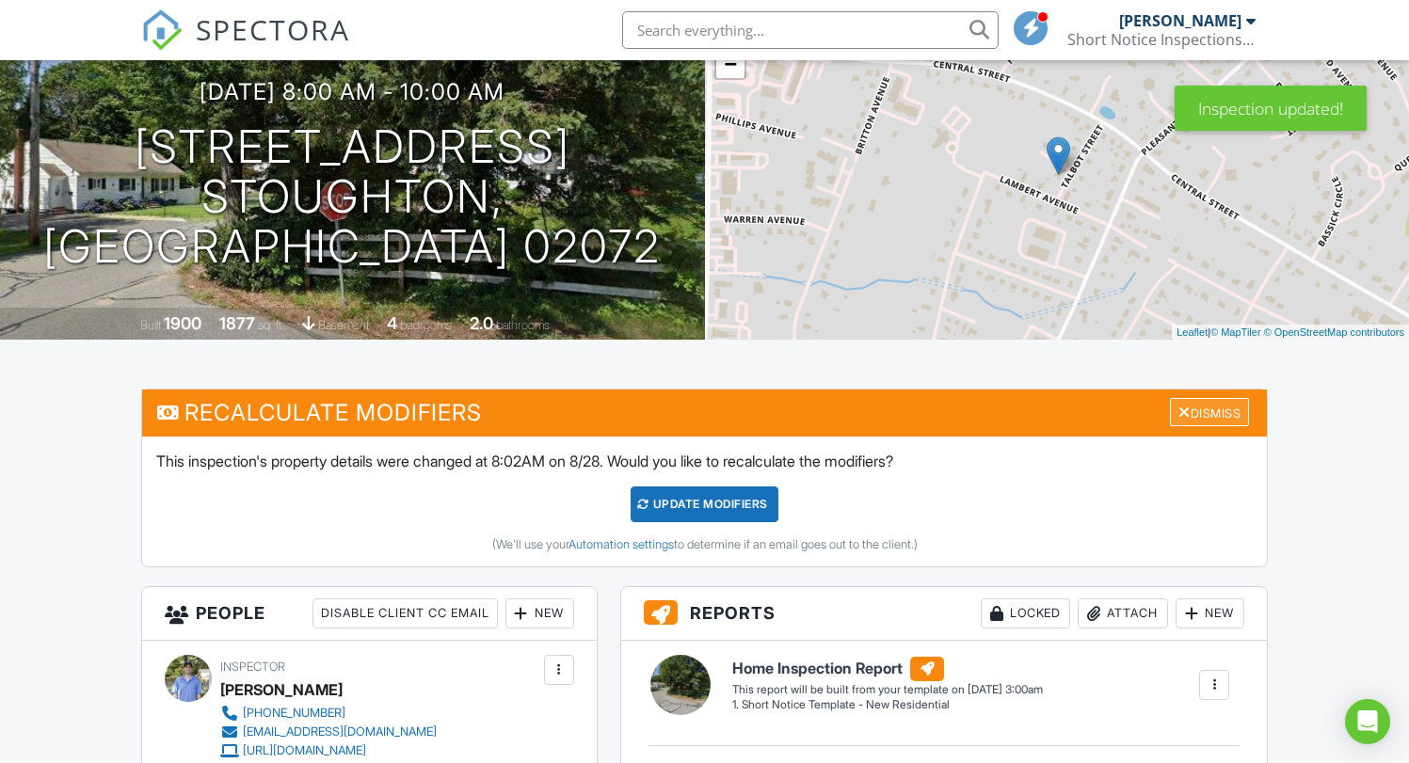
click at [1200, 411] on div "Dismiss" at bounding box center [1209, 412] width 79 height 29
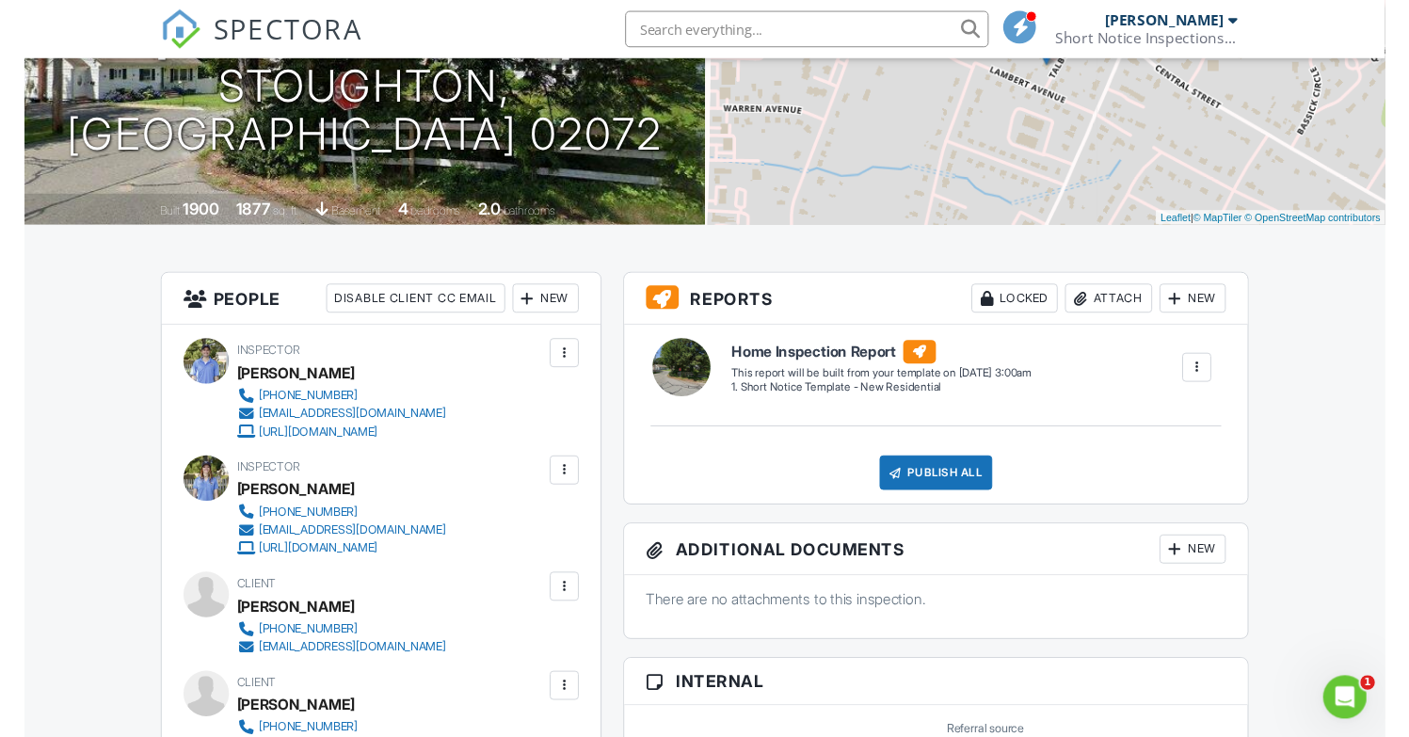
scroll to position [0, 0]
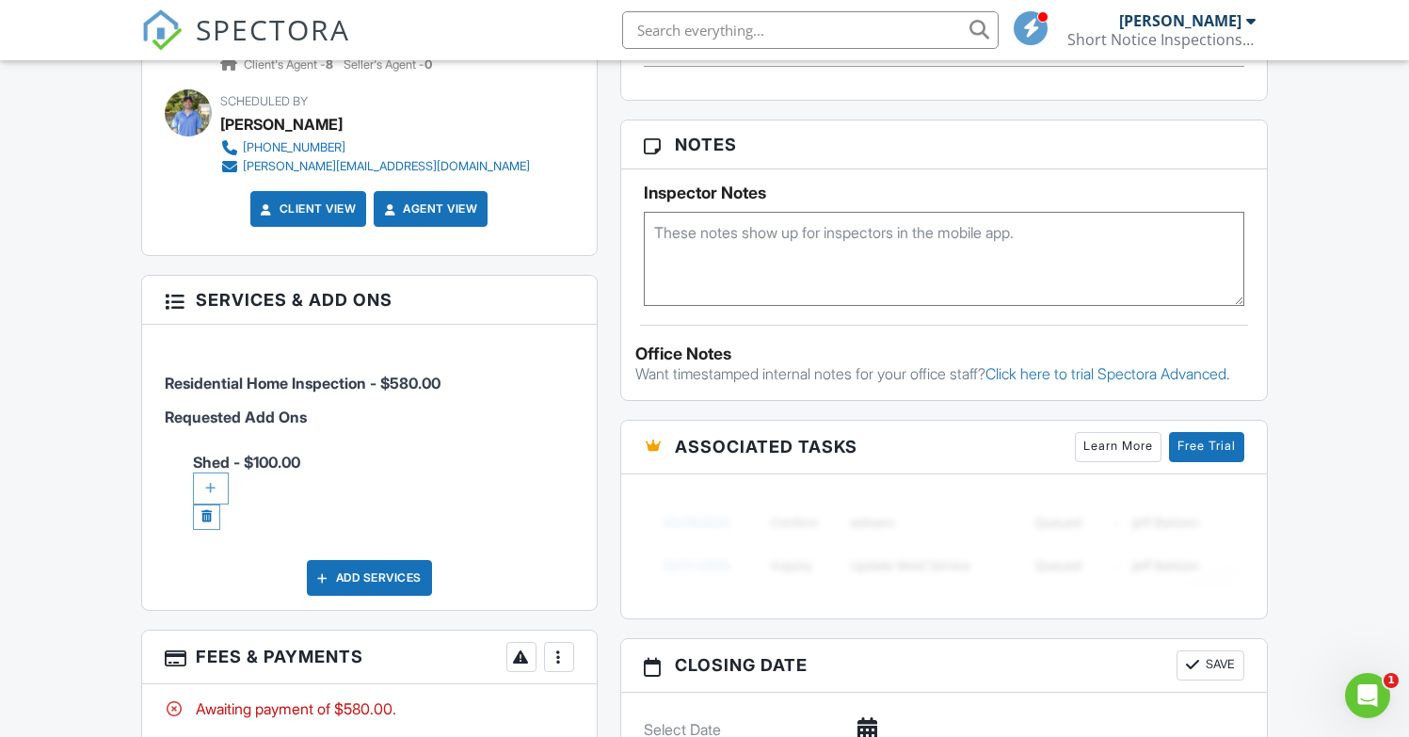
scroll to position [1194, 0]
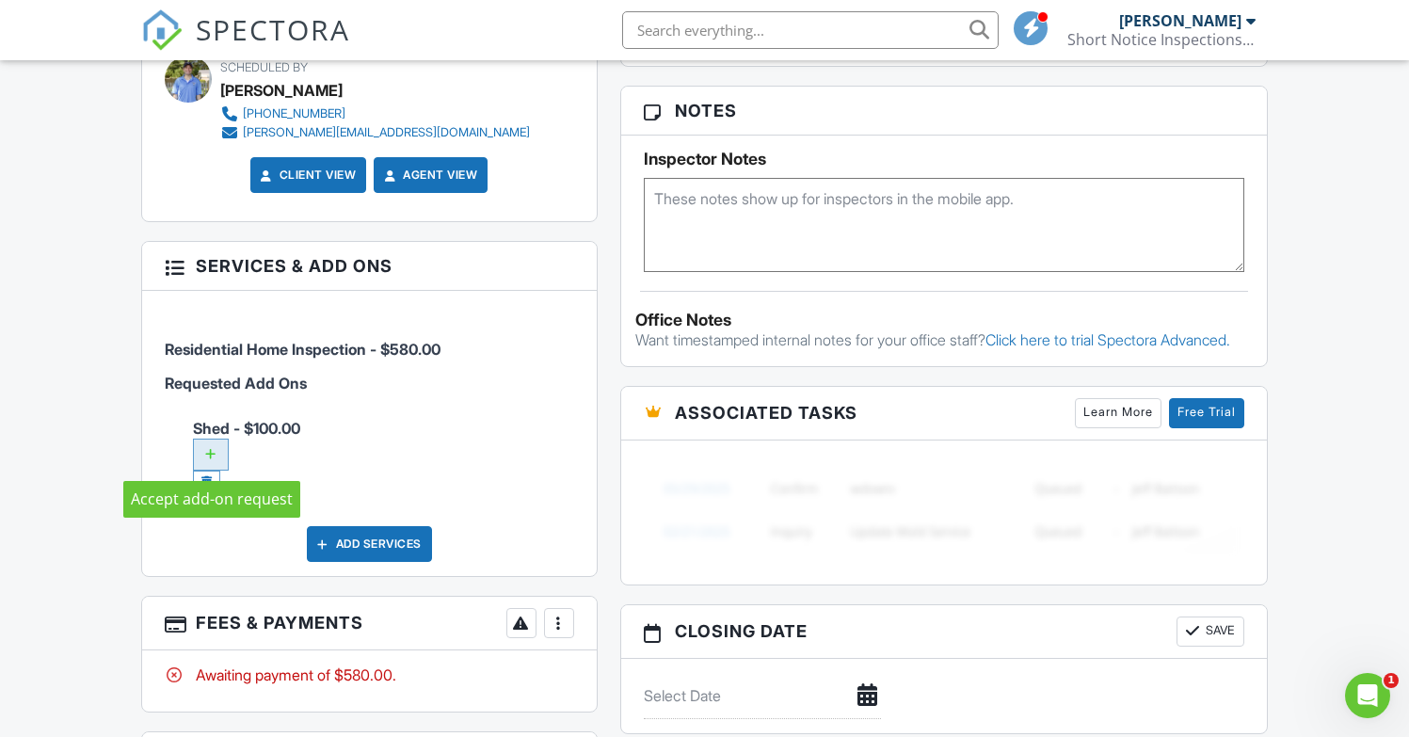
click at [210, 445] on div at bounding box center [211, 455] width 36 height 32
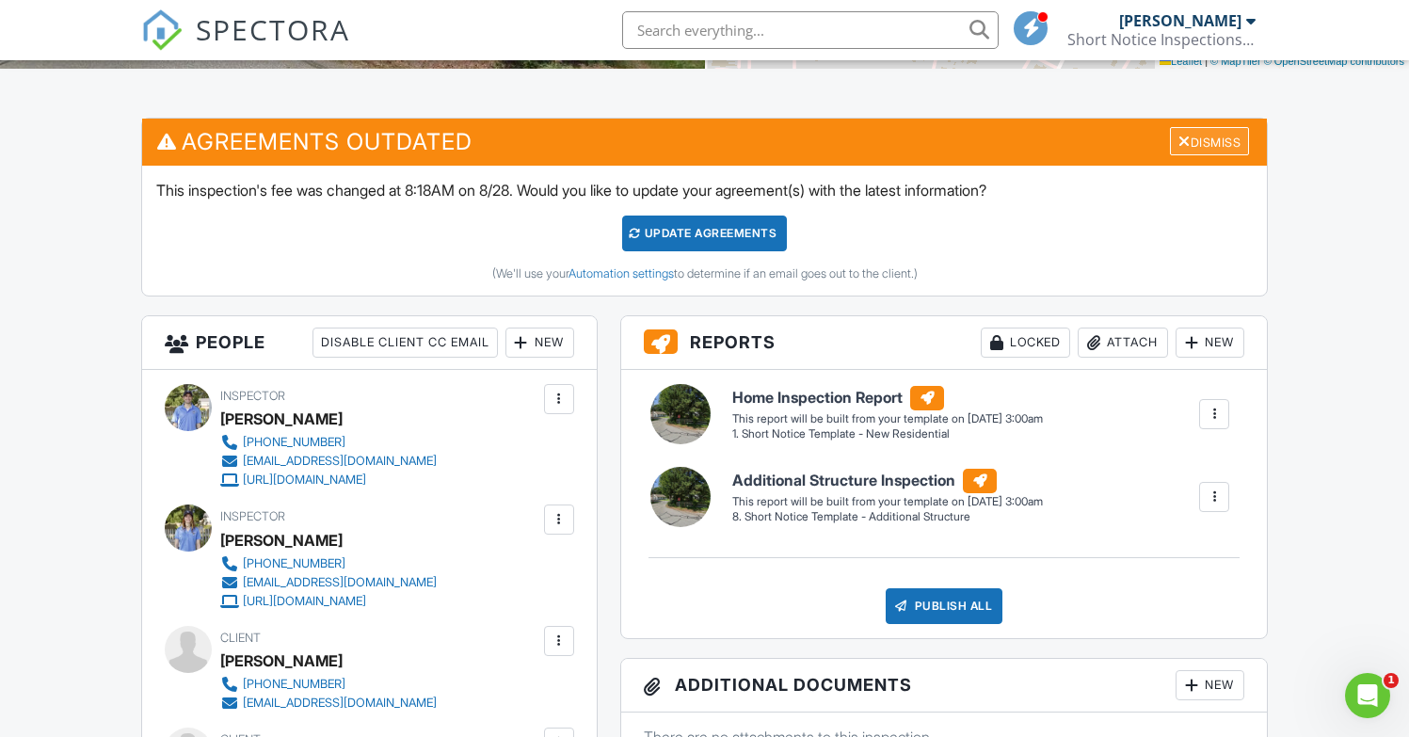
click at [1202, 150] on div "Dismiss" at bounding box center [1209, 141] width 79 height 29
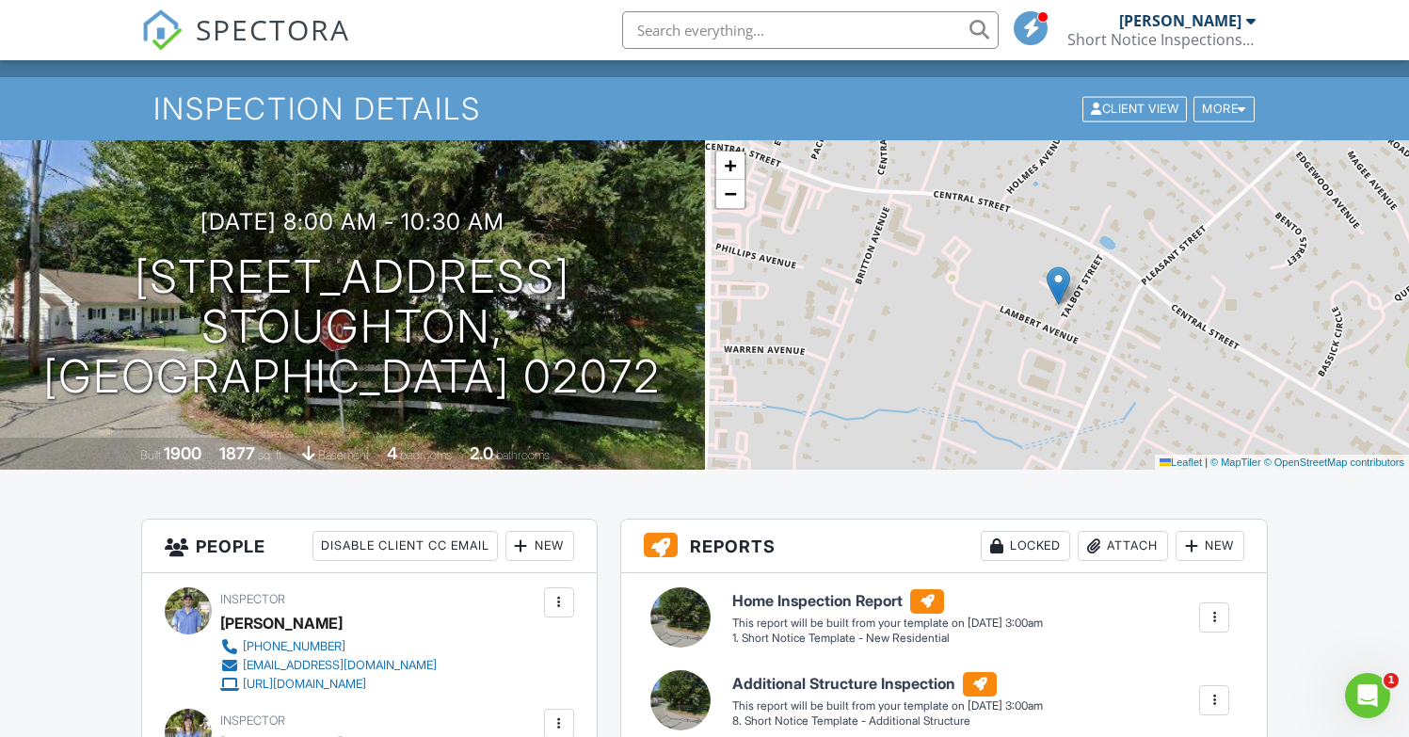
scroll to position [37, 0]
